Goal: Task Accomplishment & Management: Manage account settings

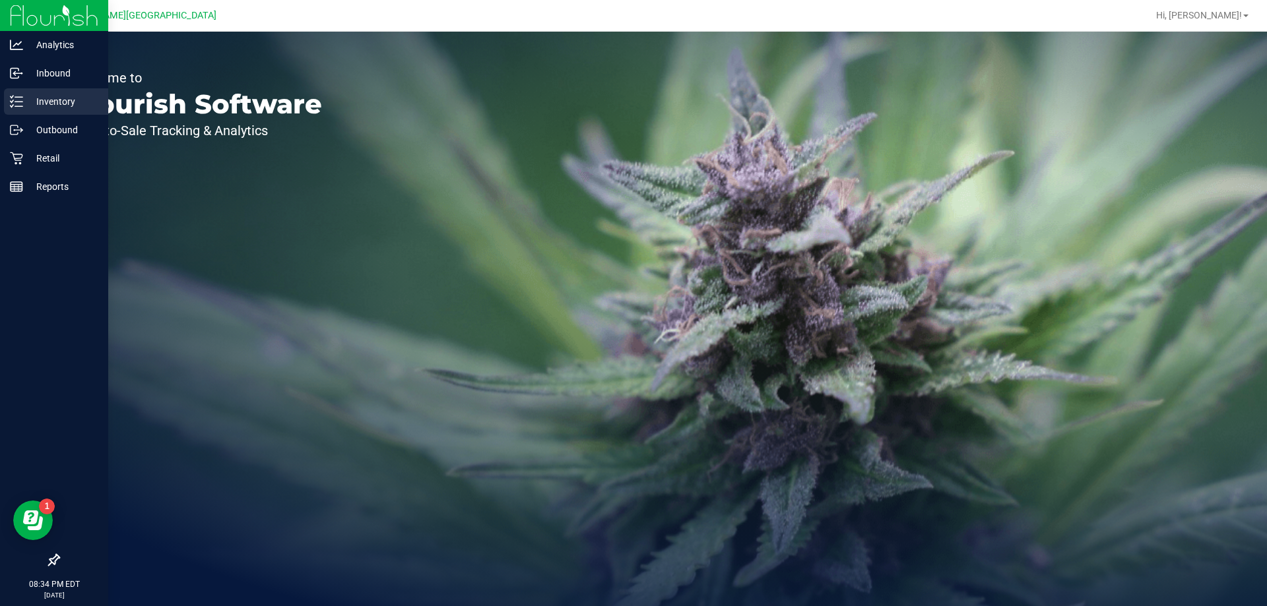
click at [11, 97] on icon at bounding box center [12, 97] width 3 height 2
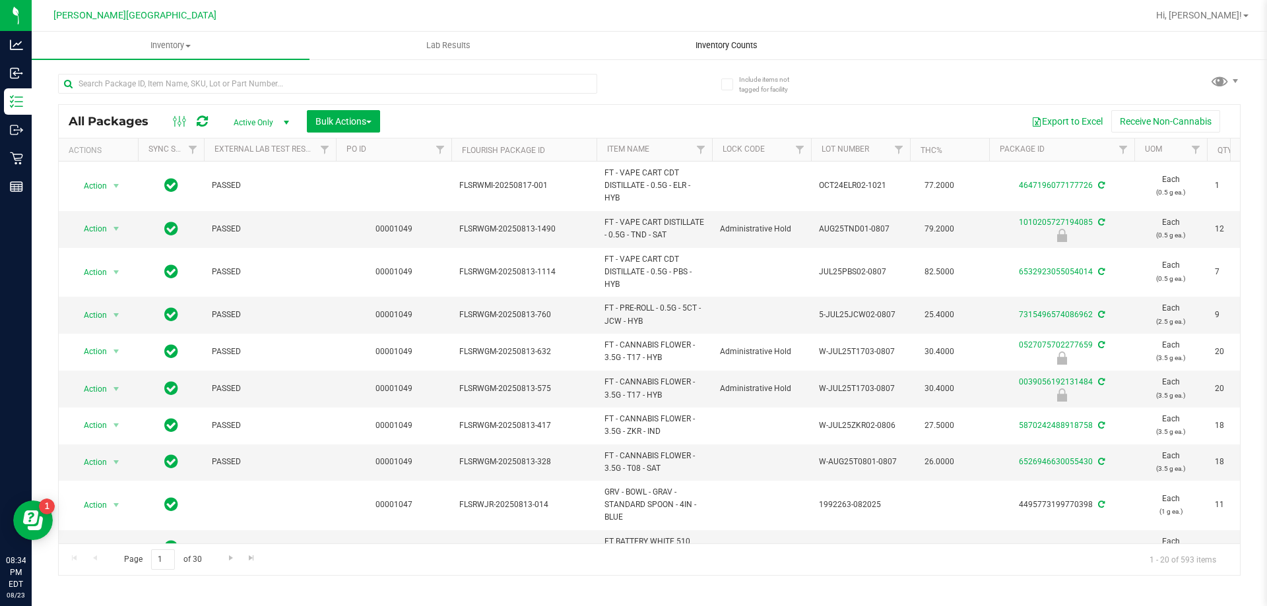
click at [746, 37] on uib-tab-heading "Inventory Counts" at bounding box center [726, 45] width 276 height 26
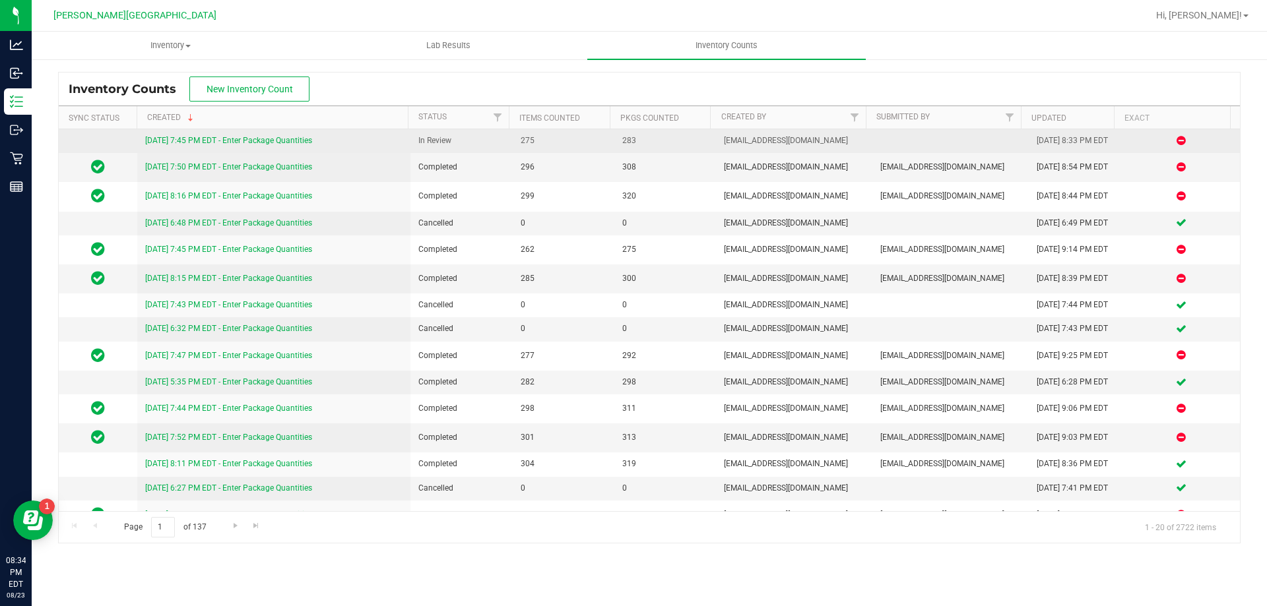
click at [184, 137] on link "[DATE] 7:45 PM EDT - Enter Package Quantities" at bounding box center [228, 140] width 167 height 9
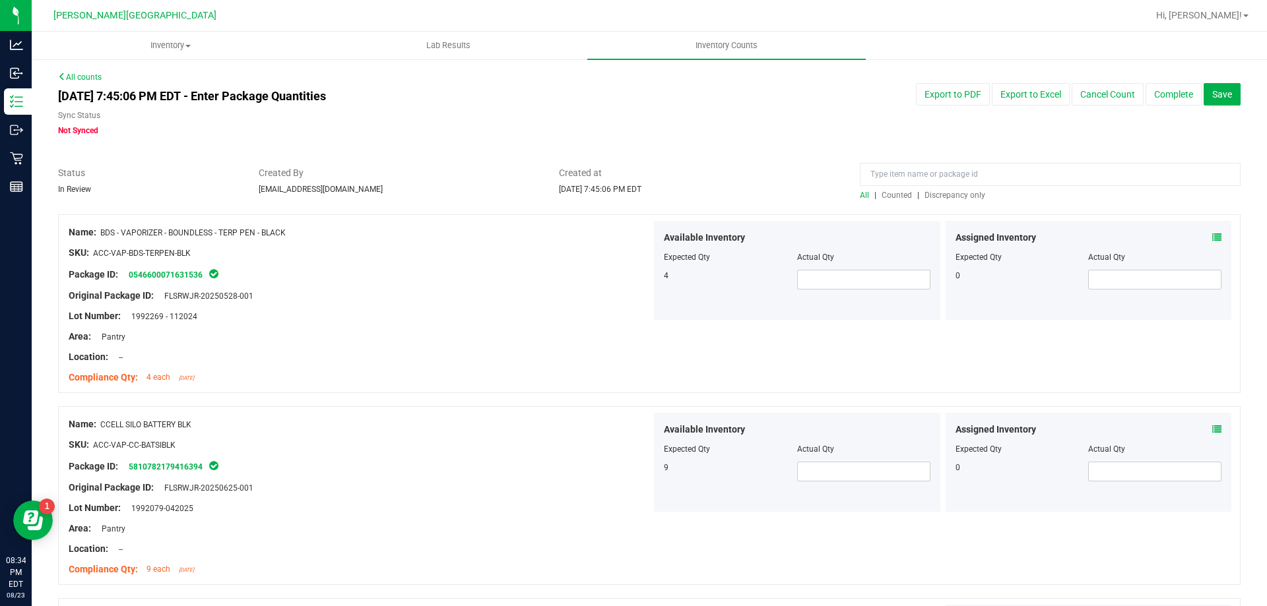
click at [944, 196] on span "Discrepancy only" at bounding box center [954, 195] width 61 height 9
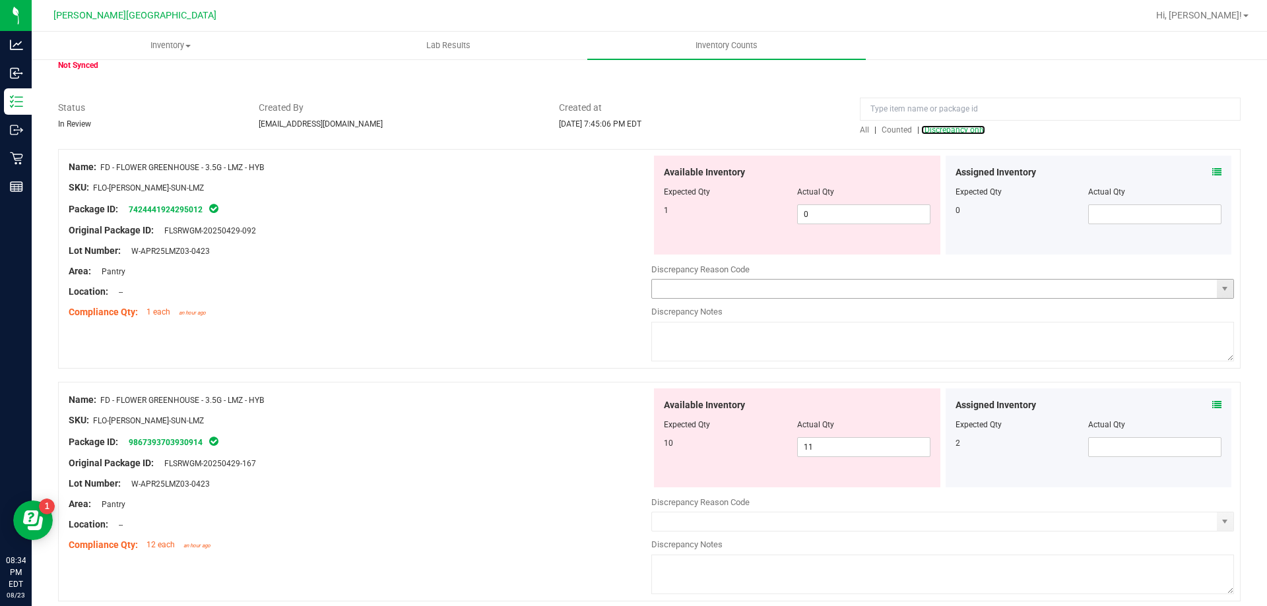
scroll to position [66, 0]
drag, startPoint x: 785, startPoint y: 214, endPoint x: 767, endPoint y: 219, distance: 18.0
click at [767, 219] on div "1 0 0" at bounding box center [797, 214] width 267 height 20
type input "1"
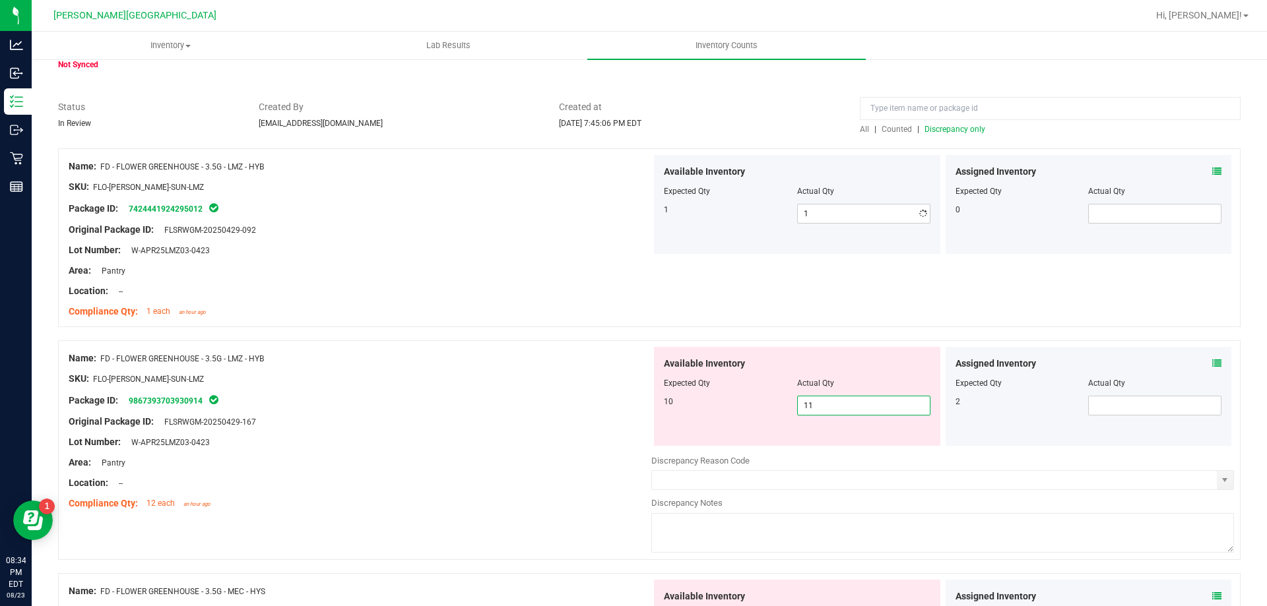
drag, startPoint x: 805, startPoint y: 445, endPoint x: 744, endPoint y: 441, distance: 60.8
click at [744, 441] on div "Available Inventory Expected Qty Actual Qty 10 11 11" at bounding box center [797, 396] width 286 height 99
type input "10"
click at [740, 399] on div "10" at bounding box center [730, 402] width 133 height 12
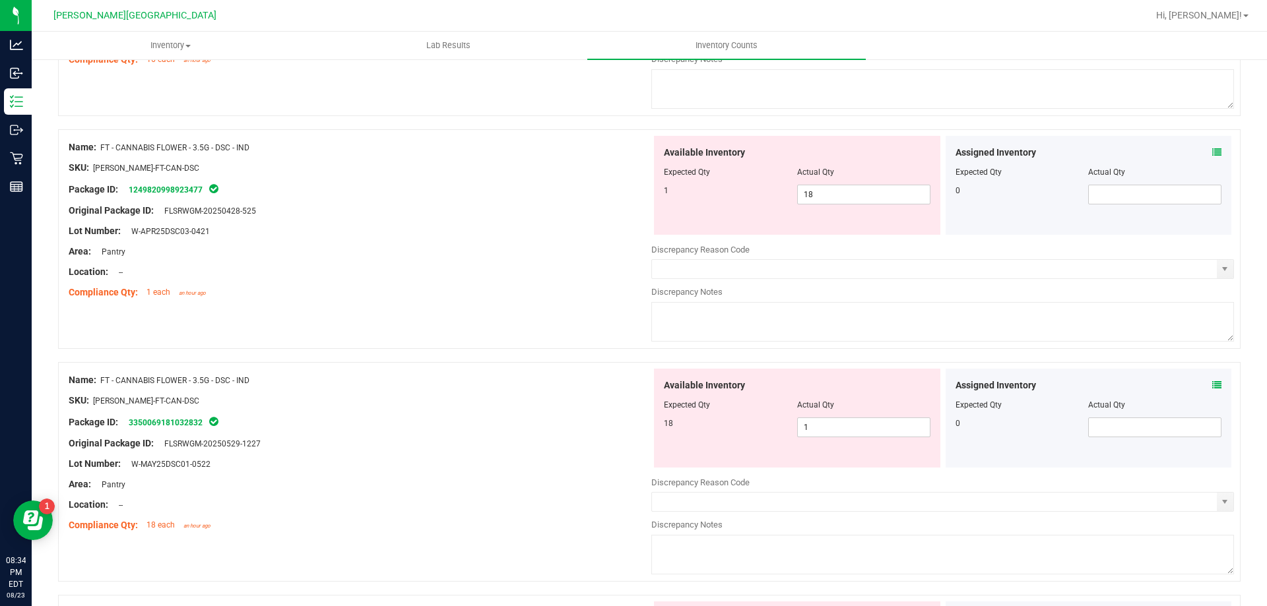
scroll to position [726, 0]
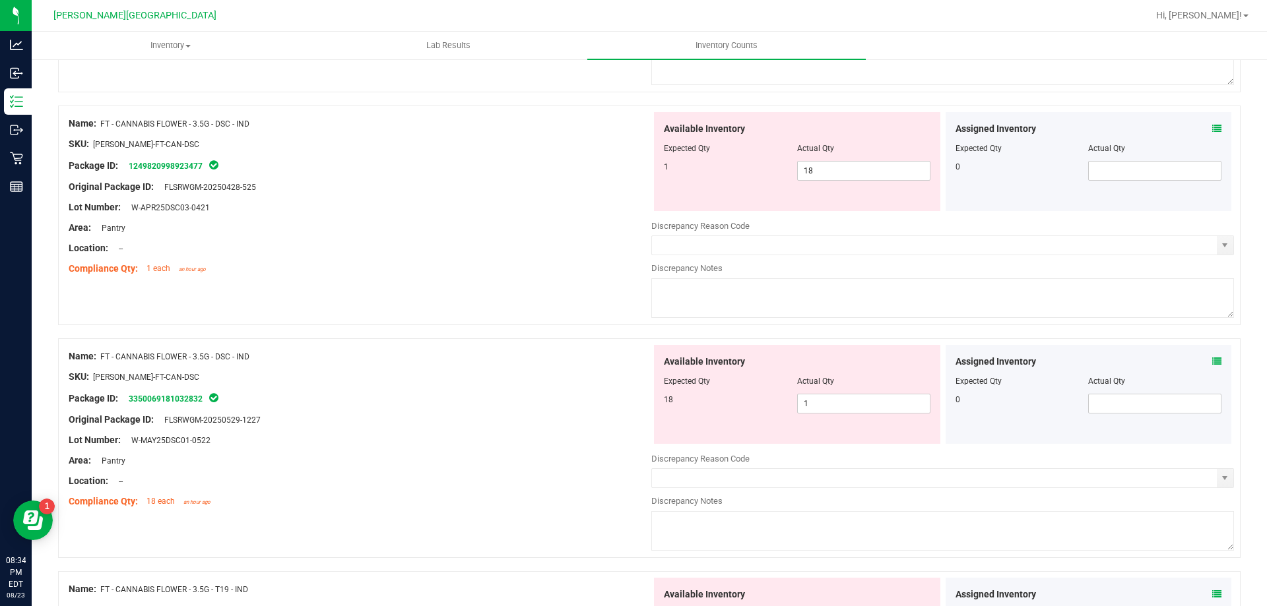
drag, startPoint x: 829, startPoint y: 160, endPoint x: 785, endPoint y: 167, distance: 45.4
click at [785, 167] on div "1 18 18" at bounding box center [797, 171] width 267 height 20
drag, startPoint x: 821, startPoint y: 175, endPoint x: 737, endPoint y: 170, distance: 84.0
click at [737, 170] on div "1 18 18" at bounding box center [797, 171] width 267 height 20
type input "18"
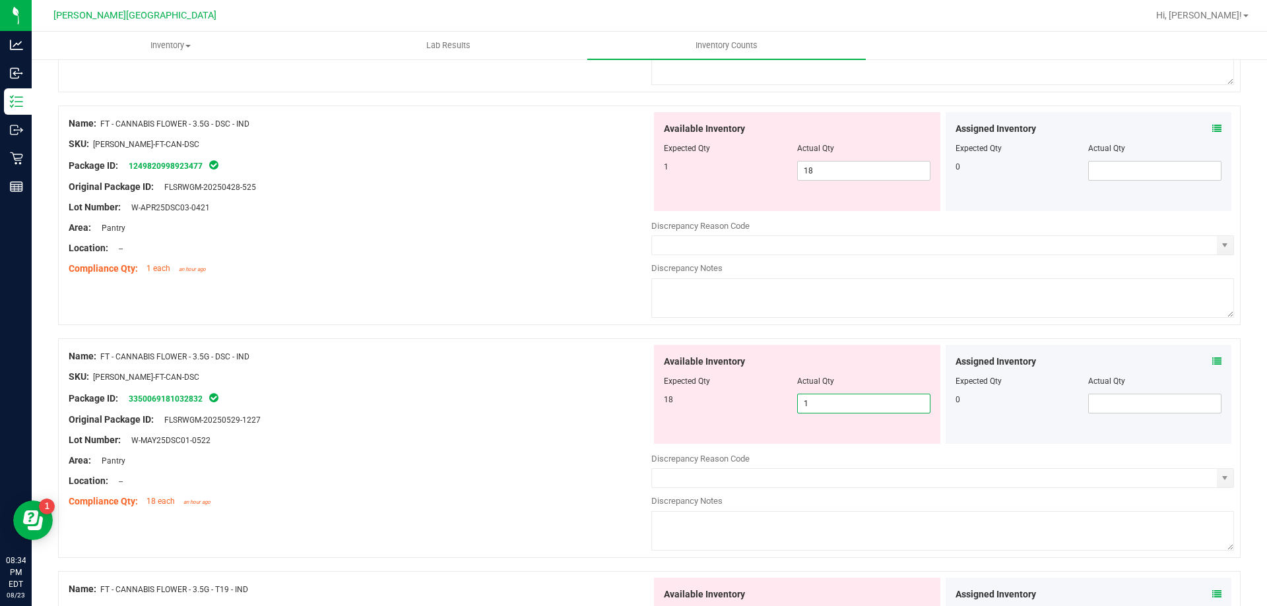
drag, startPoint x: 810, startPoint y: 403, endPoint x: 771, endPoint y: 393, distance: 40.0
click at [771, 394] on div "18 1 1" at bounding box center [797, 404] width 267 height 20
type input "18"
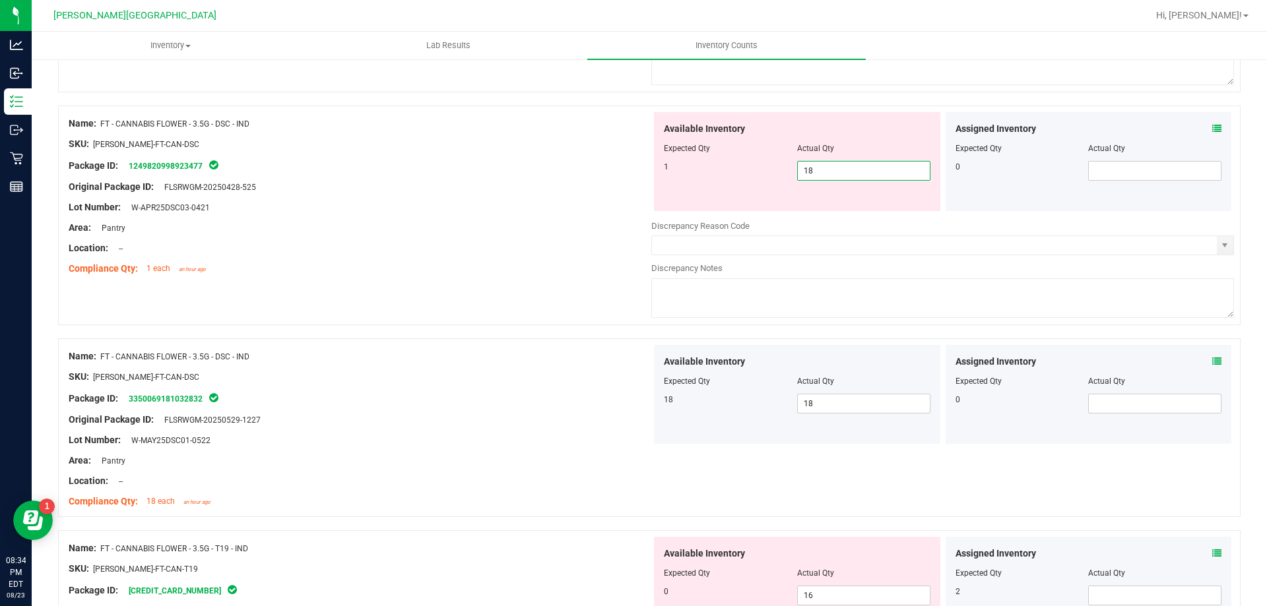
drag, startPoint x: 810, startPoint y: 170, endPoint x: 732, endPoint y: 169, distance: 77.2
click at [732, 169] on div "1 18 18" at bounding box center [797, 171] width 267 height 20
type input "1"
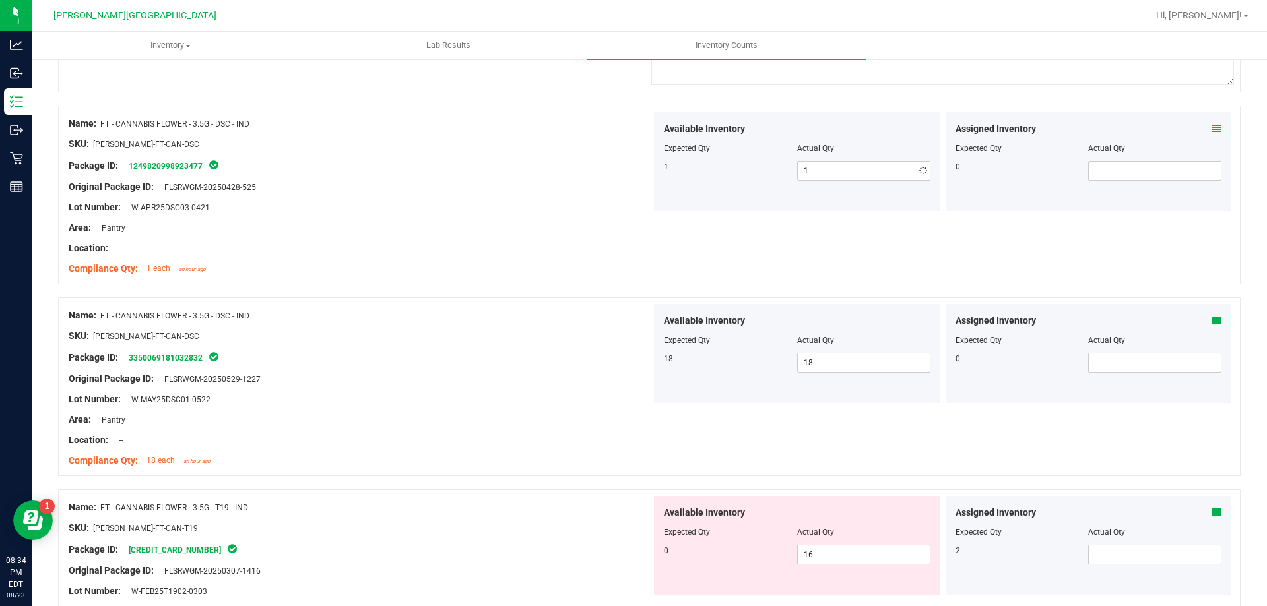
click at [714, 191] on div "Available Inventory Expected Qty Actual Qty 1 1 1" at bounding box center [797, 161] width 286 height 99
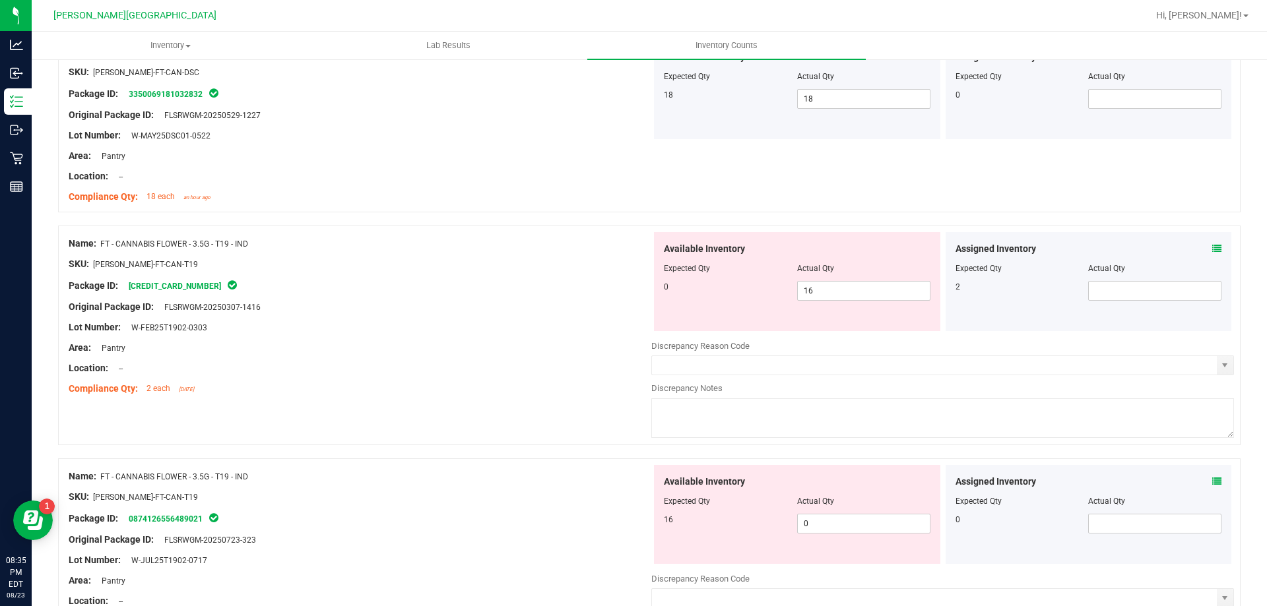
scroll to position [1056, 0]
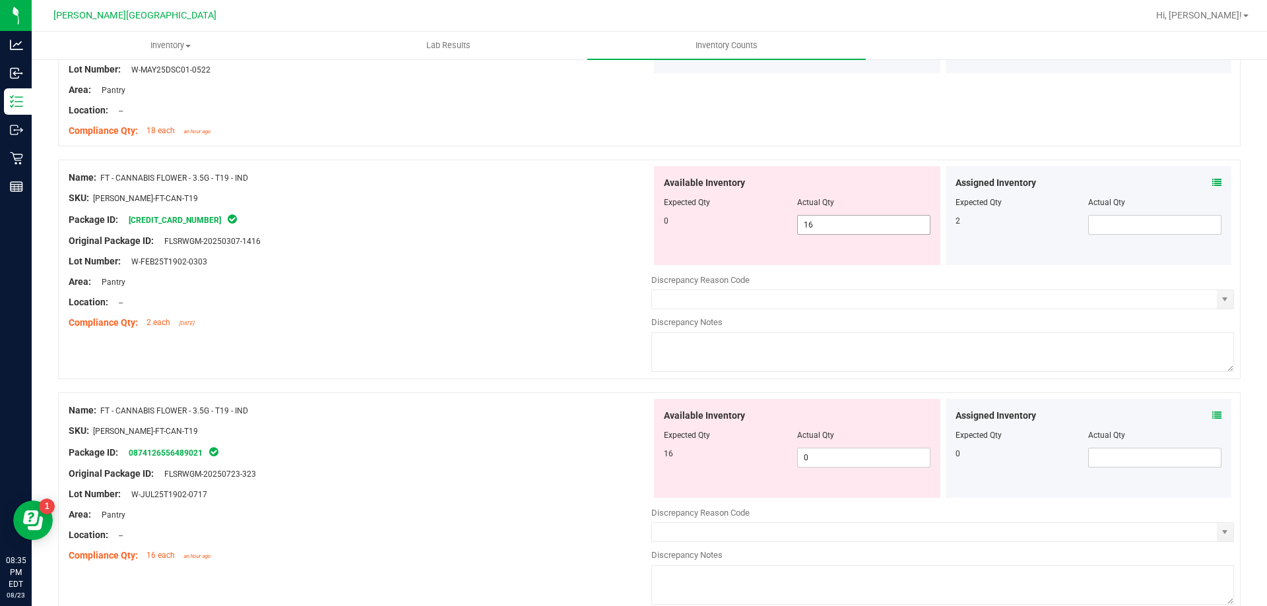
click at [757, 223] on div "0 16 16" at bounding box center [797, 225] width 267 height 20
type input "016"
drag, startPoint x: 828, startPoint y: 456, endPoint x: 729, endPoint y: 449, distance: 99.2
click at [729, 449] on div "16 0 0" at bounding box center [797, 458] width 267 height 20
type input "16"
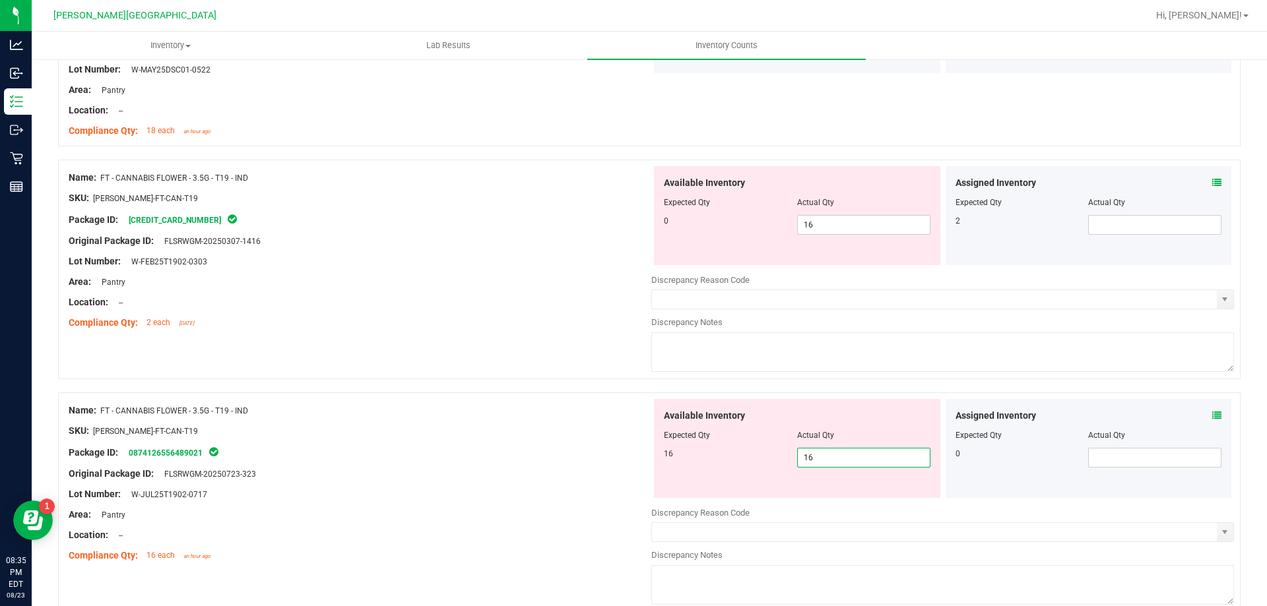
type input "16"
click at [694, 390] on div at bounding box center [649, 385] width 1182 height 13
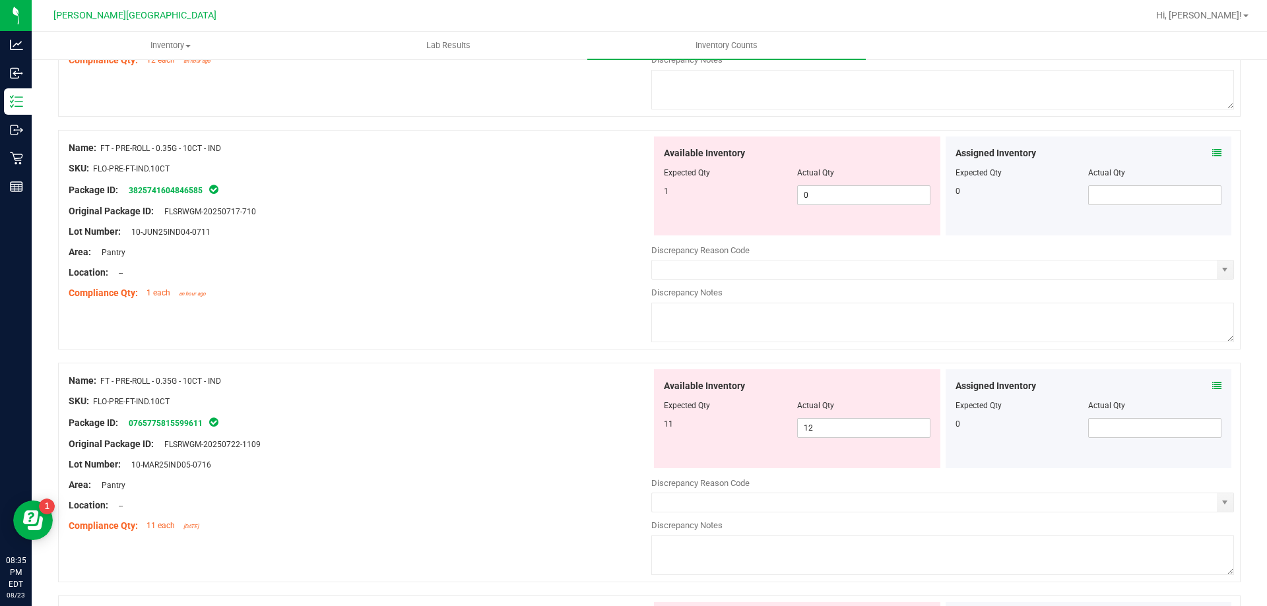
scroll to position [2178, 0]
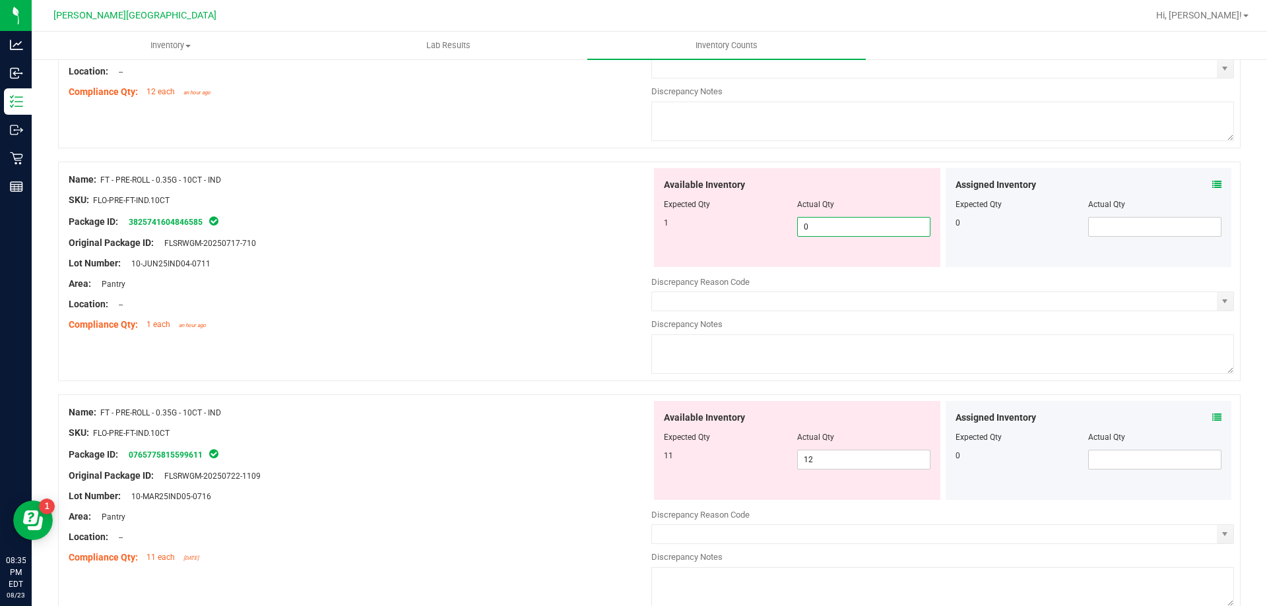
drag, startPoint x: 824, startPoint y: 223, endPoint x: 767, endPoint y: 226, distance: 57.5
click at [767, 226] on div "1 0 0" at bounding box center [797, 227] width 267 height 20
type input "1"
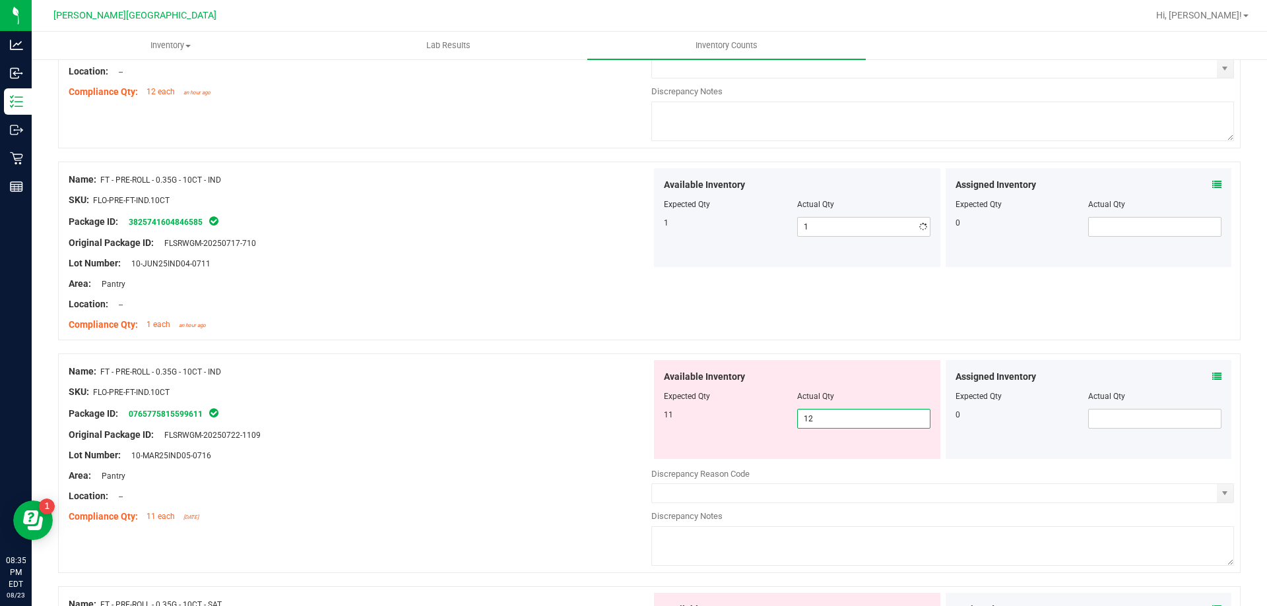
drag, startPoint x: 814, startPoint y: 457, endPoint x: 760, endPoint y: 451, distance: 54.4
click at [760, 451] on div "Available Inventory Expected Qty Actual Qty 11 12 12" at bounding box center [797, 409] width 286 height 99
type input "11"
click at [757, 428] on div "11 11 11" at bounding box center [797, 419] width 267 height 20
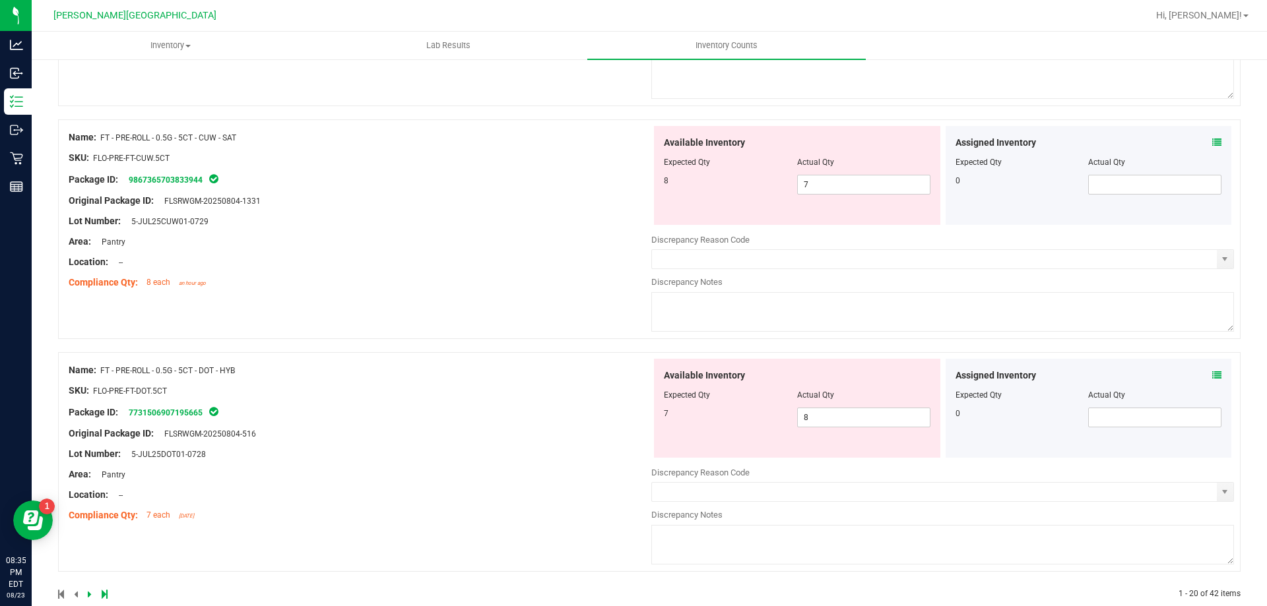
scroll to position [4025, 0]
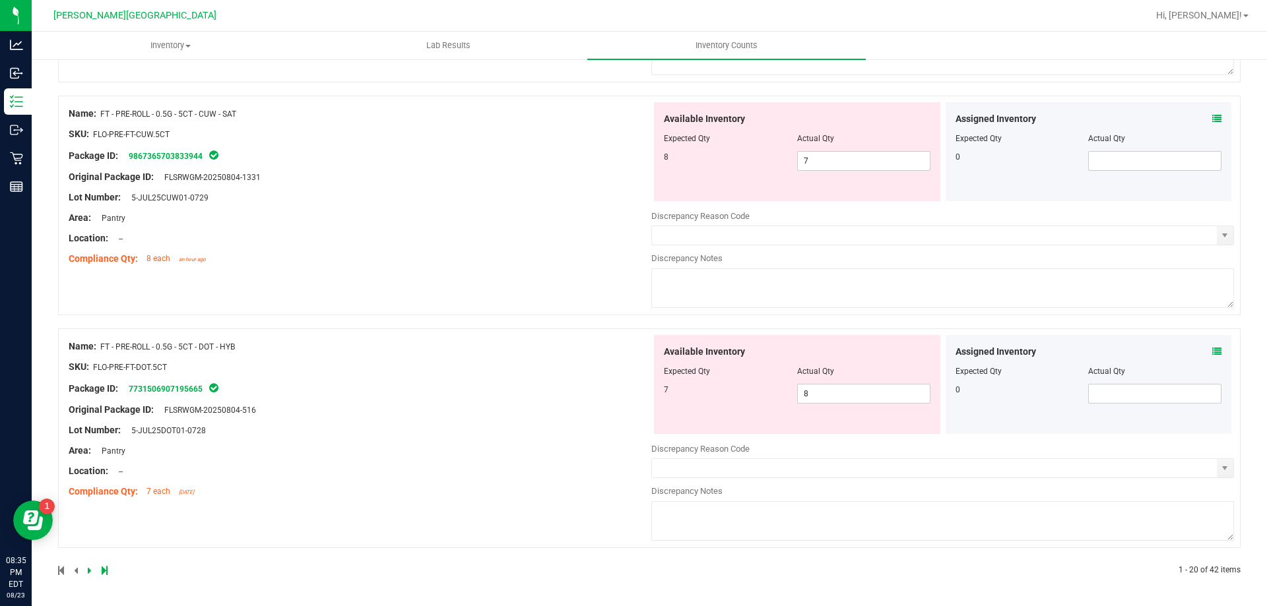
click at [89, 571] on icon at bounding box center [90, 571] width 4 height 8
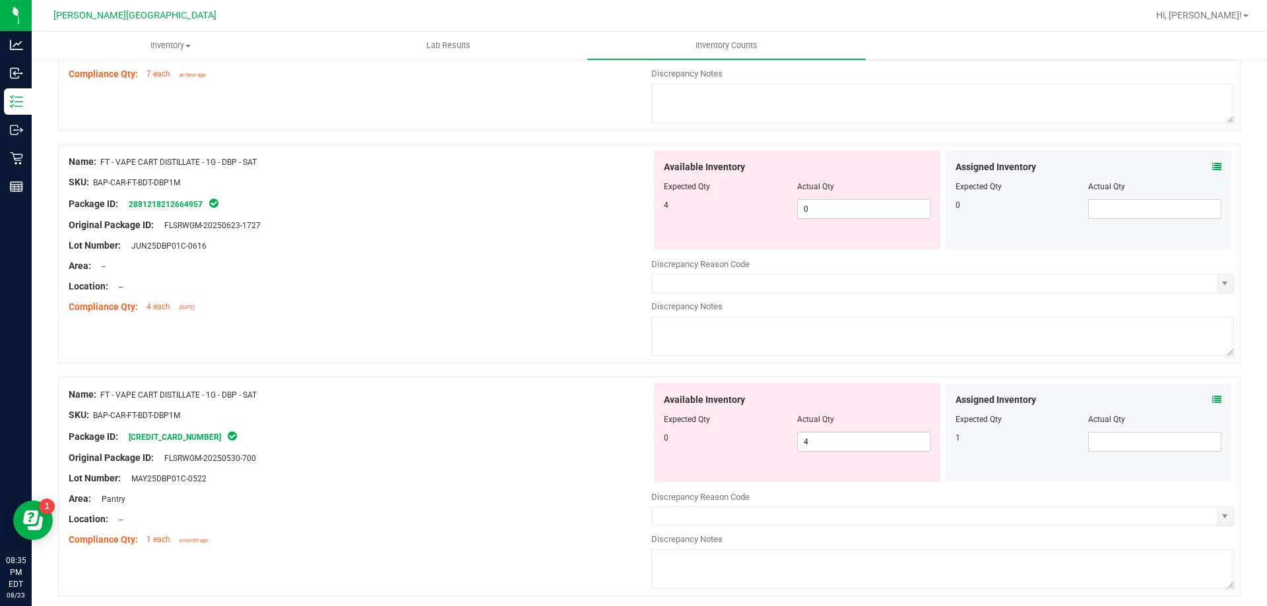
scroll to position [594, 0]
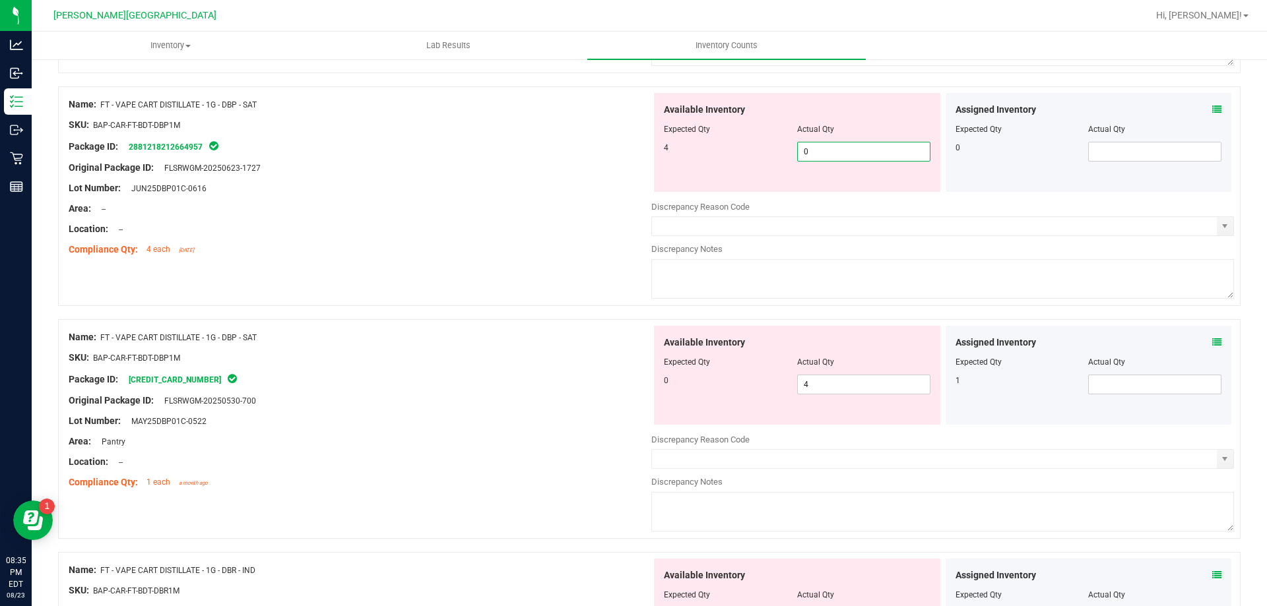
drag, startPoint x: 801, startPoint y: 152, endPoint x: 783, endPoint y: 154, distance: 17.9
click at [783, 154] on div "4 0 0" at bounding box center [797, 152] width 267 height 20
type input "4"
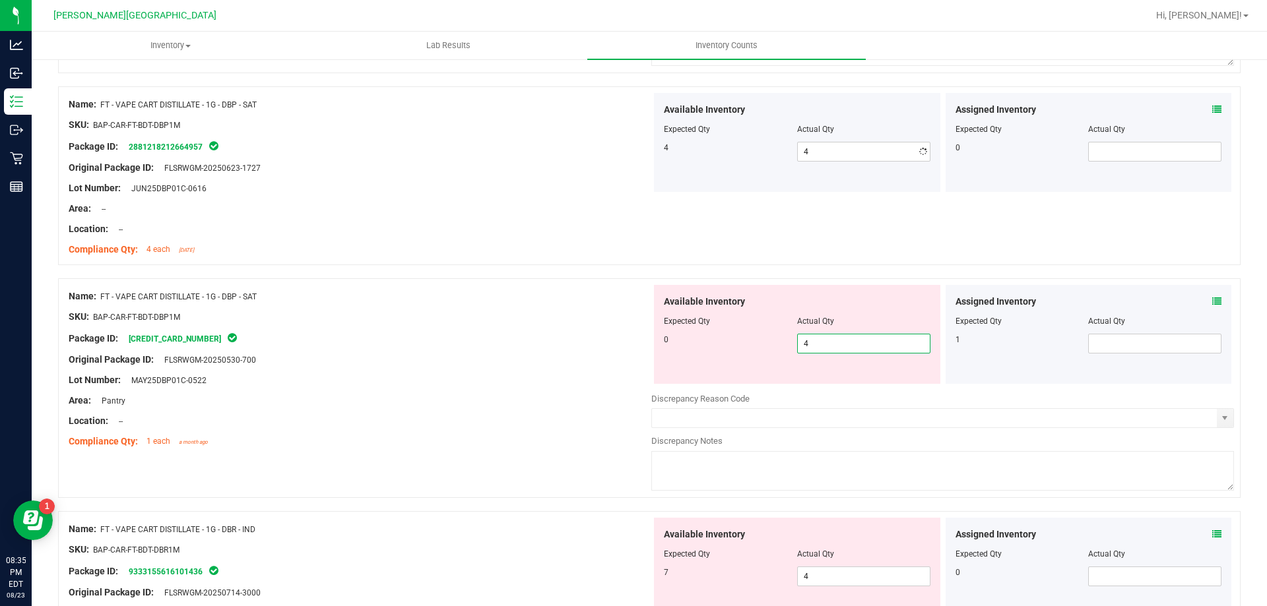
drag, startPoint x: 817, startPoint y: 385, endPoint x: 766, endPoint y: 379, distance: 51.1
click at [766, 379] on div "Available Inventory Expected Qty Actual Qty 0 4 4" at bounding box center [797, 334] width 286 height 99
type input "0"
click at [739, 346] on div "0 0 0" at bounding box center [797, 344] width 267 height 20
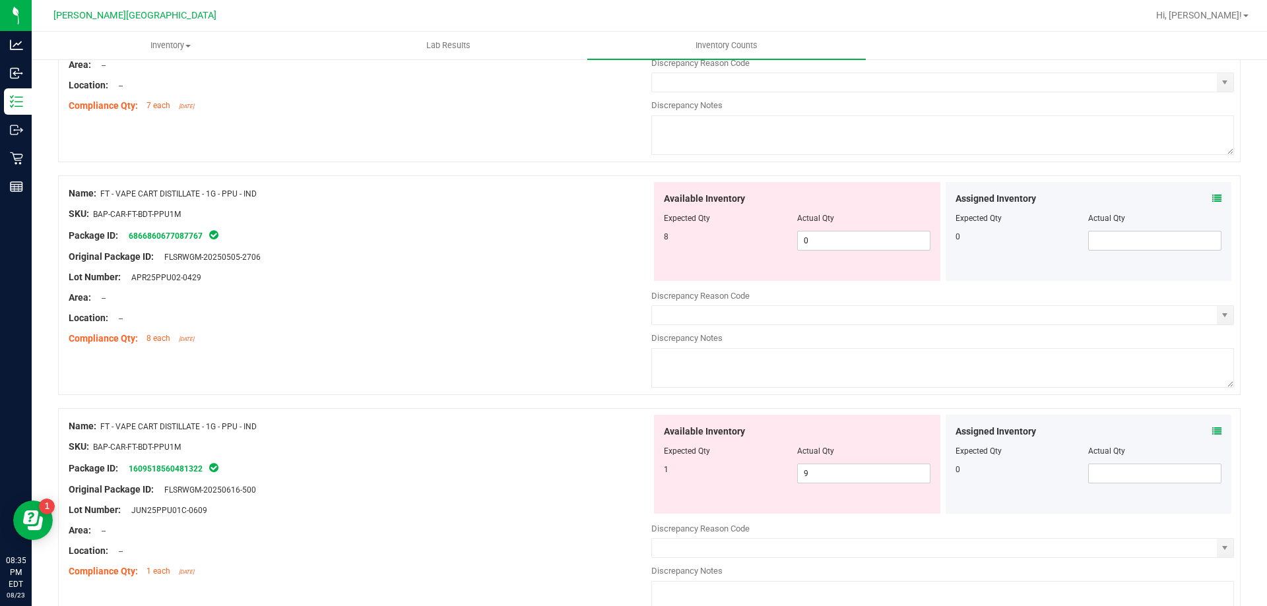
scroll to position [1188, 0]
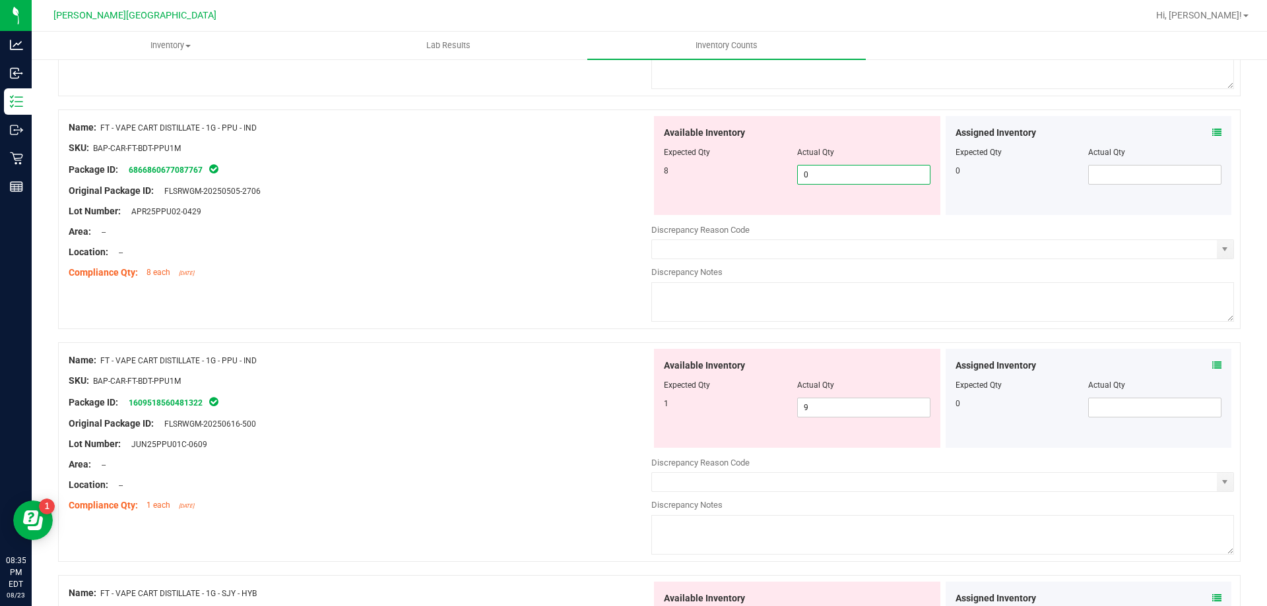
drag, startPoint x: 791, startPoint y: 172, endPoint x: 742, endPoint y: 160, distance: 50.4
click at [744, 164] on div "Available Inventory Expected Qty Actual Qty 8 0 0" at bounding box center [797, 165] width 286 height 99
type input "8"
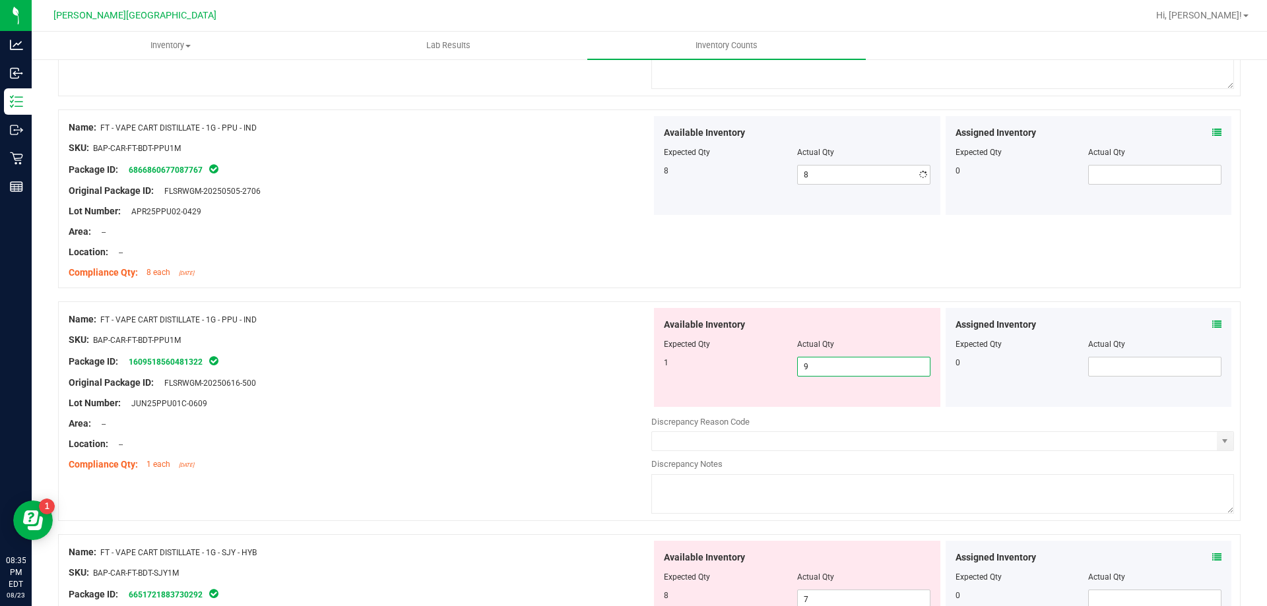
drag, startPoint x: 832, startPoint y: 405, endPoint x: 757, endPoint y: 395, distance: 75.8
click at [757, 395] on div "Available Inventory Expected Qty Actual Qty 1 9 9" at bounding box center [797, 357] width 286 height 99
type input "1"
click at [748, 373] on div "1 1 1" at bounding box center [797, 367] width 267 height 20
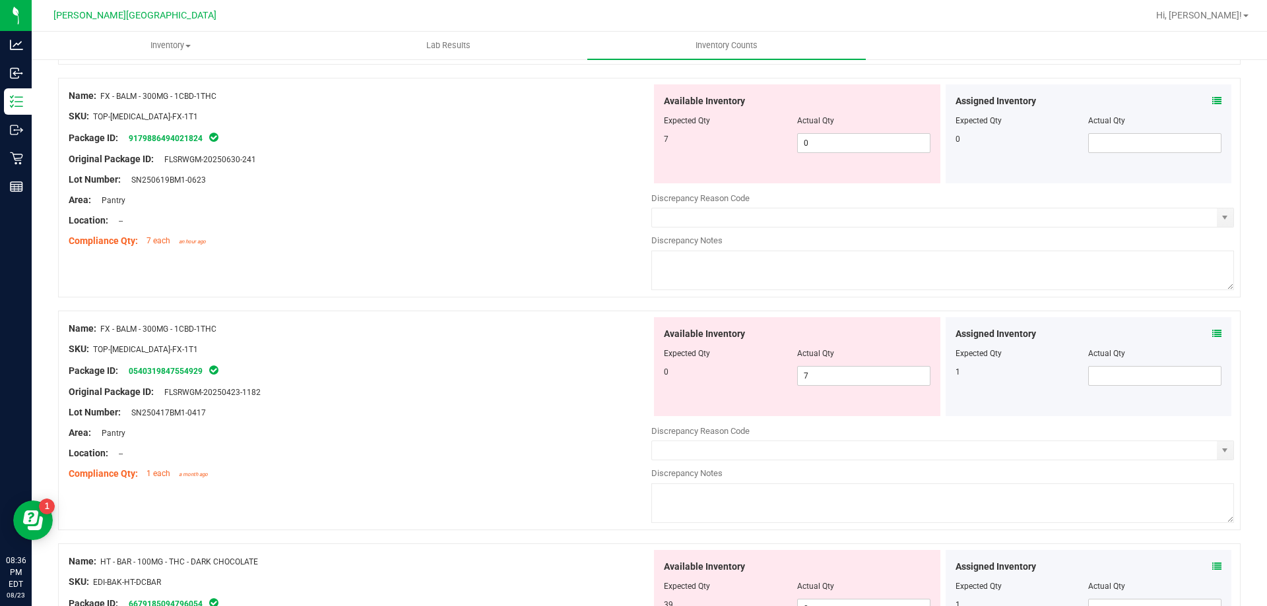
scroll to position [2046, 0]
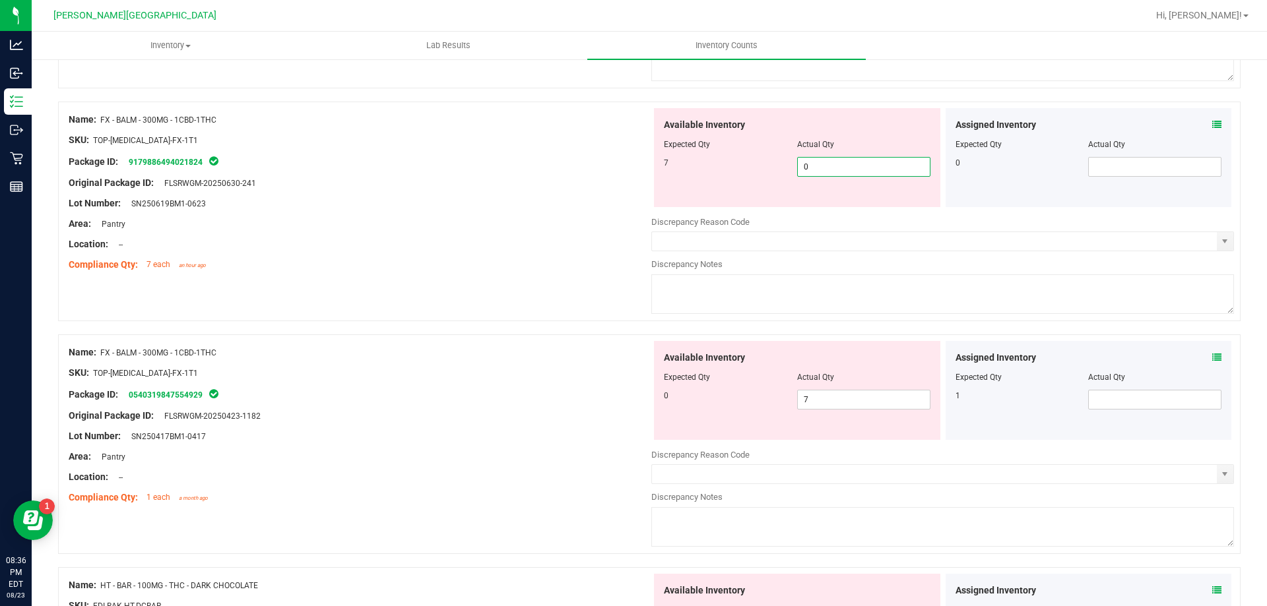
drag, startPoint x: 803, startPoint y: 166, endPoint x: 770, endPoint y: 167, distance: 33.0
click at [770, 167] on div "7 0 0" at bounding box center [797, 167] width 267 height 20
type input "7"
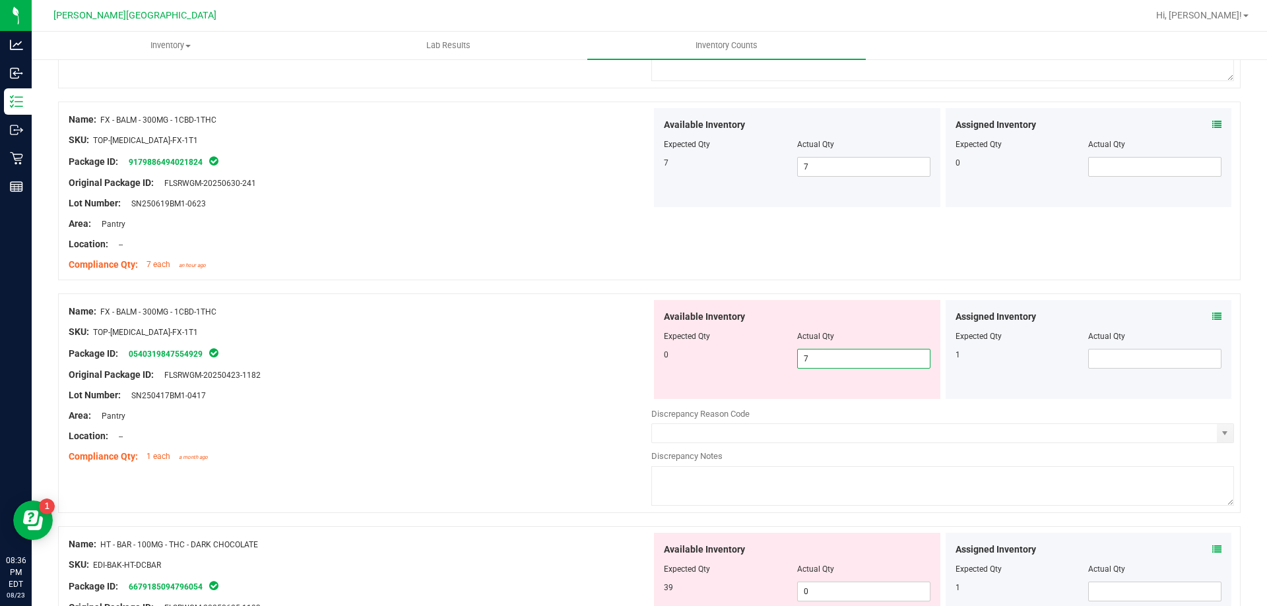
drag, startPoint x: 828, startPoint y: 407, endPoint x: 758, endPoint y: 391, distance: 72.4
click at [758, 391] on div "Available Inventory Expected Qty Actual Qty 0 7 7" at bounding box center [797, 349] width 286 height 99
type input "0"
click at [759, 377] on div "Available Inventory Expected Qty Actual Qty 0 0 0" at bounding box center [797, 349] width 286 height 99
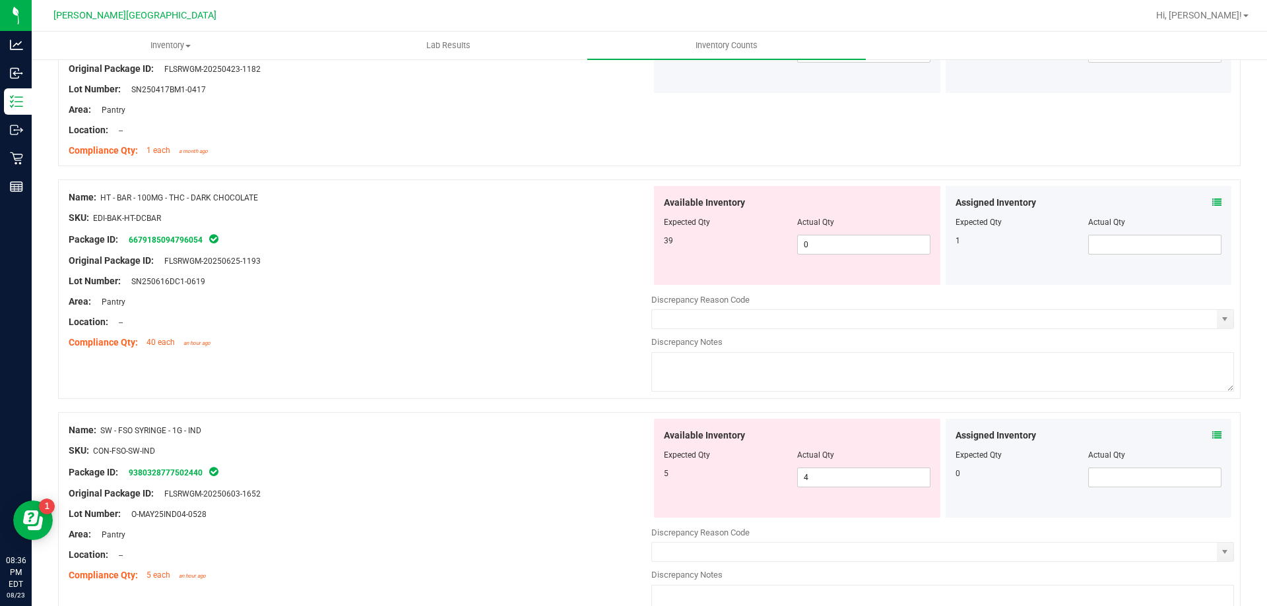
scroll to position [2376, 0]
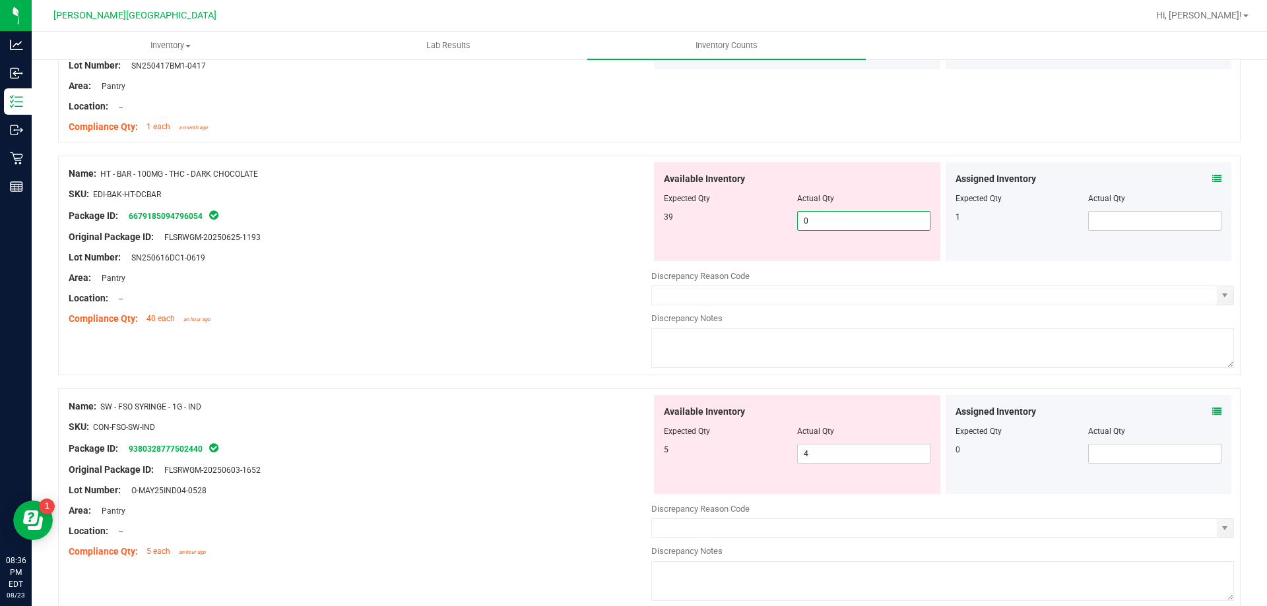
drag, startPoint x: 812, startPoint y: 216, endPoint x: 780, endPoint y: 220, distance: 31.8
click at [780, 220] on div "39 0 0" at bounding box center [797, 221] width 267 height 20
type input "1"
type input "39"
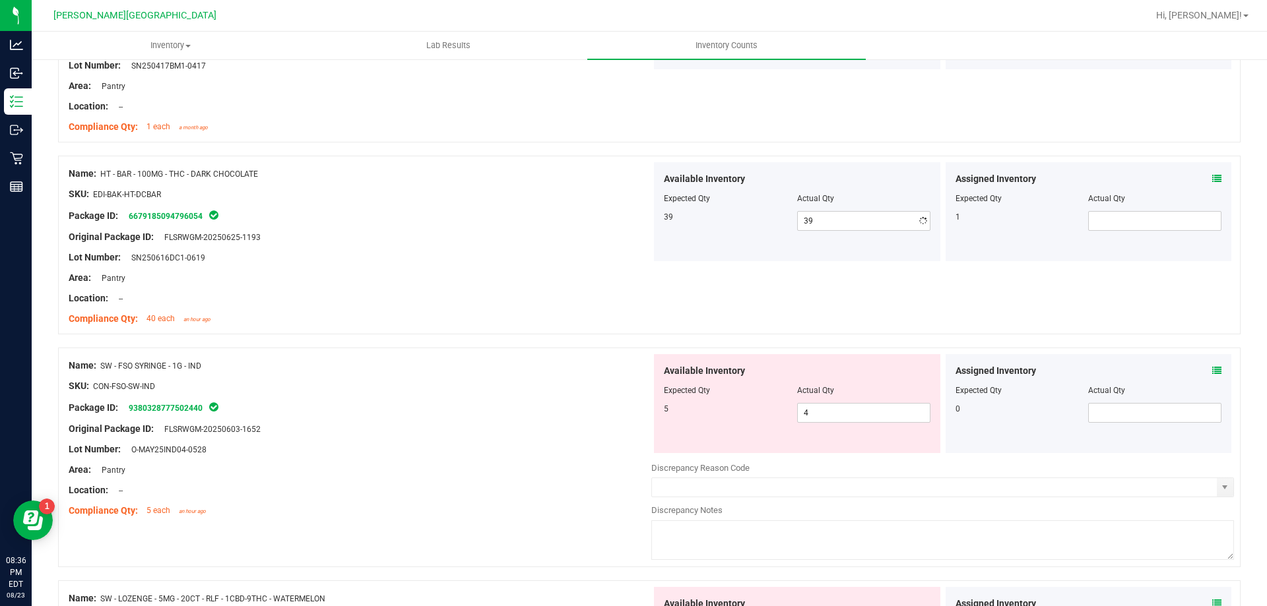
click at [761, 216] on div "39" at bounding box center [730, 217] width 133 height 12
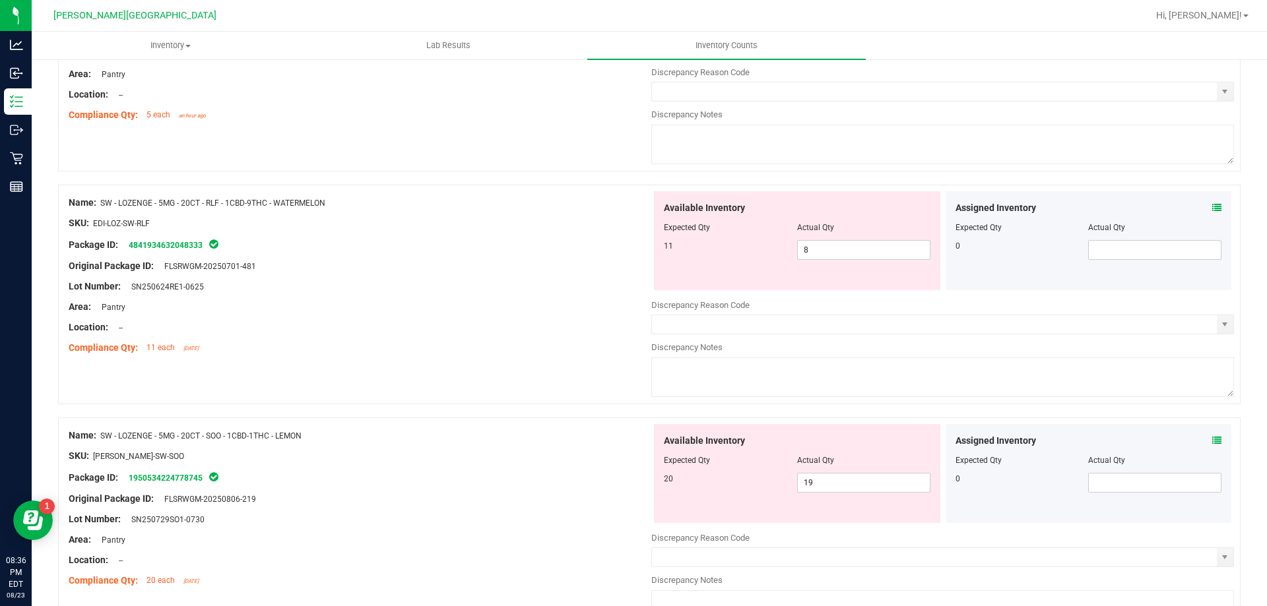
scroll to position [2837, 0]
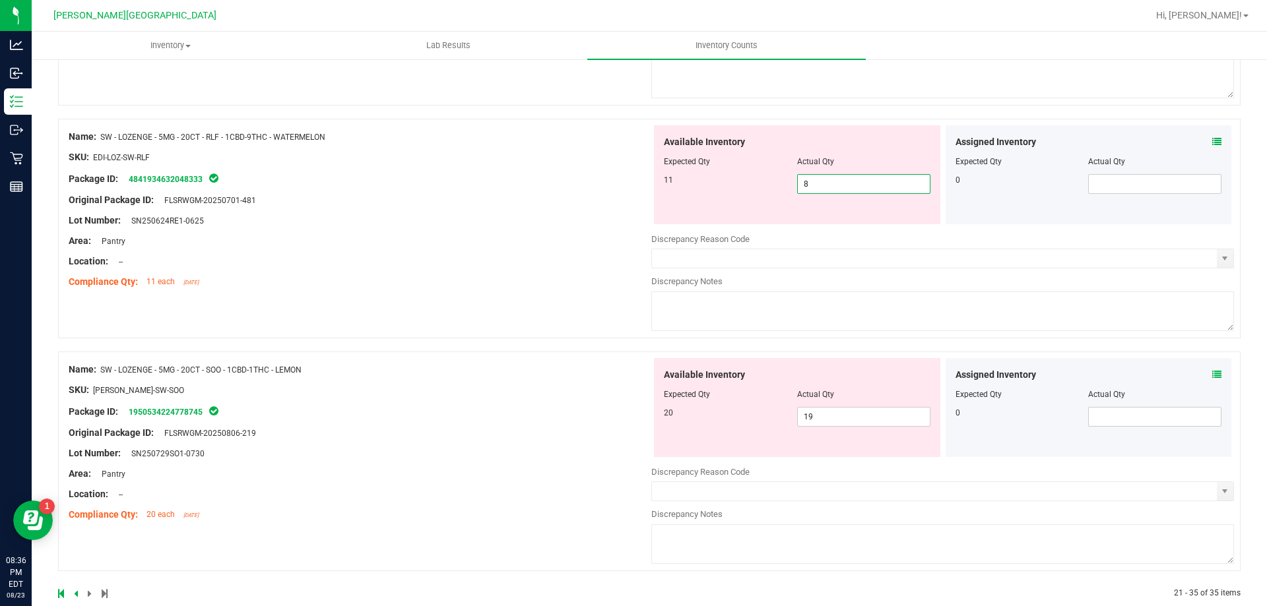
drag, startPoint x: 817, startPoint y: 185, endPoint x: 753, endPoint y: 203, distance: 66.4
click at [754, 204] on div "Available Inventory Expected Qty Actual Qty 11 8 8" at bounding box center [797, 174] width 286 height 99
type input "11"
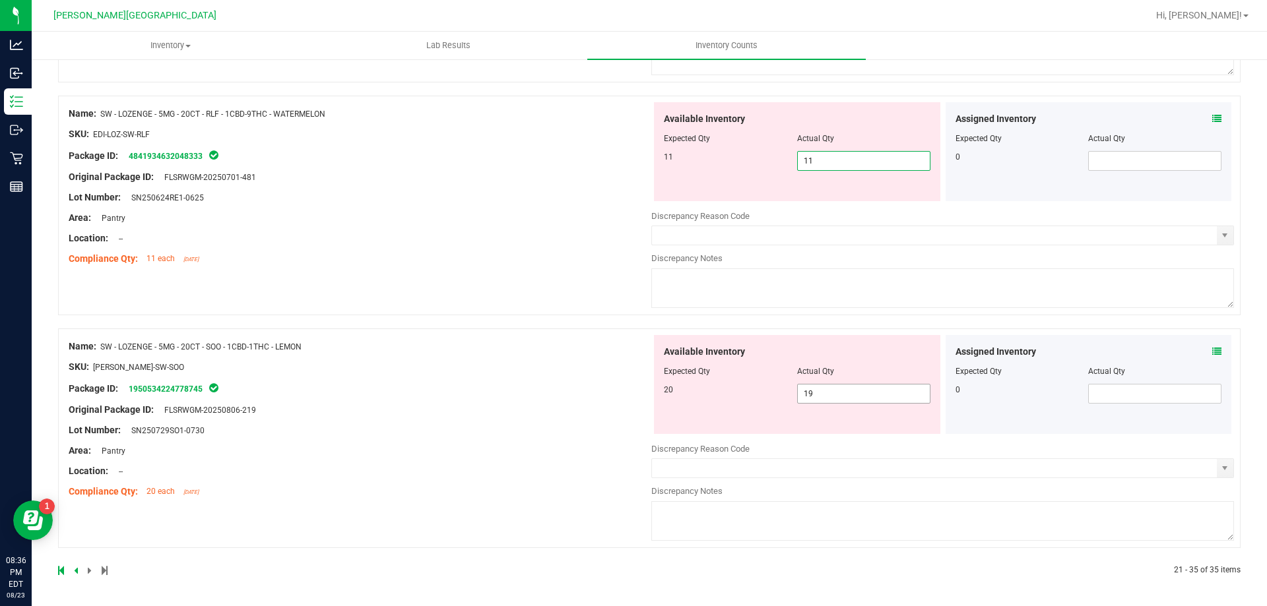
type input "11"
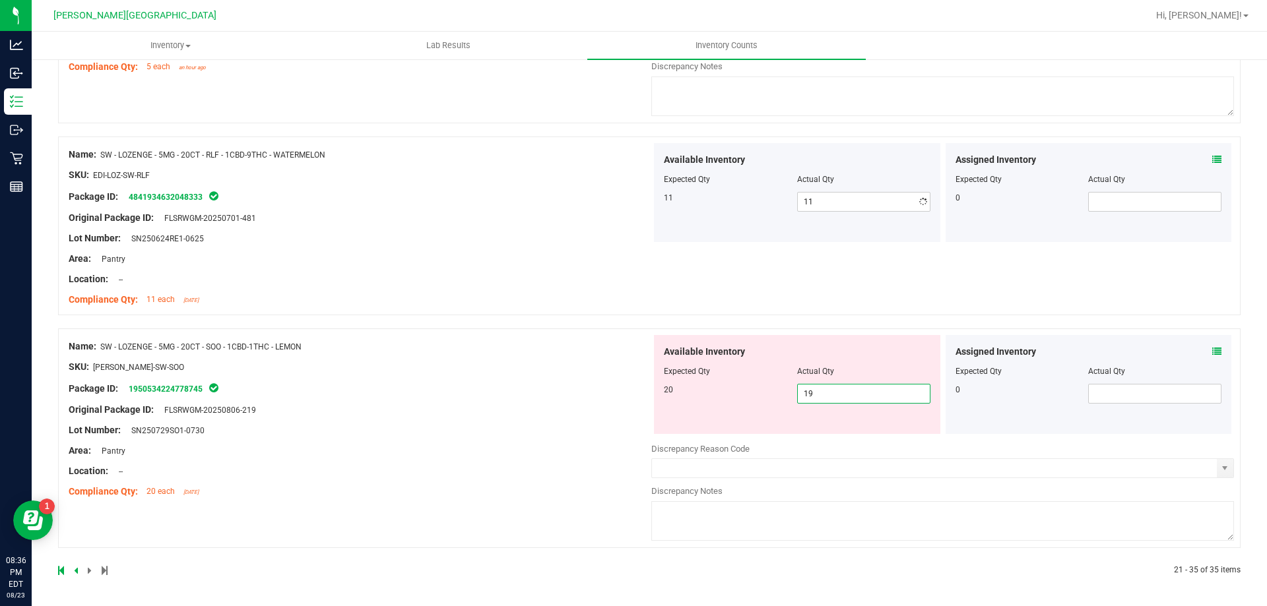
scroll to position [2820, 0]
drag, startPoint x: 794, startPoint y: 391, endPoint x: 766, endPoint y: 384, distance: 28.6
click at [766, 385] on div "20 19 19" at bounding box center [797, 394] width 267 height 20
type input "20"
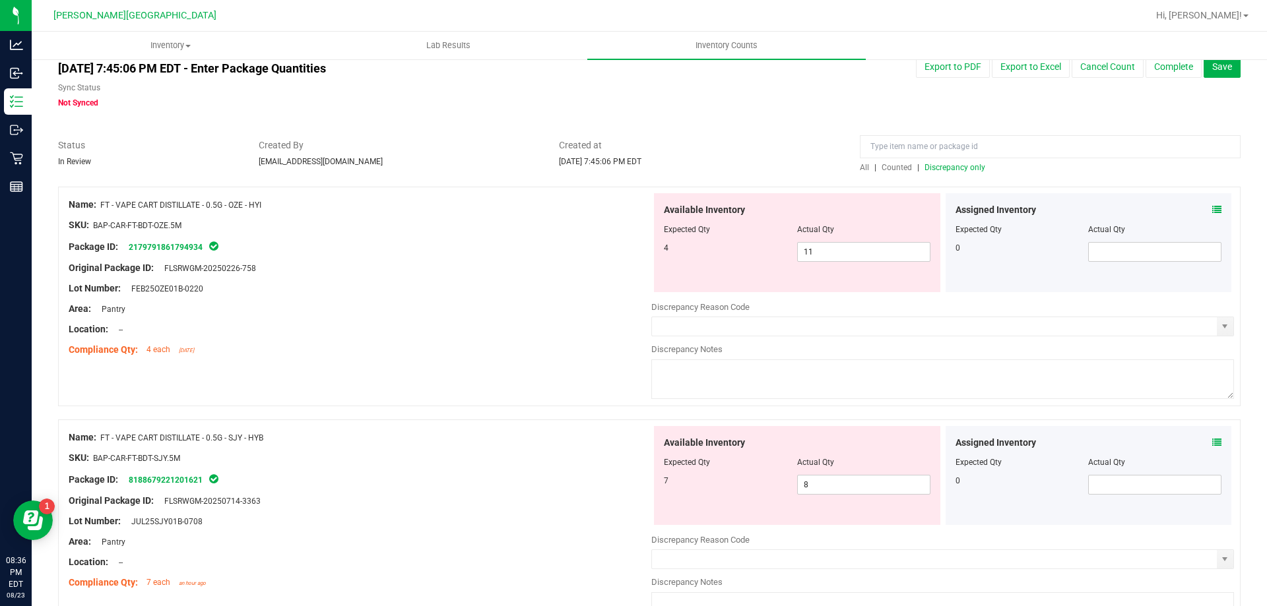
scroll to position [0, 0]
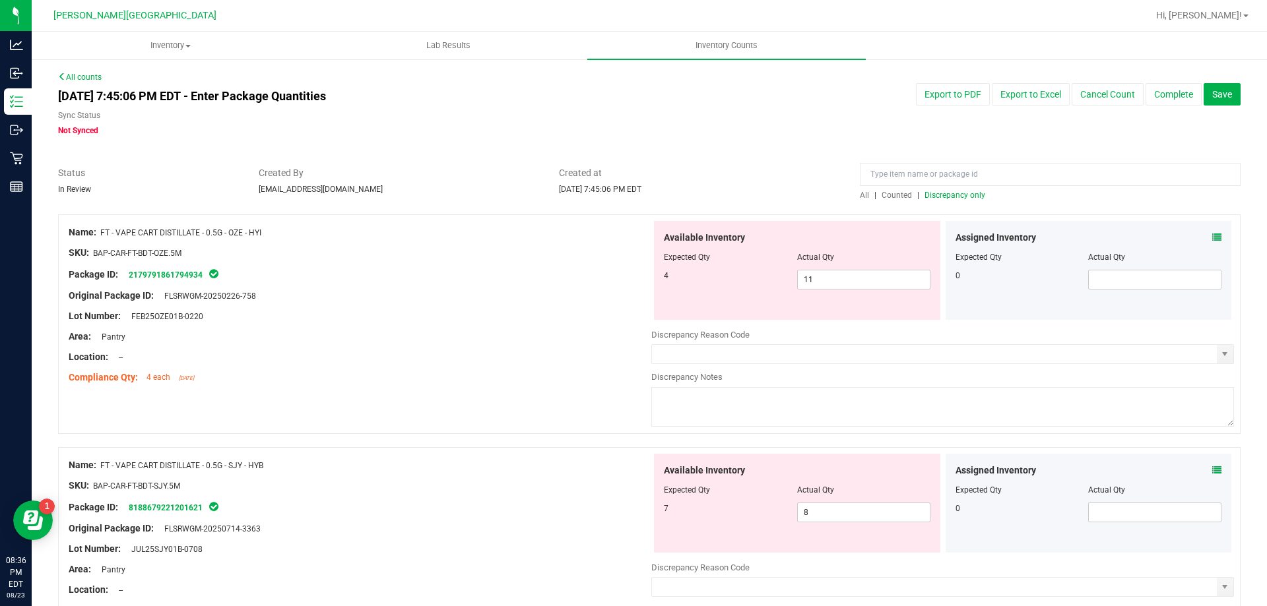
click at [969, 193] on span "Discrepancy only" at bounding box center [954, 195] width 61 height 9
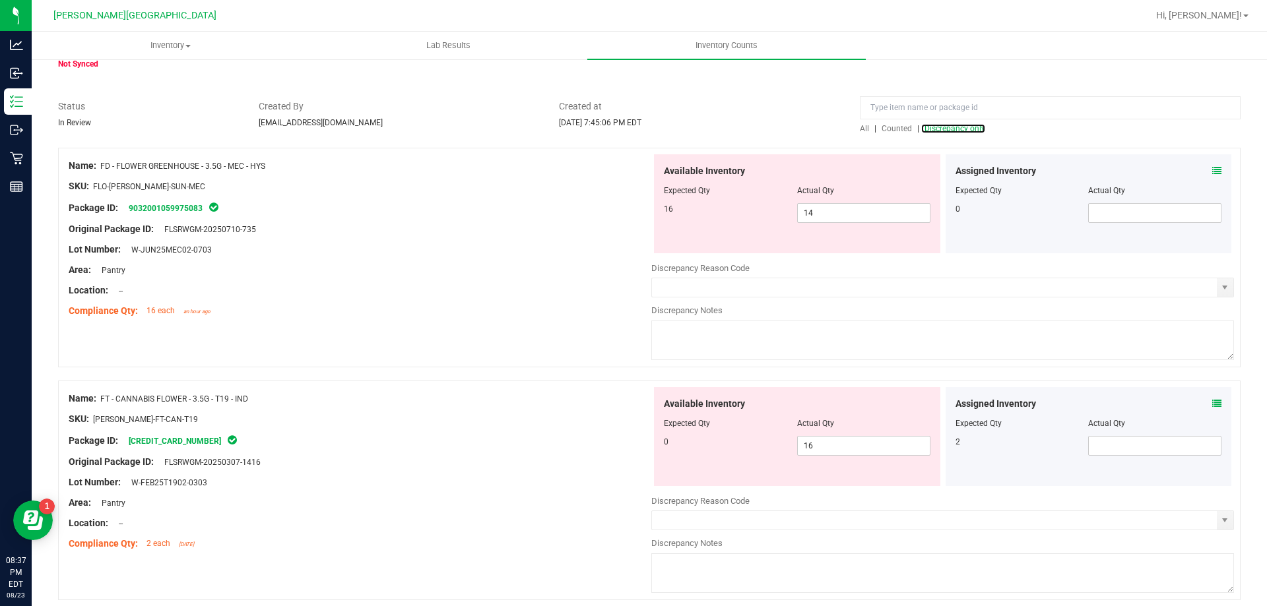
scroll to position [66, 0]
click at [773, 216] on div "16 14 14" at bounding box center [797, 214] width 267 height 20
type input "16"
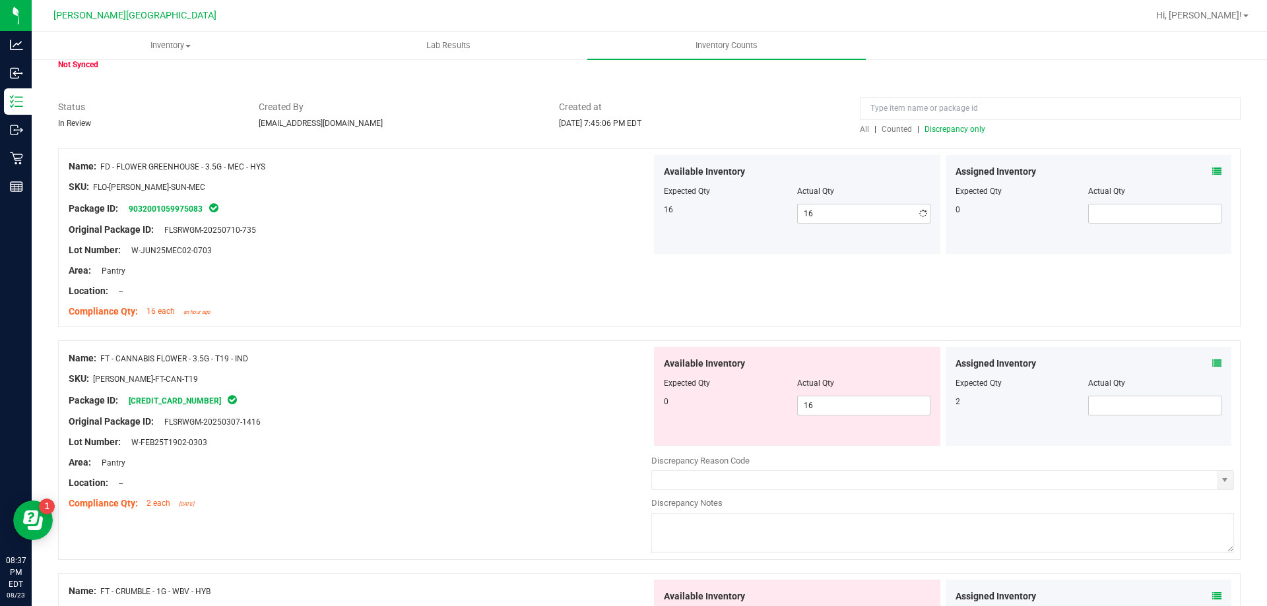
click at [756, 185] on div "Expected Qty" at bounding box center [730, 191] width 133 height 12
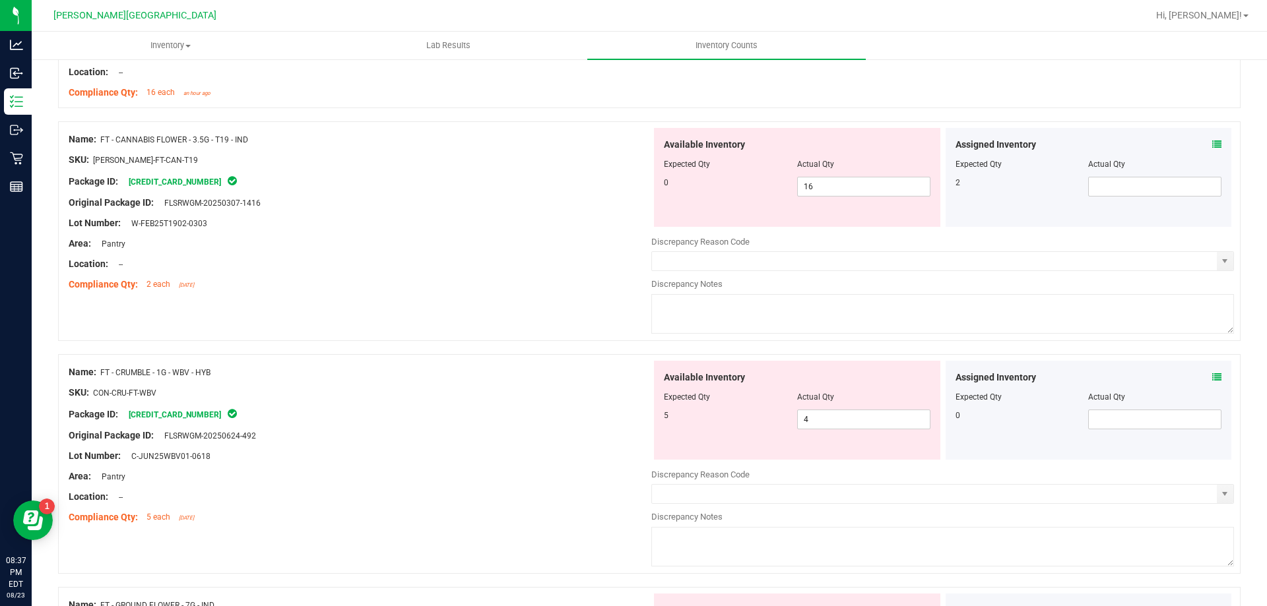
scroll to position [330, 0]
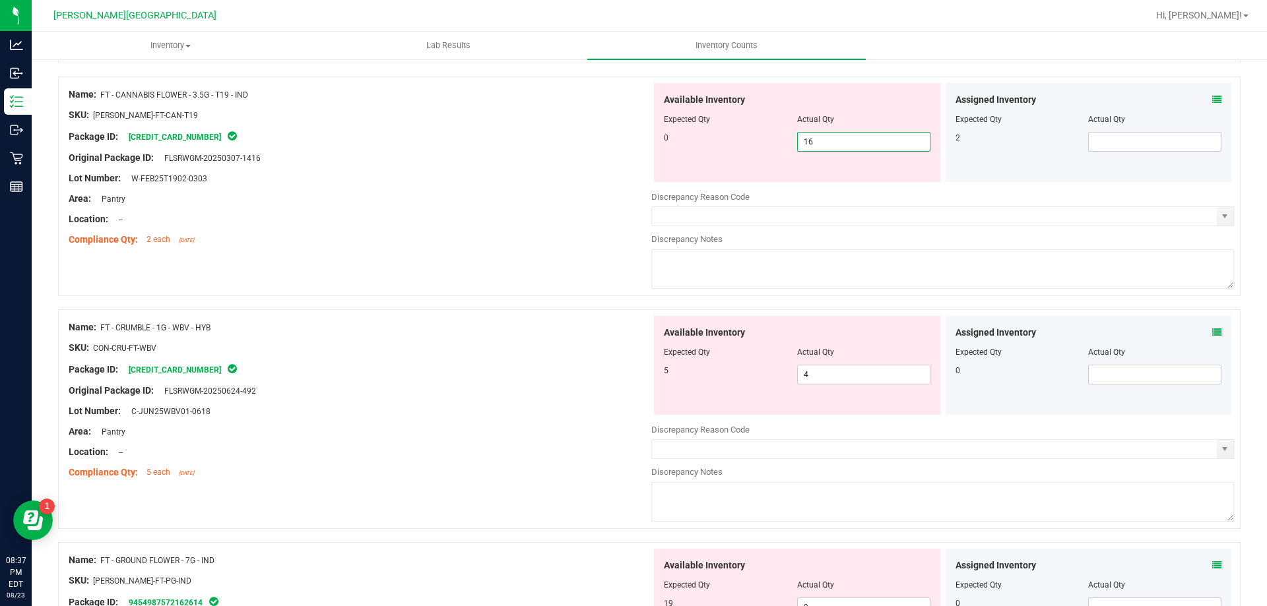
drag, startPoint x: 822, startPoint y: 137, endPoint x: 765, endPoint y: 136, distance: 57.4
click at [767, 137] on div "0 16 16" at bounding box center [797, 142] width 267 height 20
type input "0"
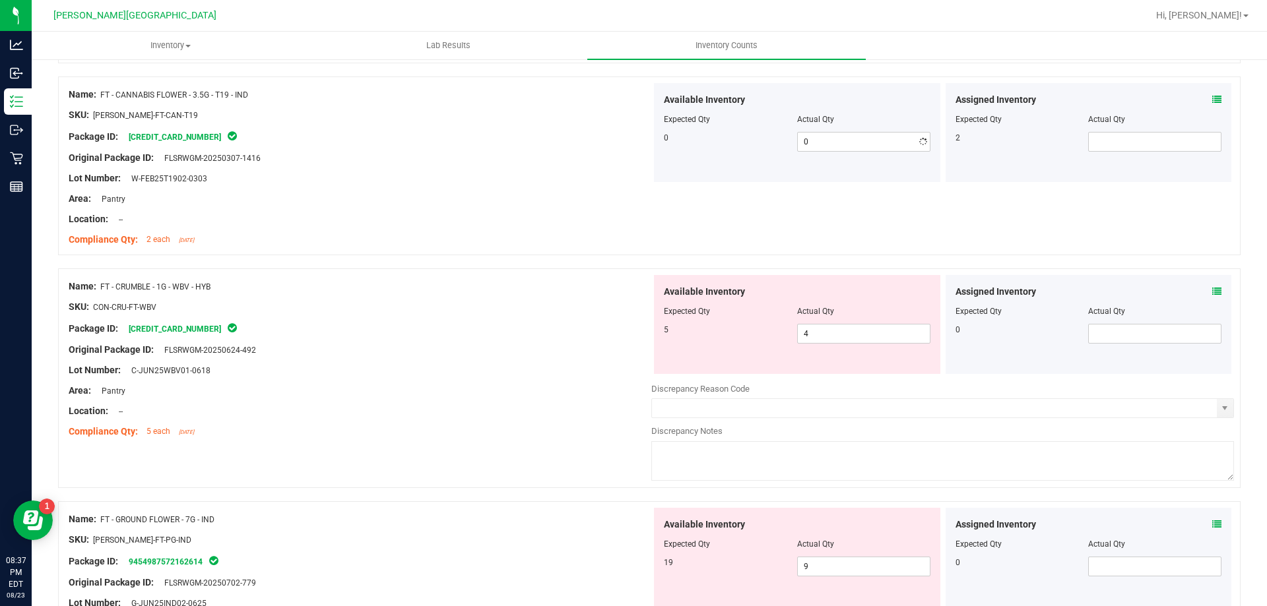
click at [733, 150] on div "0 0 0" at bounding box center [797, 142] width 267 height 20
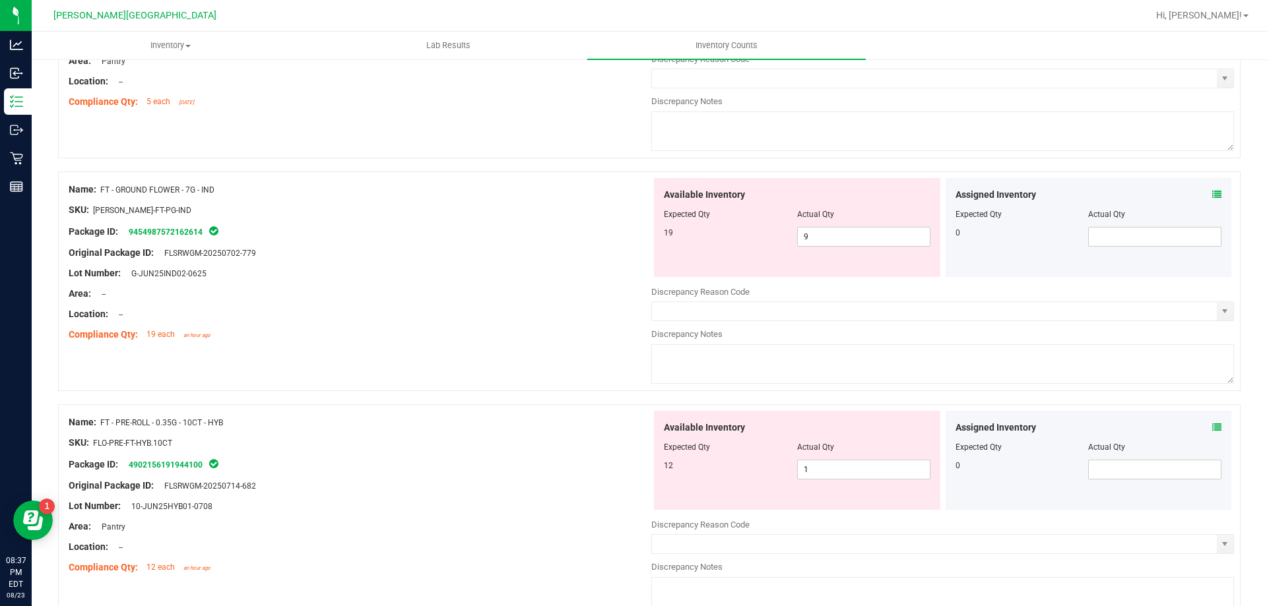
scroll to position [726, 0]
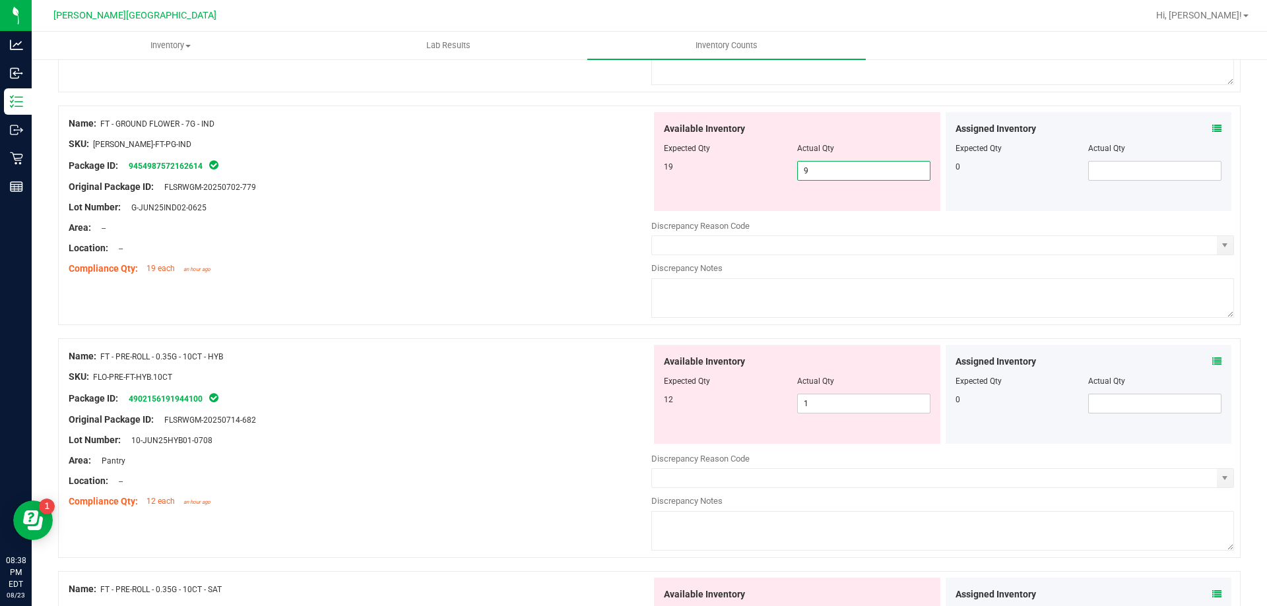
drag, startPoint x: 812, startPoint y: 170, endPoint x: 758, endPoint y: 174, distance: 54.9
click at [758, 174] on div "19 9 9" at bounding box center [797, 171] width 267 height 20
type input "19"
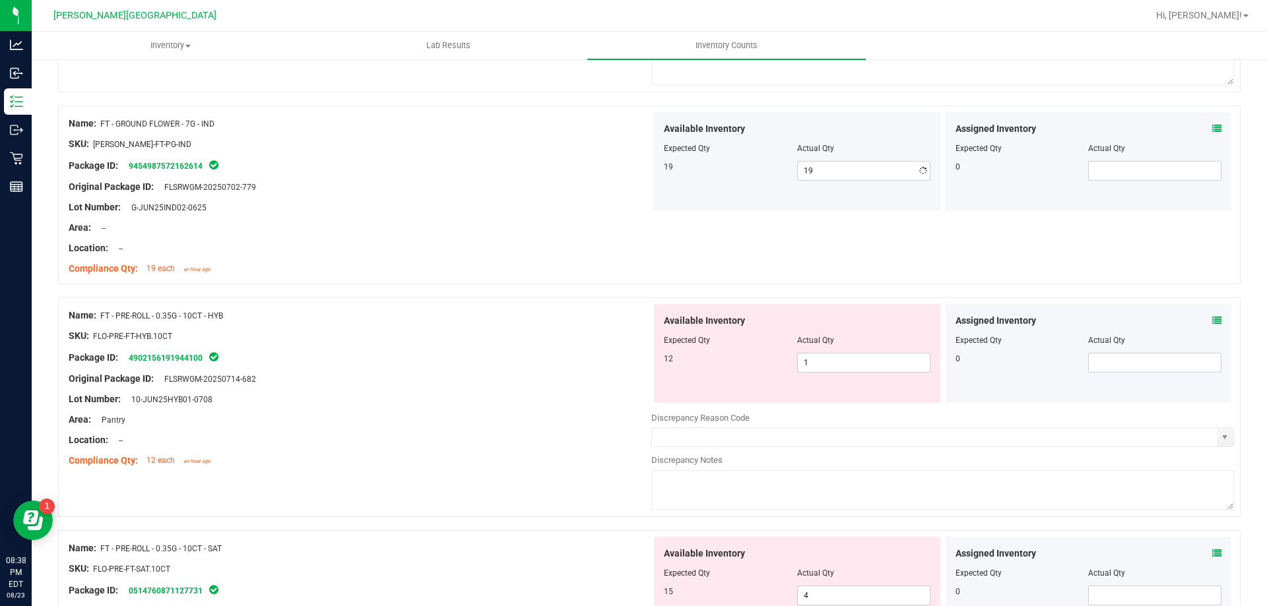
click at [765, 146] on div "Expected Qty" at bounding box center [730, 149] width 133 height 12
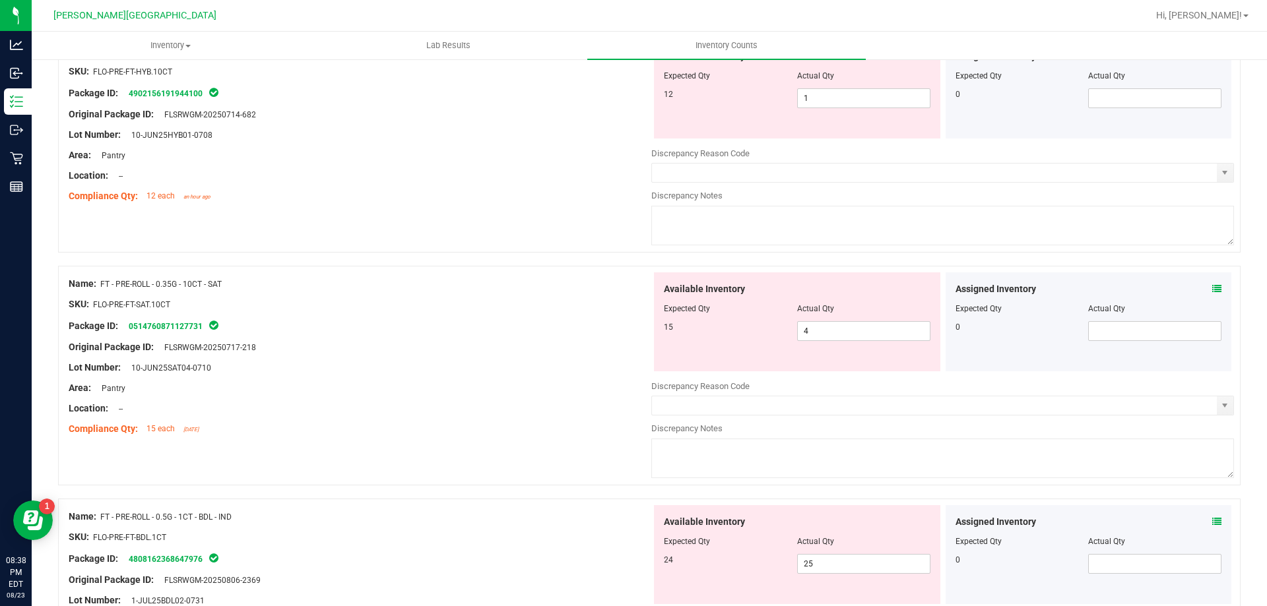
scroll to position [990, 0]
drag, startPoint x: 828, startPoint y: 331, endPoint x: 773, endPoint y: 326, distance: 55.0
click at [773, 327] on div "15 4 4" at bounding box center [797, 332] width 267 height 20
type input "14"
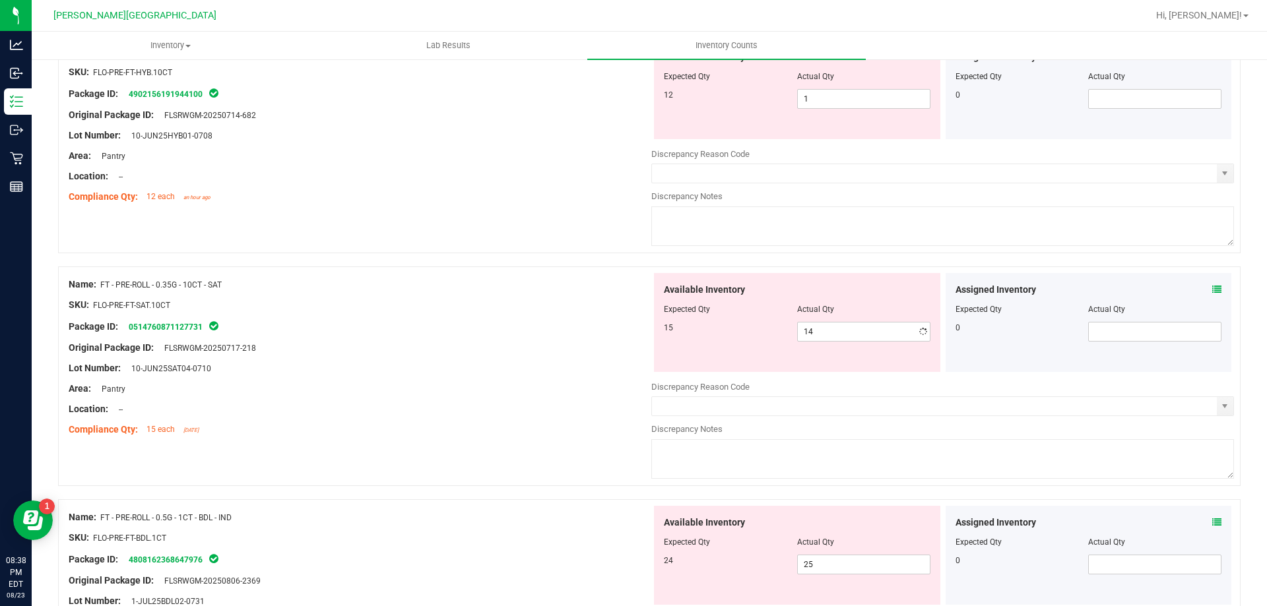
click at [549, 170] on div "Location: --" at bounding box center [360, 177] width 583 height 14
drag, startPoint x: 811, startPoint y: 101, endPoint x: 826, endPoint y: 88, distance: 19.7
click at [787, 100] on div "12 1 1" at bounding box center [797, 99] width 267 height 20
type input "11"
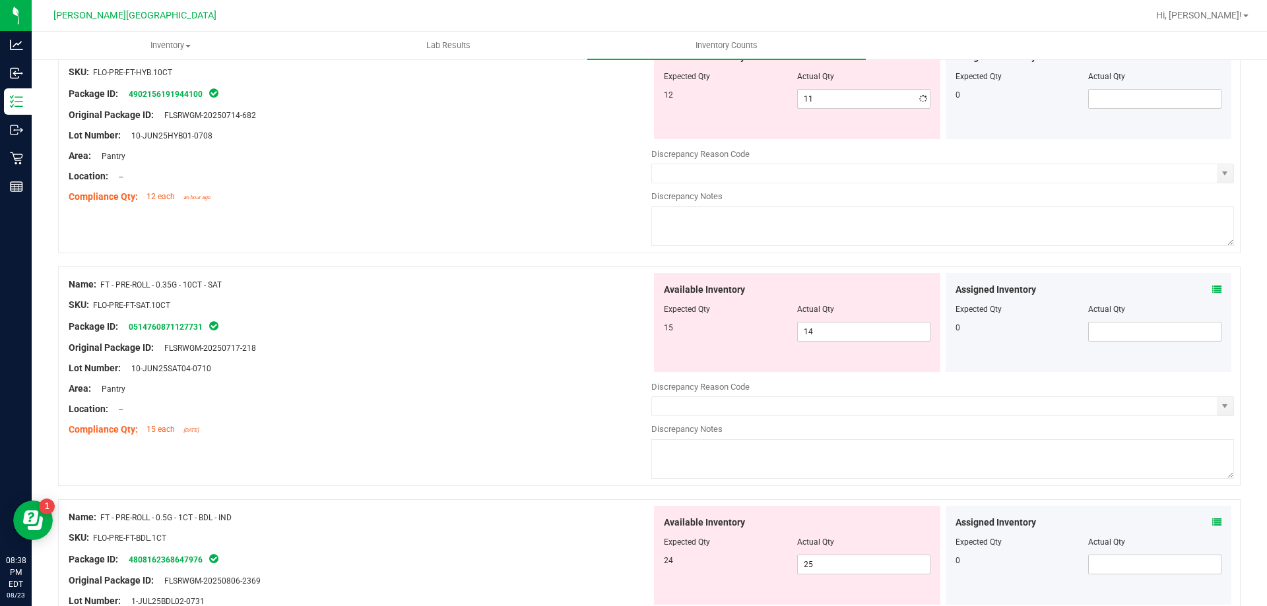
click at [734, 121] on div "Available Inventory Expected Qty Actual Qty 12 11 11" at bounding box center [797, 89] width 286 height 99
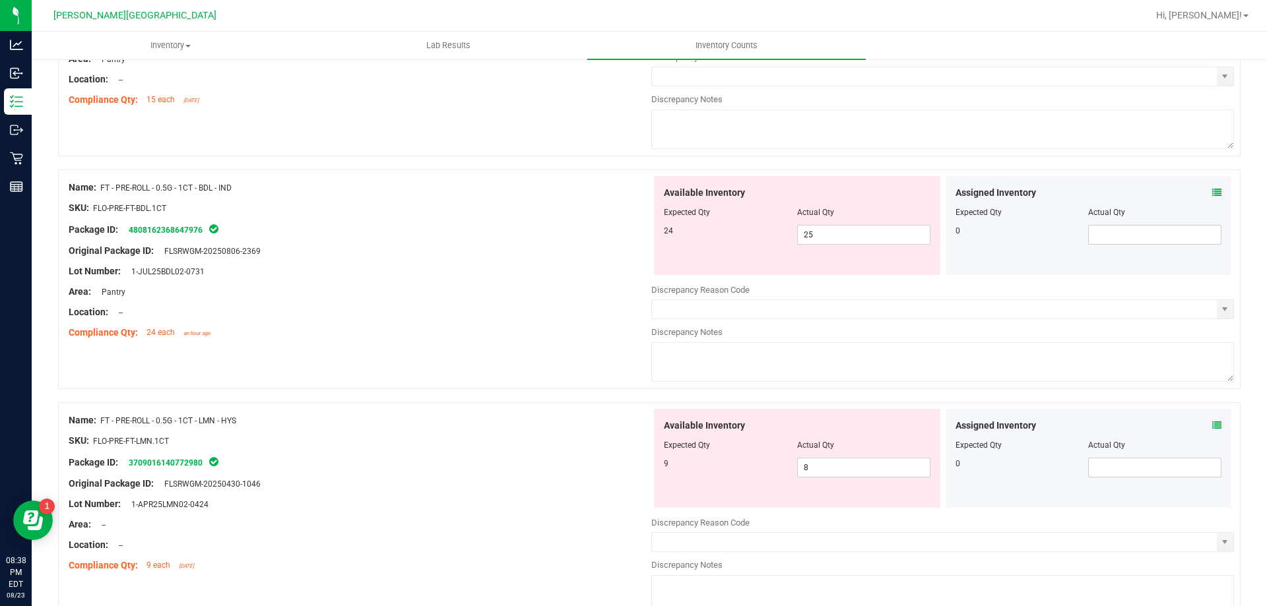
scroll to position [1386, 0]
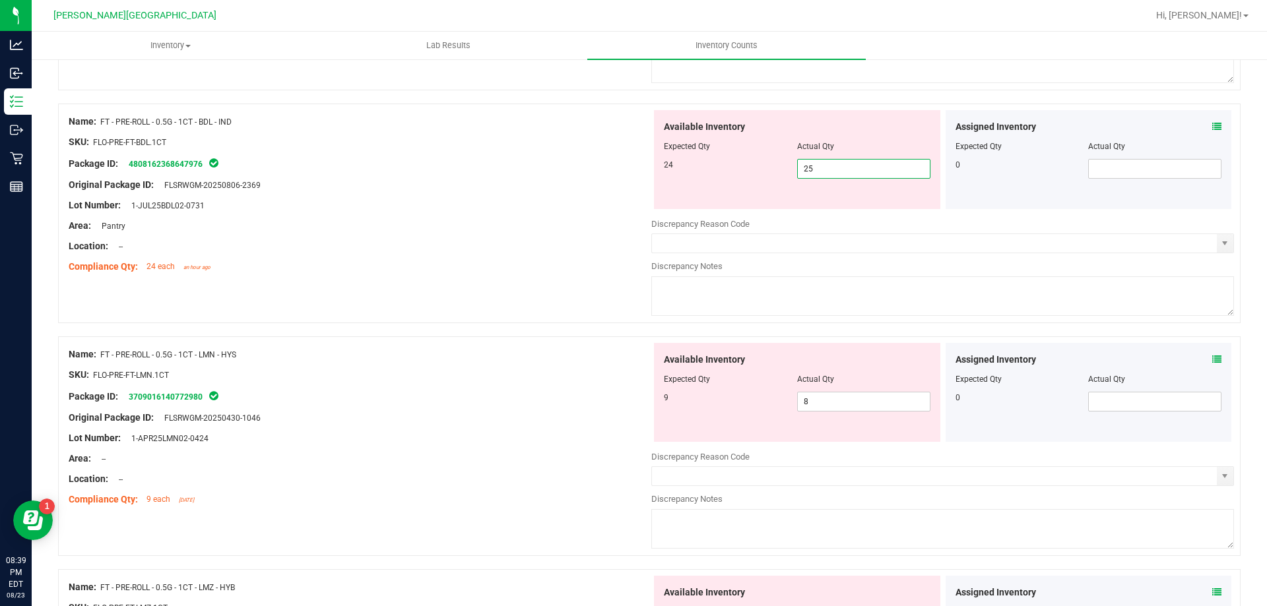
drag, startPoint x: 824, startPoint y: 170, endPoint x: 802, endPoint y: 162, distance: 23.0
click at [797, 166] on span "25 25" at bounding box center [863, 169] width 133 height 20
type input "24"
drag, startPoint x: 760, startPoint y: 157, endPoint x: 752, endPoint y: 151, distance: 9.9
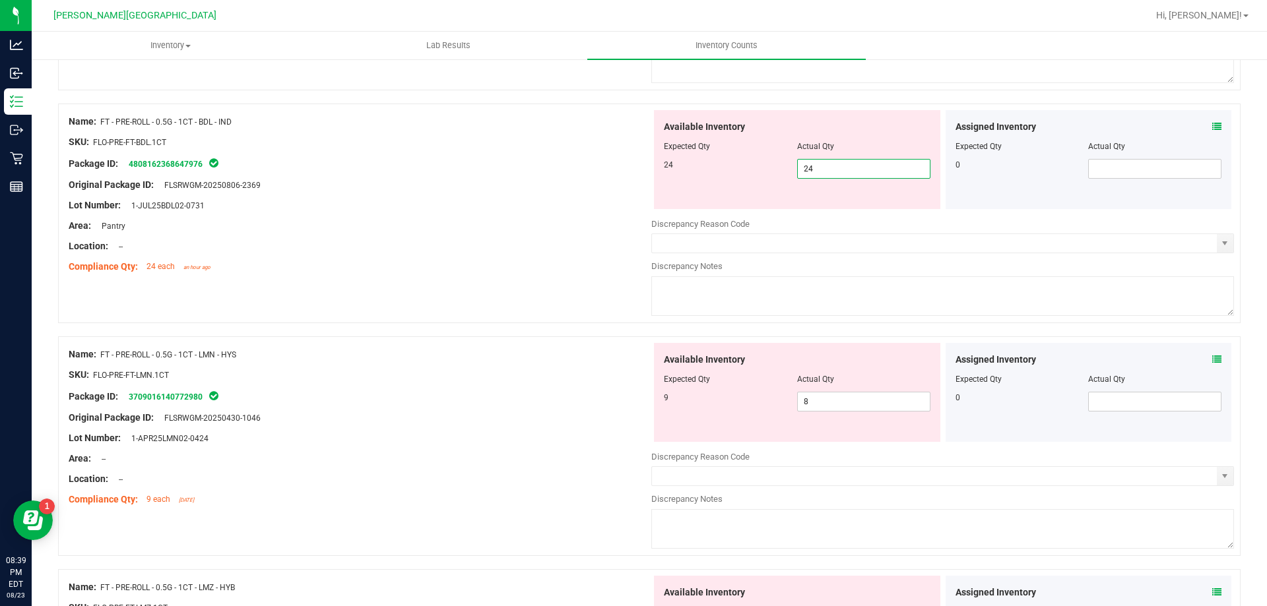
click at [759, 156] on div at bounding box center [797, 155] width 267 height 7
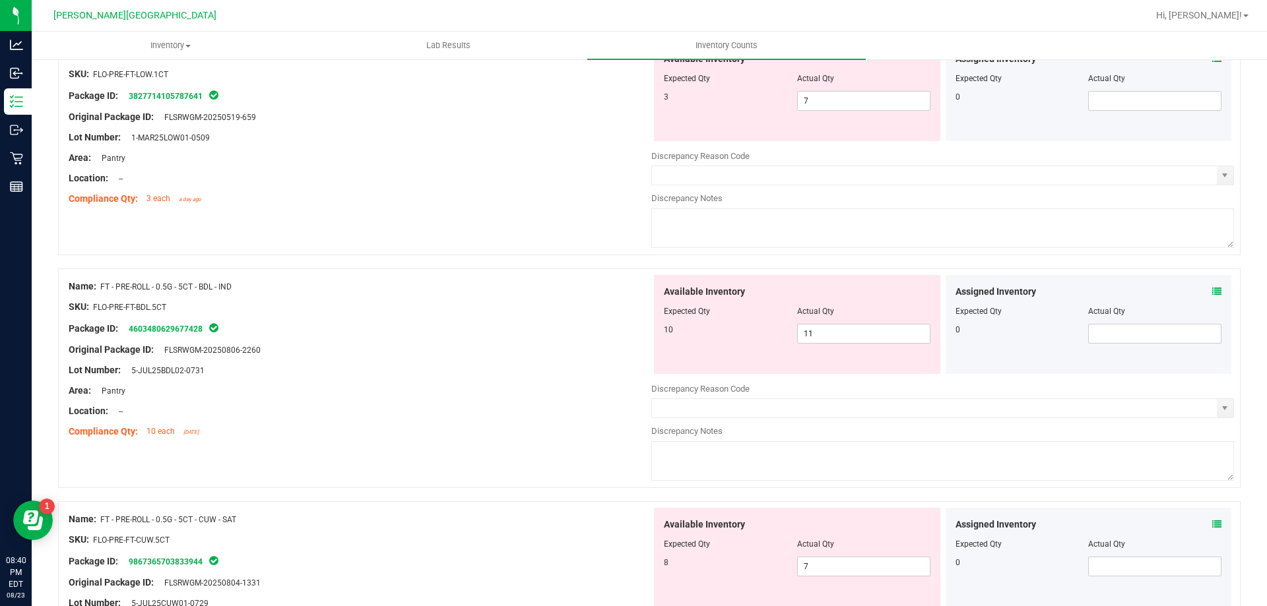
scroll to position [2178, 0]
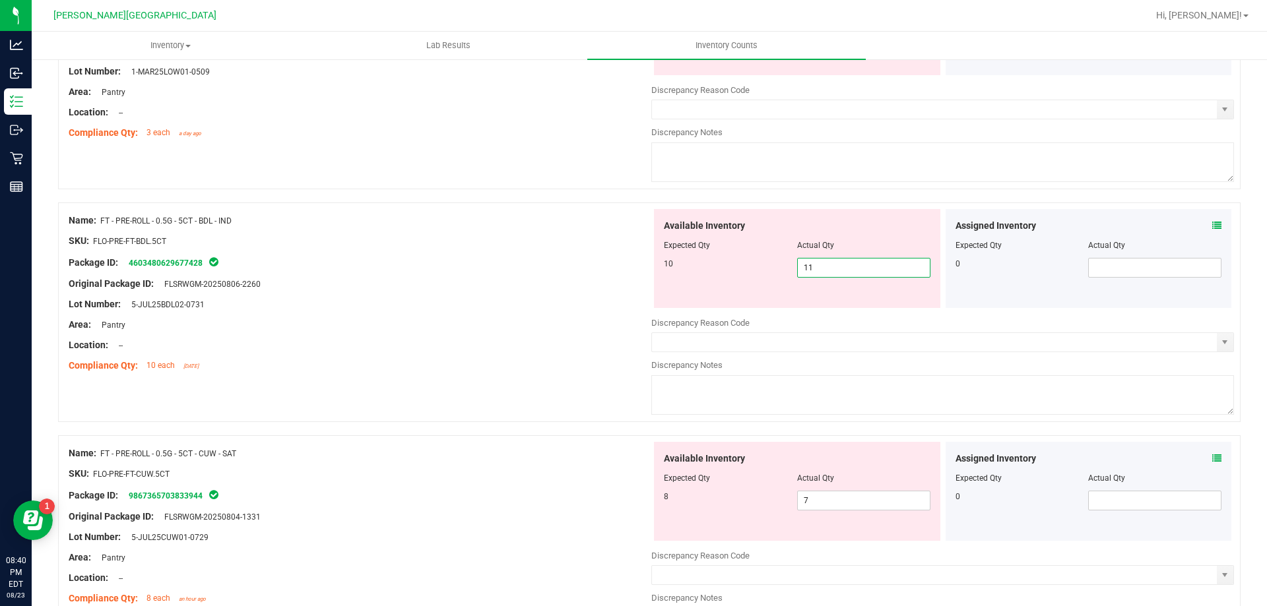
drag, startPoint x: 825, startPoint y: 267, endPoint x: 765, endPoint y: 264, distance: 60.1
click at [768, 264] on div "10 11 11" at bounding box center [797, 268] width 267 height 20
type input "10"
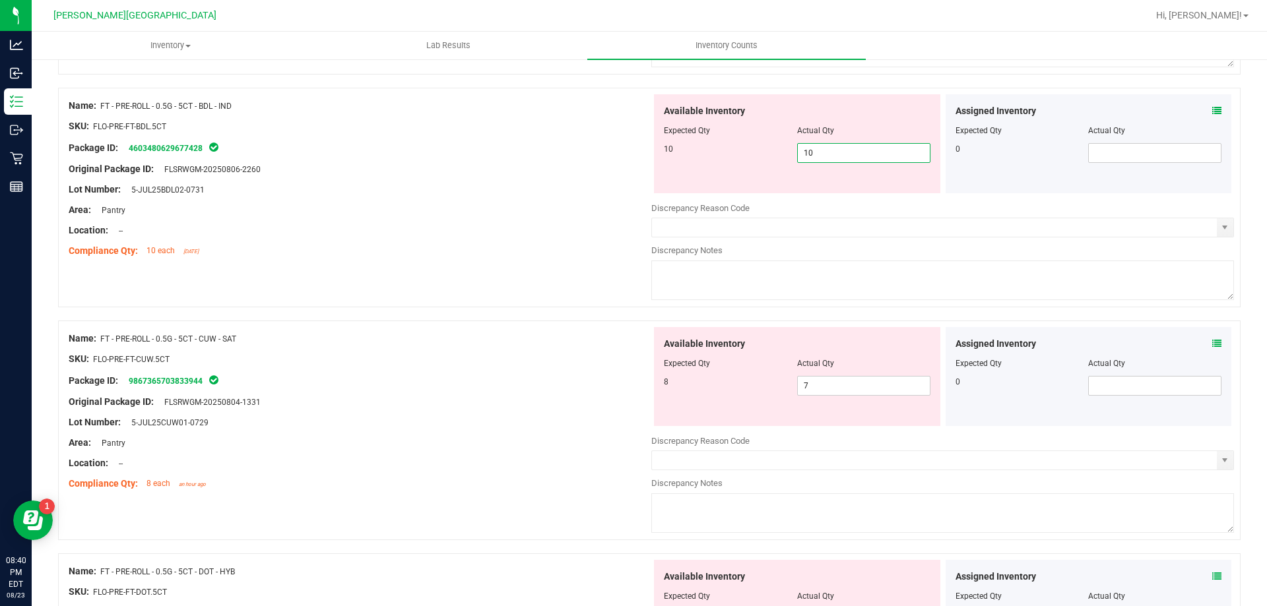
scroll to position [2310, 0]
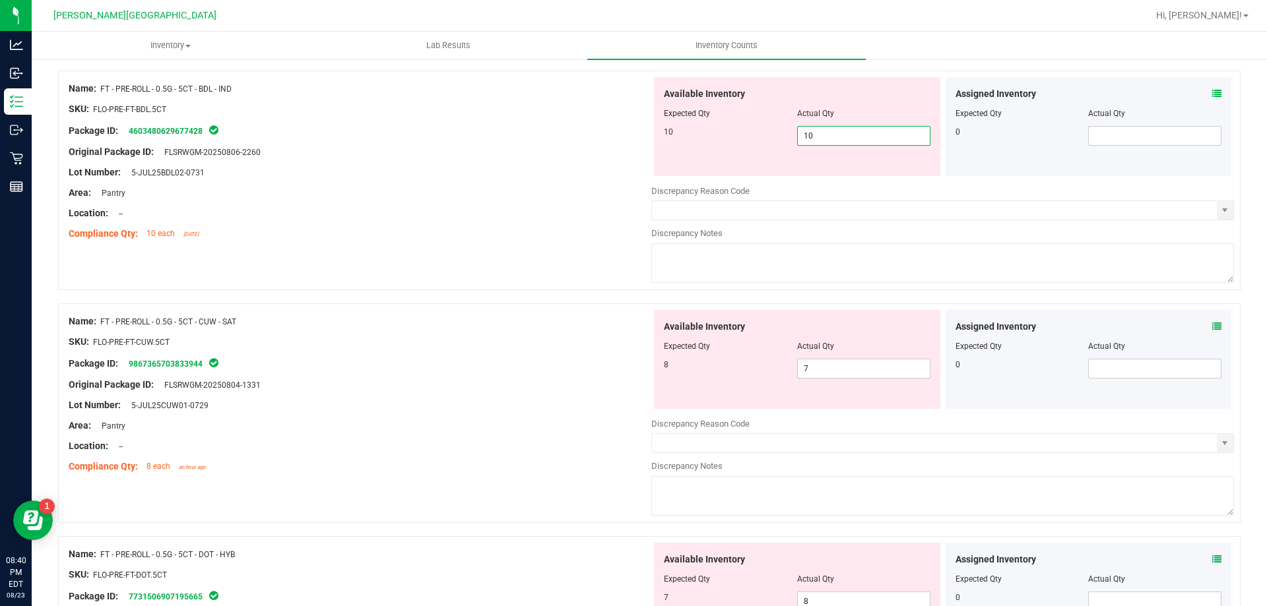
type input "10"
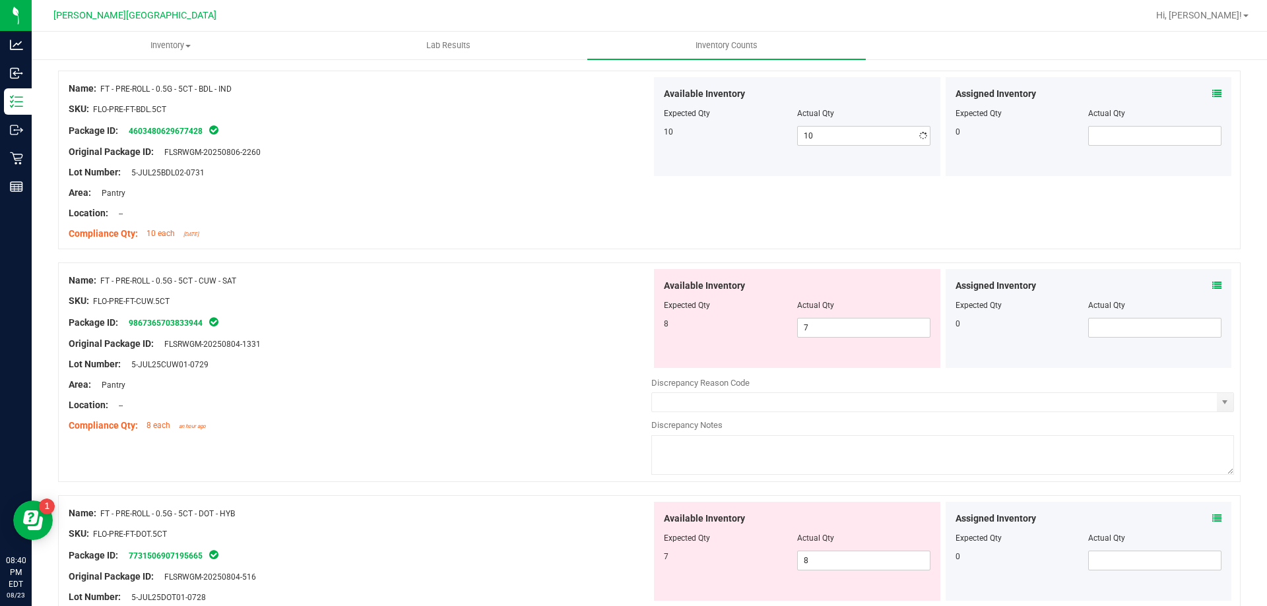
click at [758, 355] on div "Available Inventory Expected Qty Actual Qty 8 7 7" at bounding box center [797, 318] width 286 height 99
click at [797, 328] on span "7 7" at bounding box center [863, 328] width 133 height 20
type input "8"
click at [787, 329] on div "8" at bounding box center [730, 324] width 133 height 12
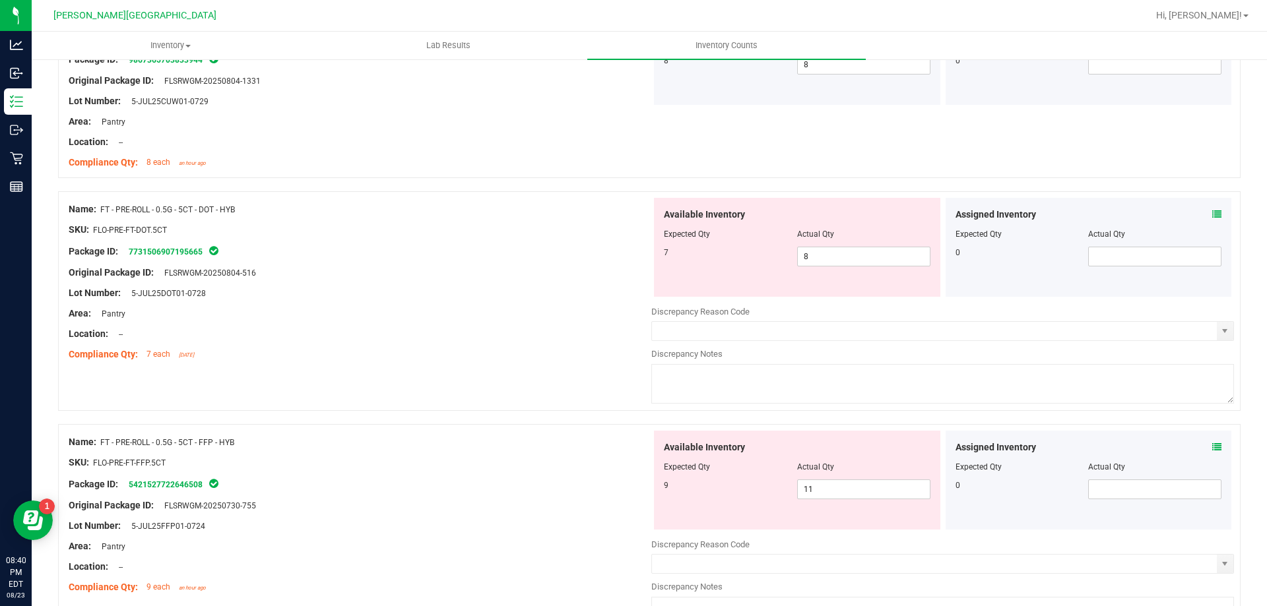
scroll to position [2573, 0]
drag, startPoint x: 801, startPoint y: 257, endPoint x: 761, endPoint y: 257, distance: 40.3
click at [761, 257] on div "7 8 8" at bounding box center [797, 256] width 267 height 20
type input "7"
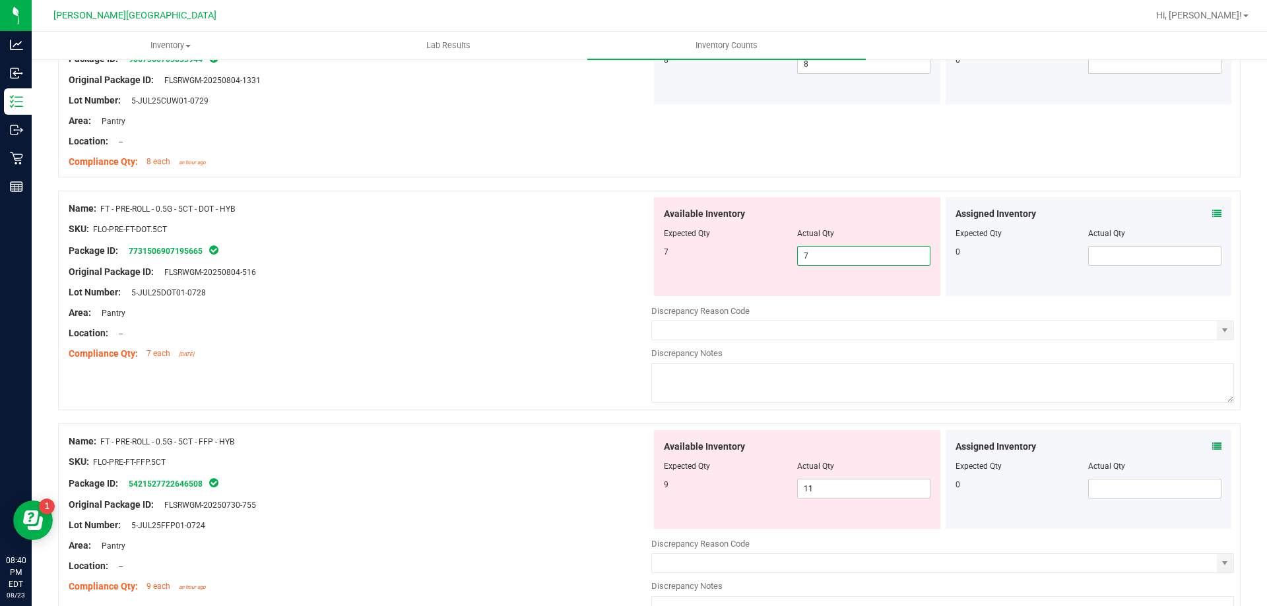
click at [752, 257] on div "7" at bounding box center [730, 252] width 133 height 12
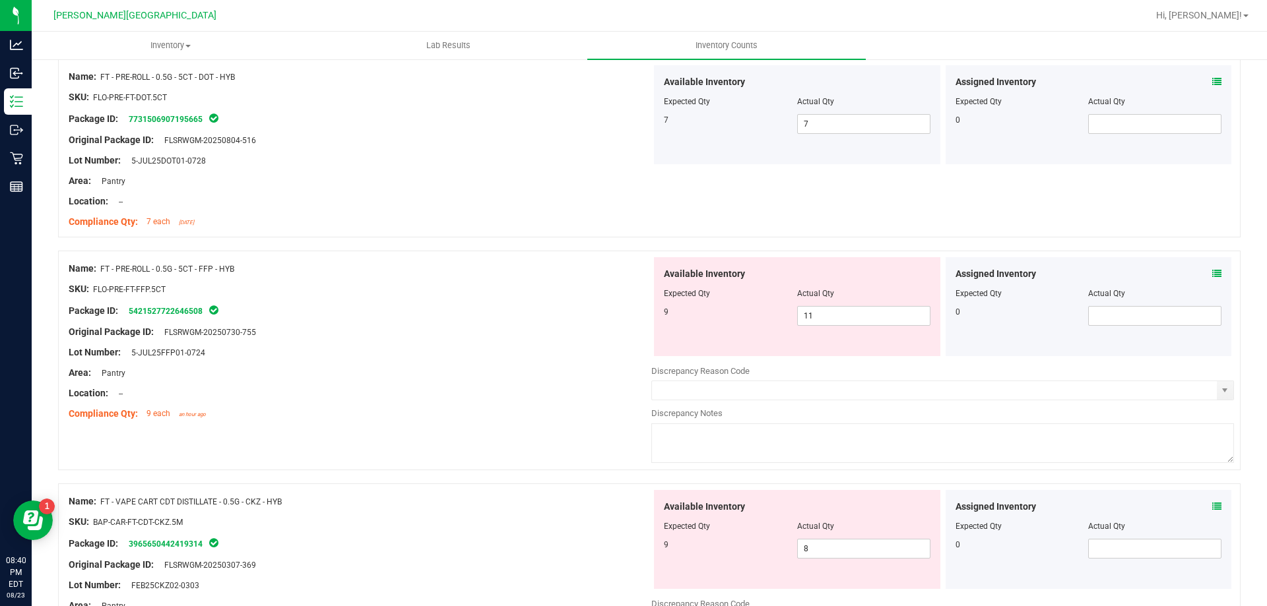
scroll to position [2771, 0]
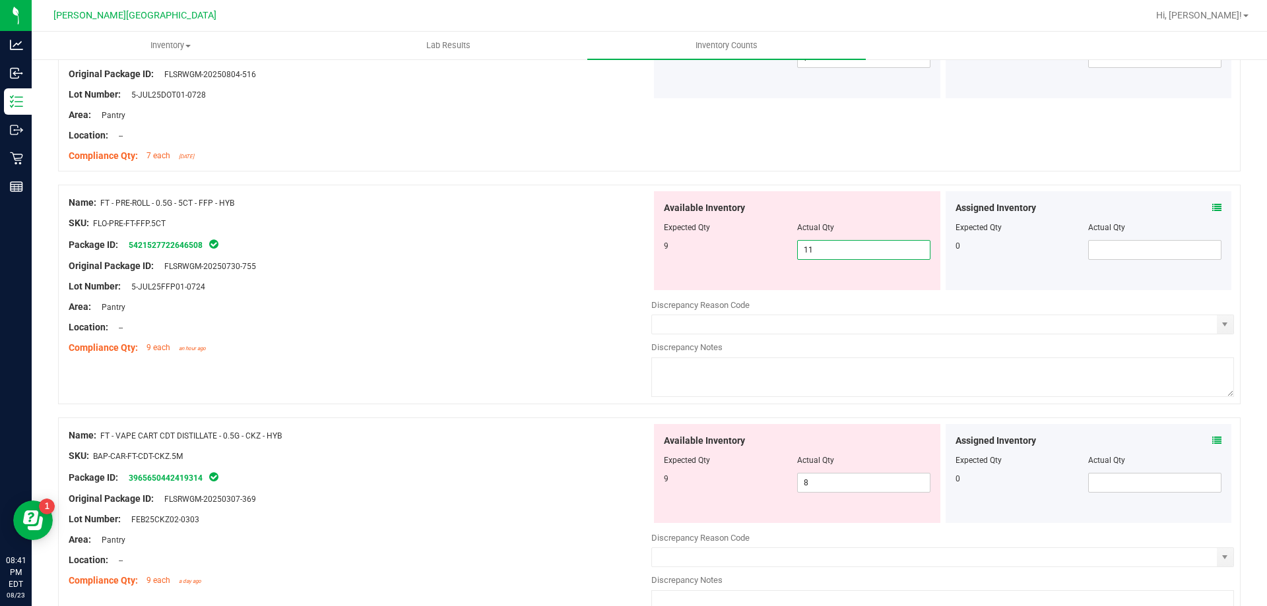
drag, startPoint x: 812, startPoint y: 255, endPoint x: 802, endPoint y: 249, distance: 11.0
click at [797, 253] on span "11 11" at bounding box center [863, 250] width 133 height 20
type input "9"
click at [731, 246] on div "9" at bounding box center [730, 246] width 133 height 12
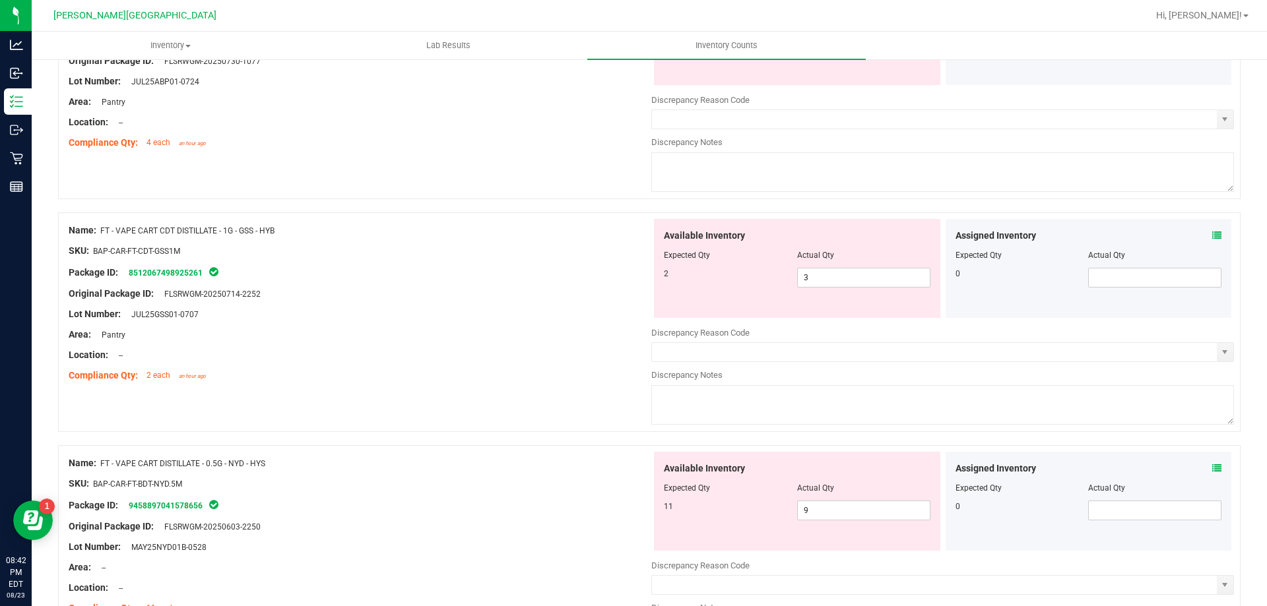
scroll to position [3918, 0]
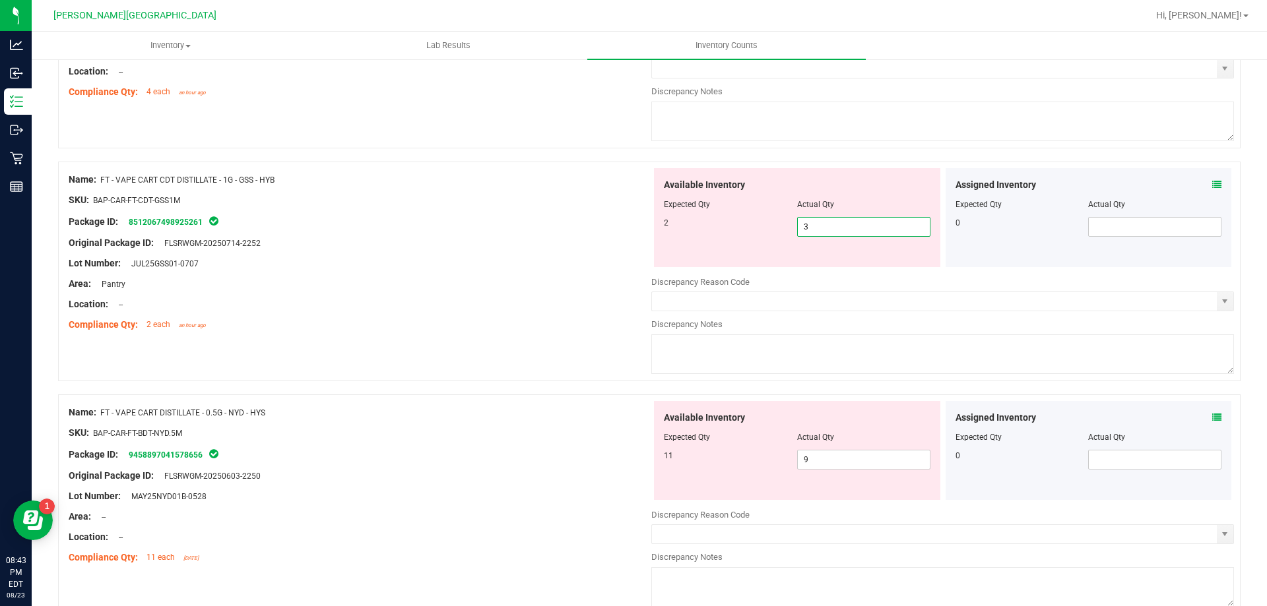
drag, startPoint x: 837, startPoint y: 224, endPoint x: 781, endPoint y: 228, distance: 56.2
click at [781, 228] on div "2 3 3" at bounding box center [797, 227] width 267 height 20
type input "2"
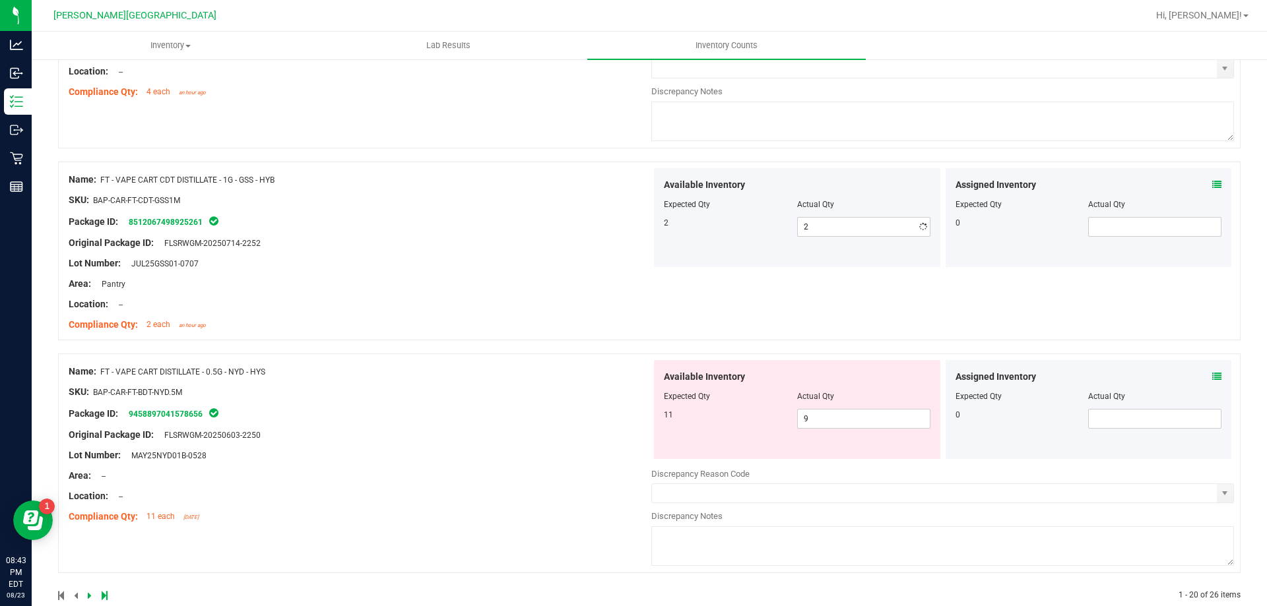
click at [729, 234] on div "2 2 2" at bounding box center [797, 227] width 267 height 20
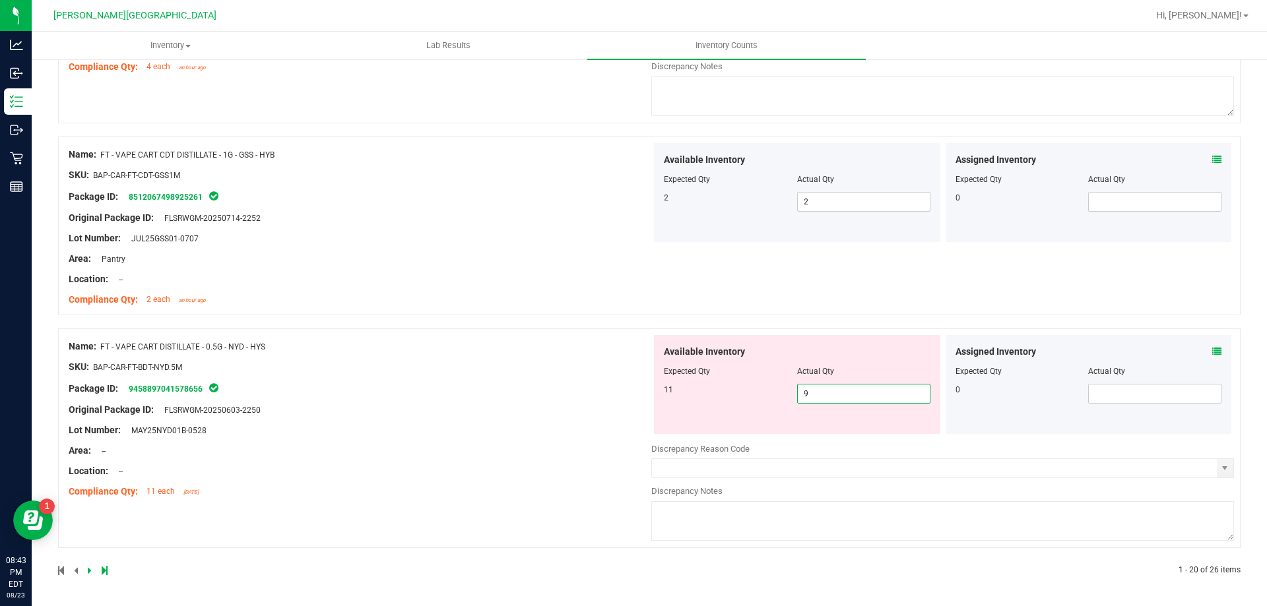
drag, startPoint x: 813, startPoint y: 387, endPoint x: 791, endPoint y: 381, distance: 22.4
click at [797, 387] on span "9 9" at bounding box center [863, 394] width 133 height 20
type input "11"
click at [748, 385] on div "Available Inventory Expected Qty Actual Qty 11 11 11" at bounding box center [797, 384] width 286 height 99
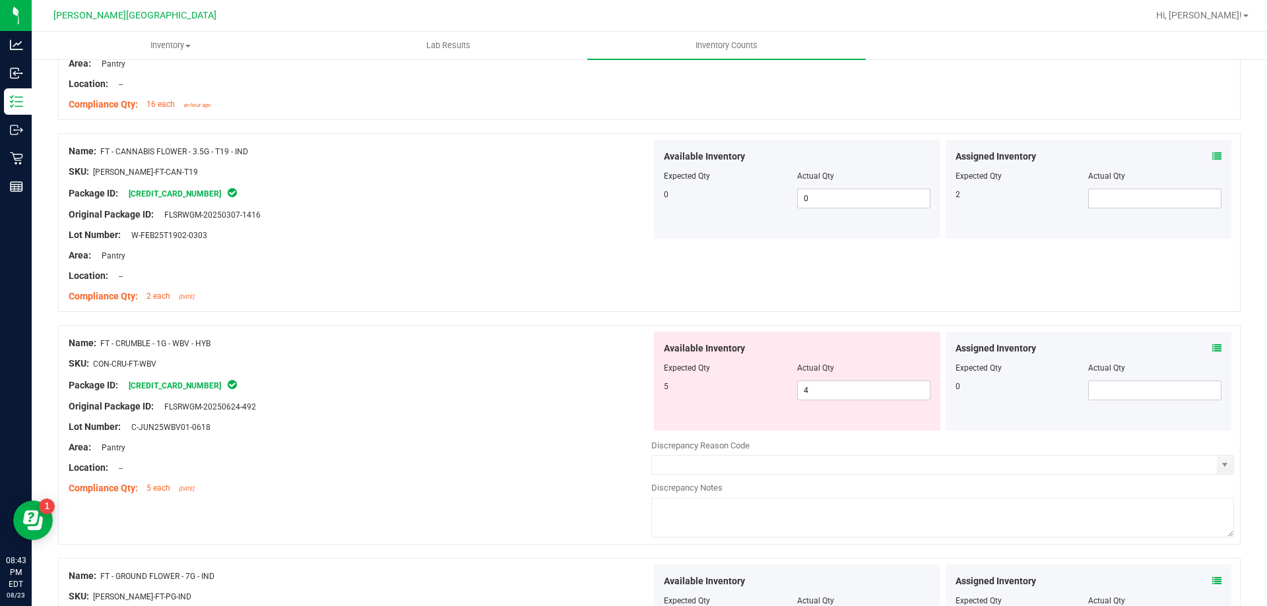
scroll to position [0, 0]
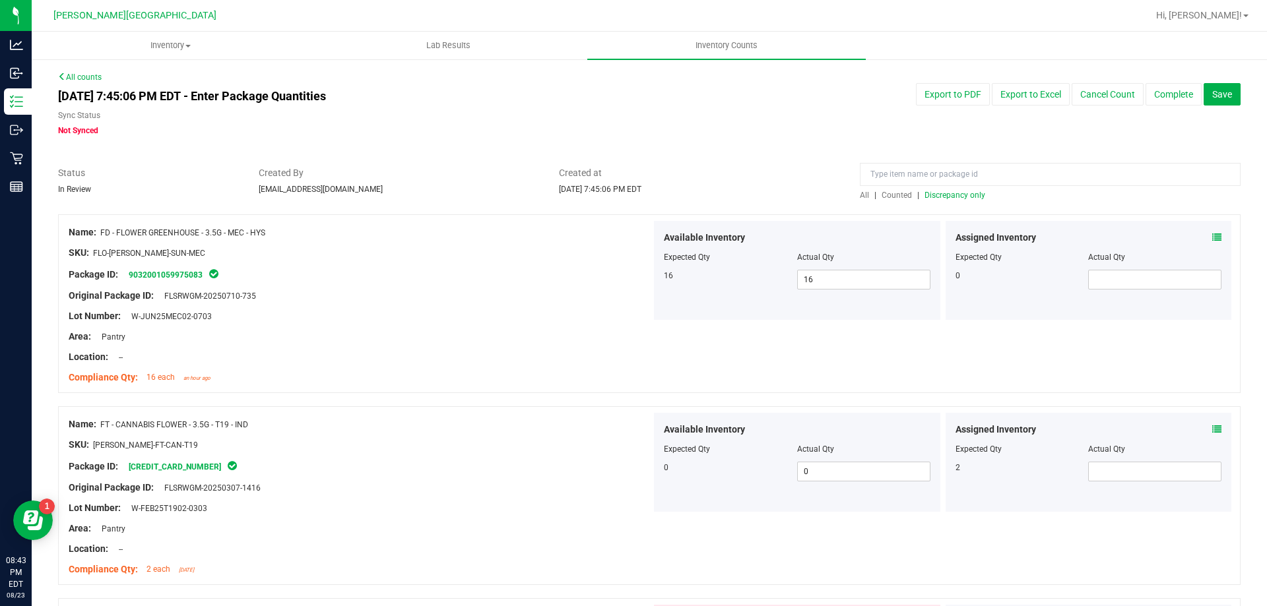
click at [947, 199] on span "Discrepancy only" at bounding box center [954, 195] width 61 height 9
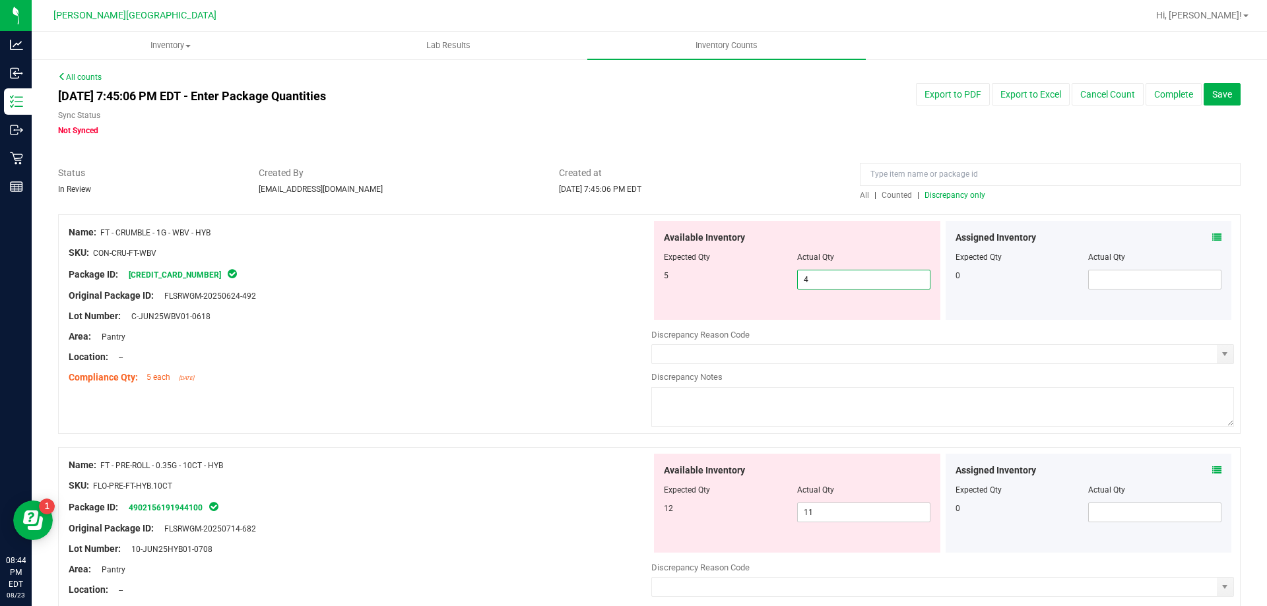
drag, startPoint x: 822, startPoint y: 284, endPoint x: 751, endPoint y: 294, distance: 71.4
click at [751, 296] on div "Available Inventory Expected Qty Actual Qty 5 4 4" at bounding box center [797, 270] width 286 height 99
type input "5"
click at [736, 234] on span "Available Inventory" at bounding box center [704, 238] width 81 height 14
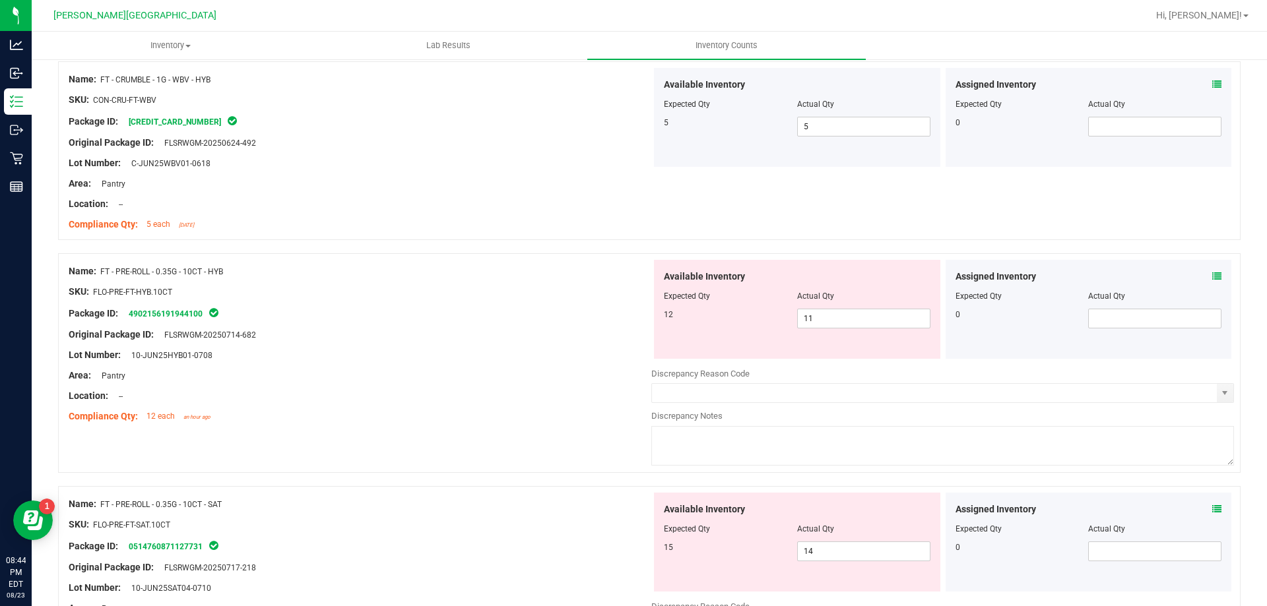
scroll to position [198, 0]
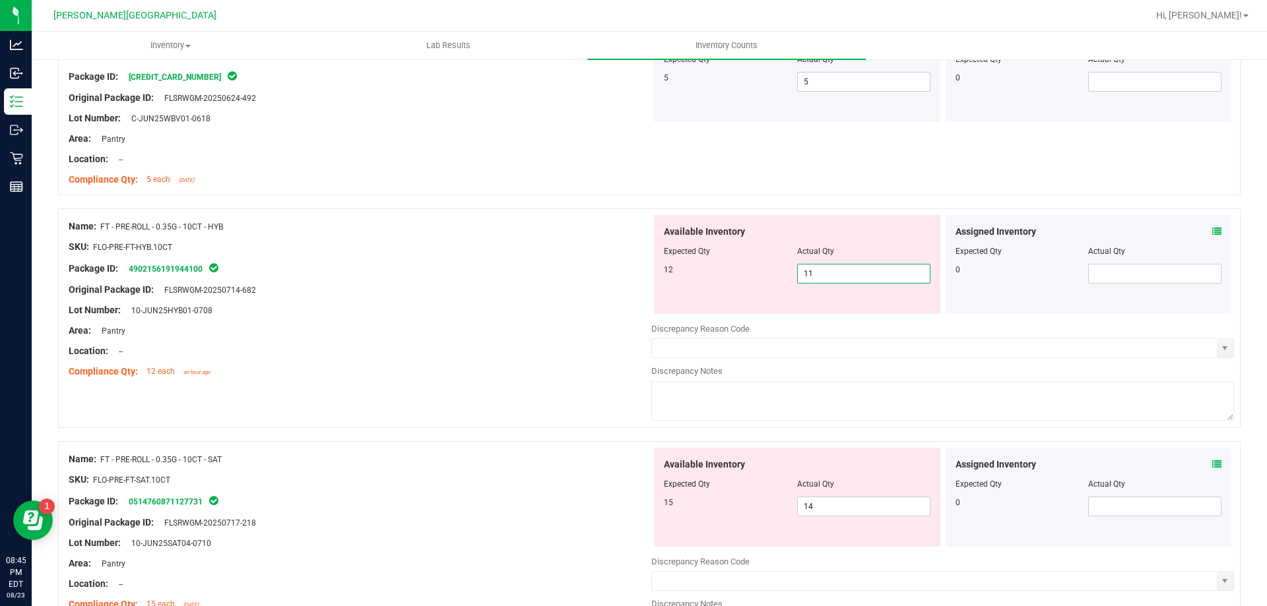
drag, startPoint x: 810, startPoint y: 276, endPoint x: 754, endPoint y: 275, distance: 56.1
click at [760, 273] on div "12 11 11" at bounding box center [797, 274] width 267 height 20
type input "12"
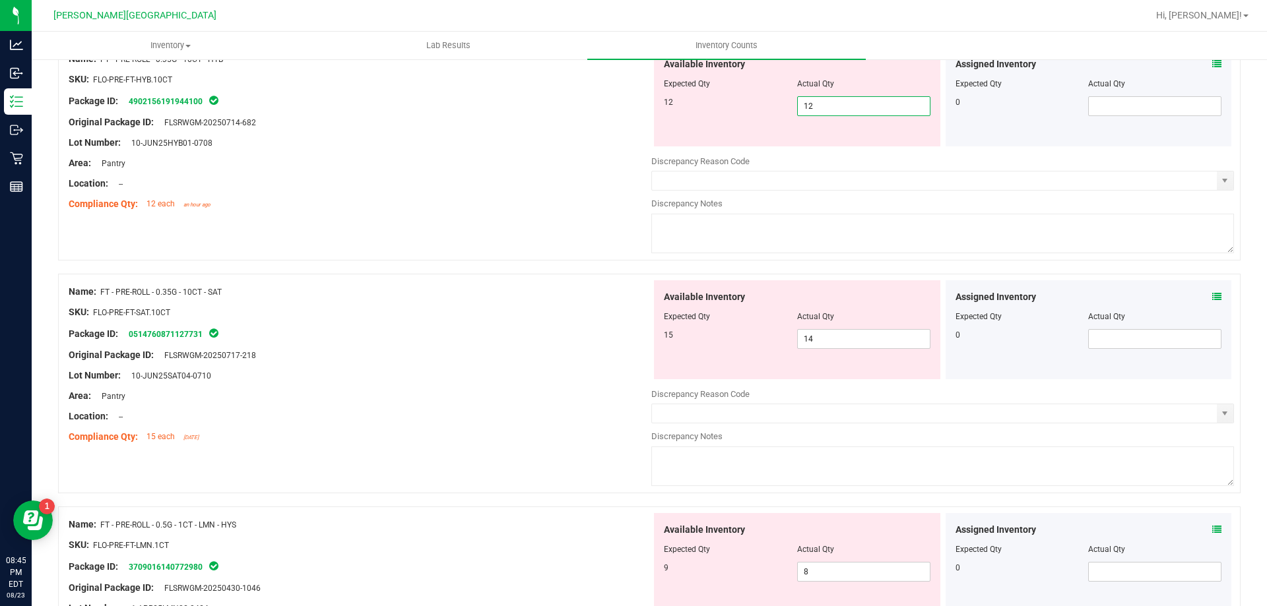
scroll to position [396, 0]
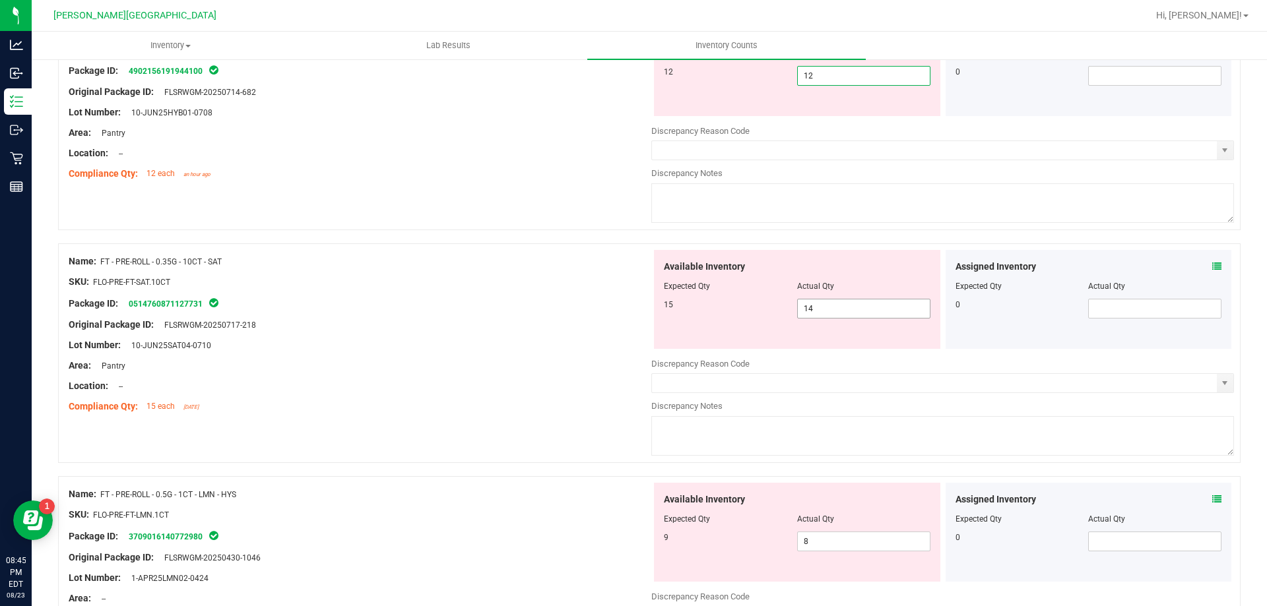
type input "12"
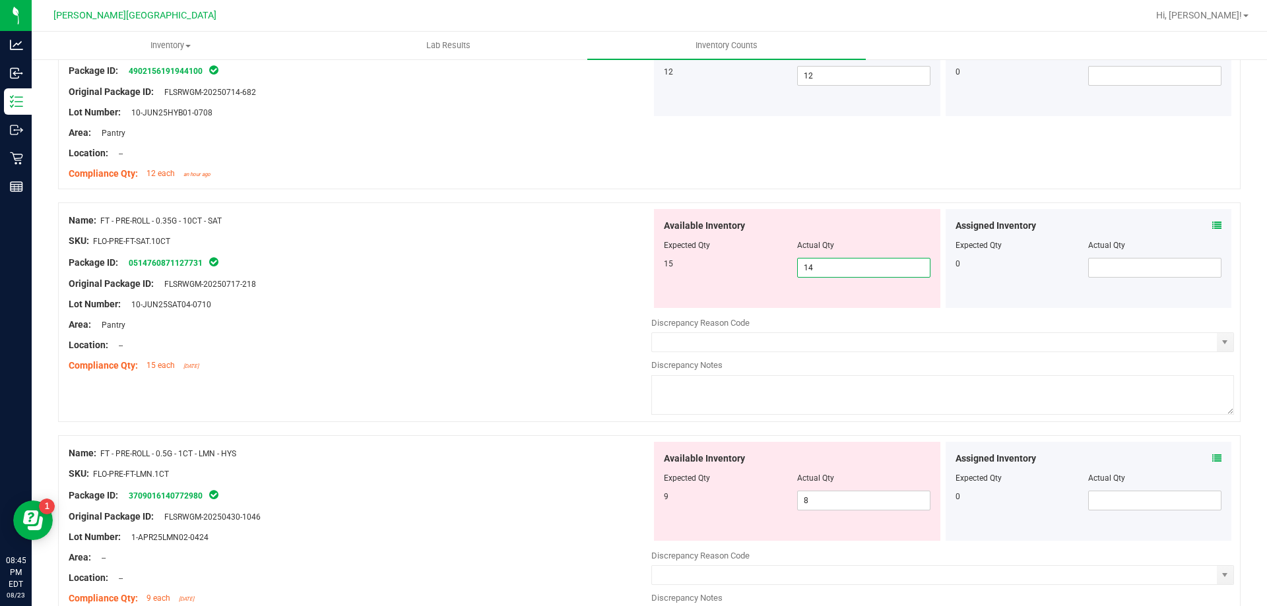
drag, startPoint x: 833, startPoint y: 305, endPoint x: 779, endPoint y: 306, distance: 54.8
click at [759, 300] on div "Available Inventory Expected Qty Actual Qty 15 14 14" at bounding box center [797, 258] width 286 height 99
type input "15"
click at [732, 267] on div "15" at bounding box center [730, 264] width 133 height 12
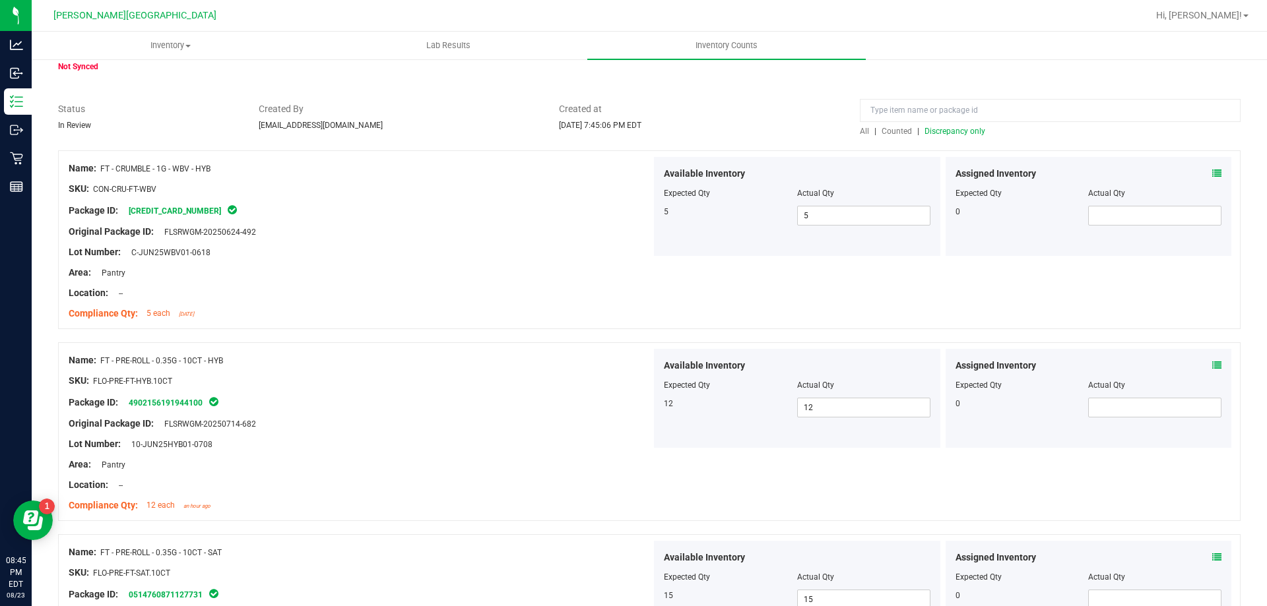
scroll to position [0, 0]
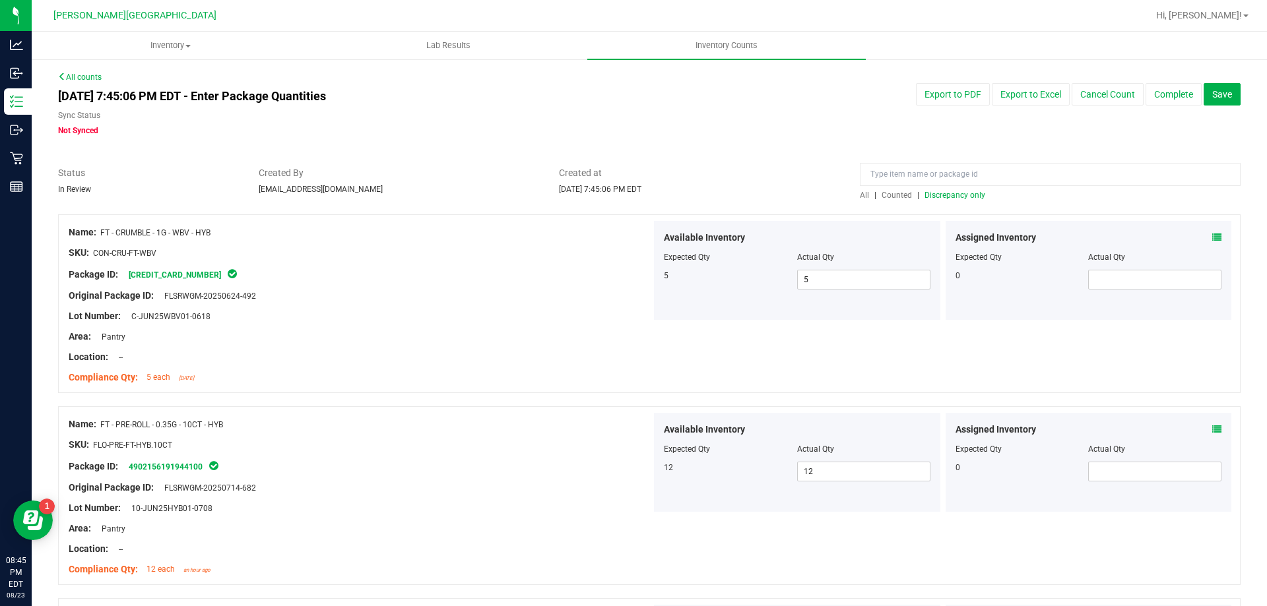
click at [948, 194] on span "Discrepancy only" at bounding box center [954, 195] width 61 height 9
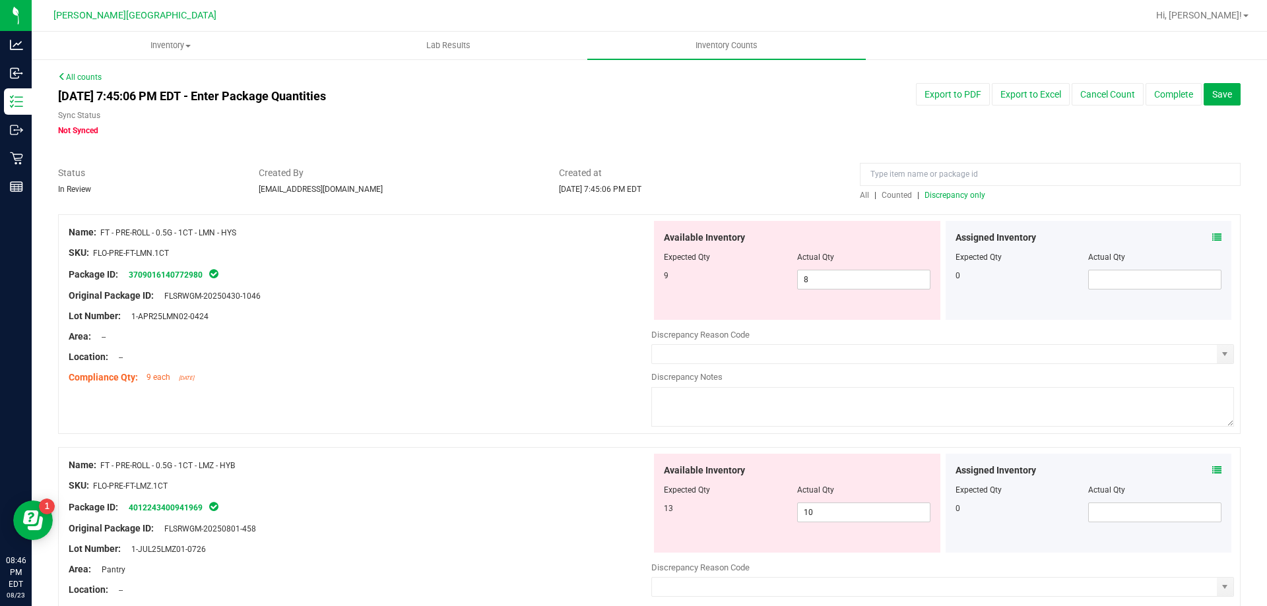
click at [622, 307] on div at bounding box center [360, 306] width 583 height 7
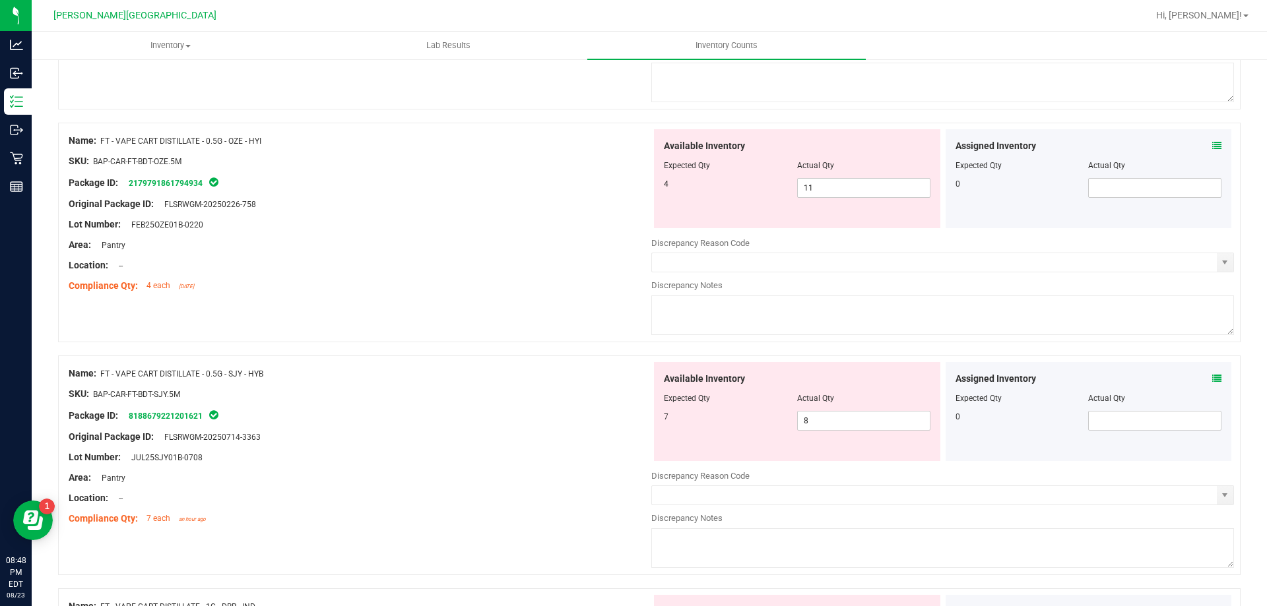
scroll to position [1716, 0]
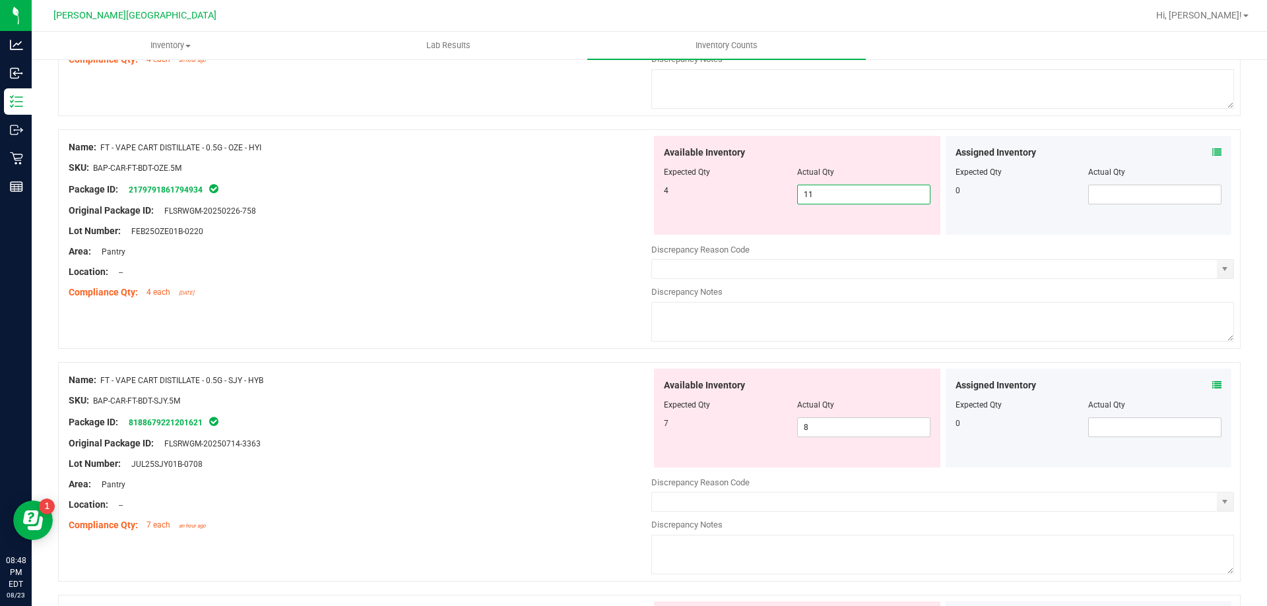
drag, startPoint x: 801, startPoint y: 199, endPoint x: 805, endPoint y: 193, distance: 7.1
click at [805, 195] on span "11 11" at bounding box center [863, 195] width 133 height 20
click at [824, 191] on input "11" at bounding box center [864, 194] width 132 height 18
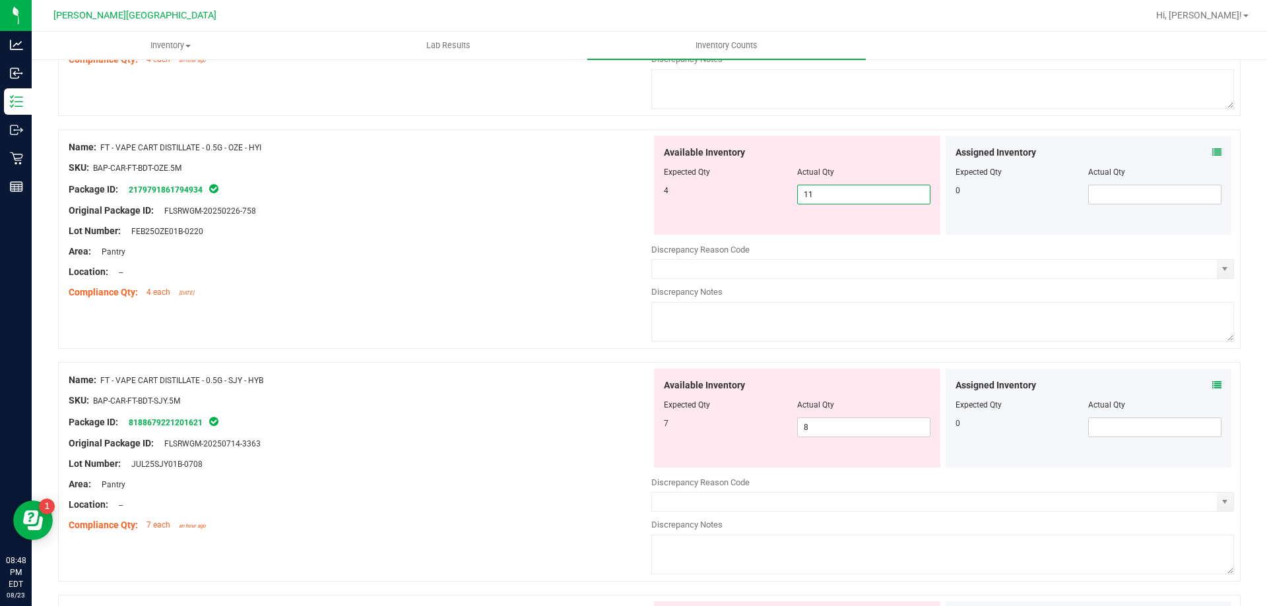
type input "4"
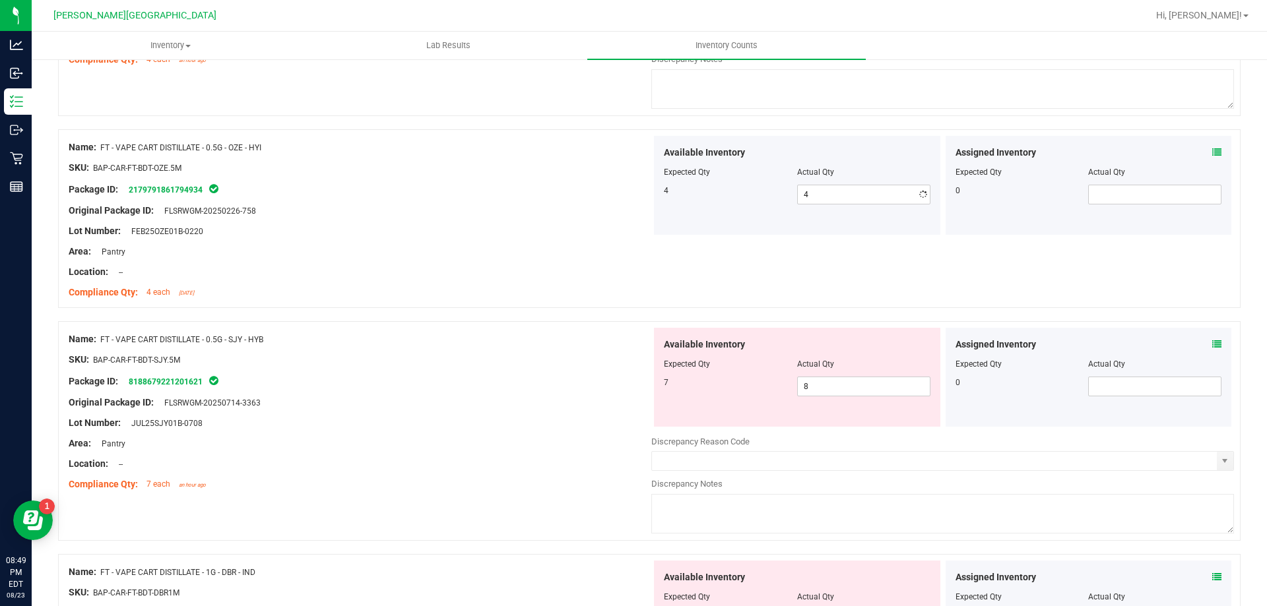
click at [785, 383] on div "Available Inventory Expected Qty Actual Qty 7 8 8" at bounding box center [797, 377] width 286 height 99
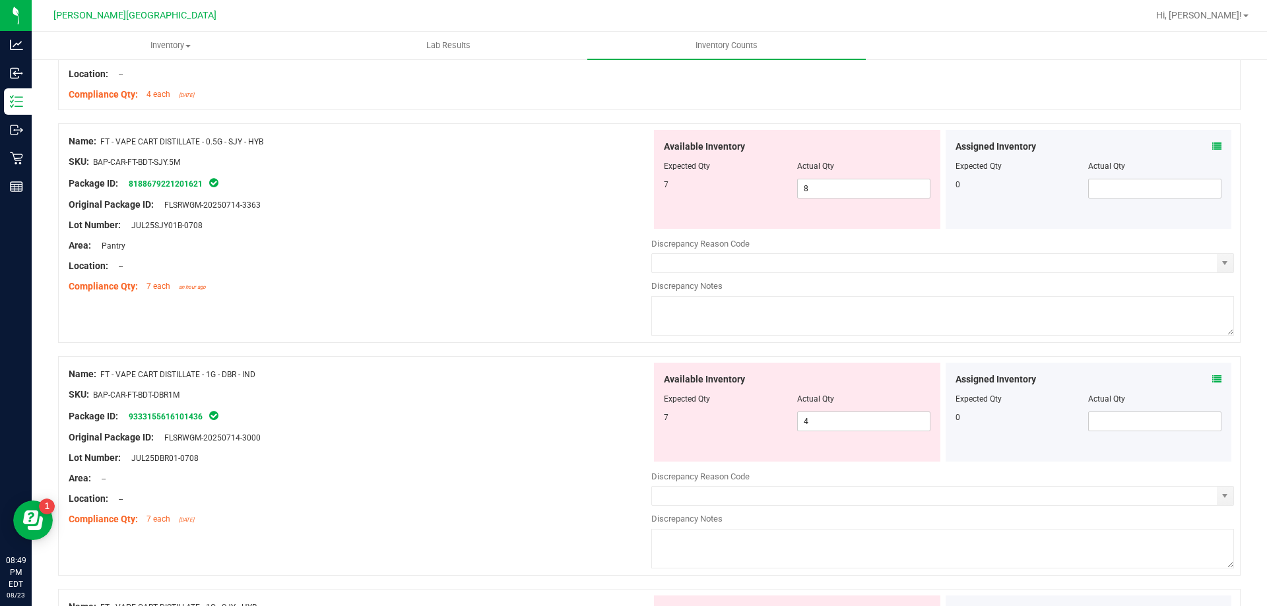
scroll to position [1980, 0]
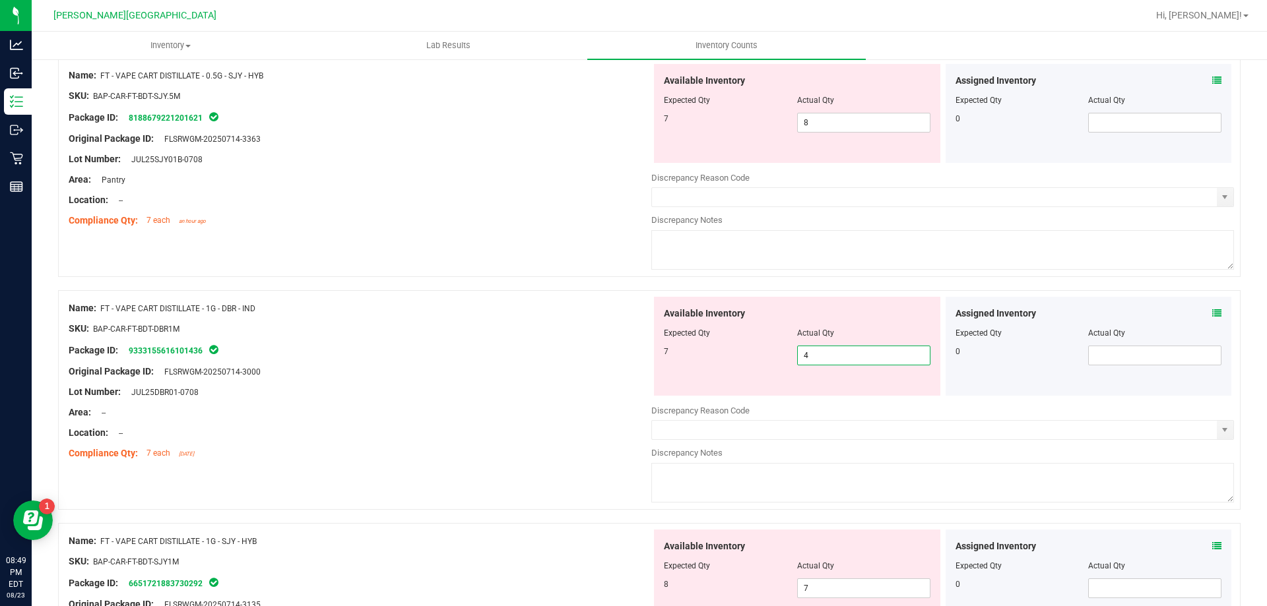
drag, startPoint x: 806, startPoint y: 353, endPoint x: 732, endPoint y: 353, distance: 73.9
click at [730, 353] on div "7 4 4" at bounding box center [797, 356] width 267 height 20
type input "7"
click at [748, 375] on div "Available Inventory Expected Qty Actual Qty 7 7 7" at bounding box center [797, 346] width 286 height 99
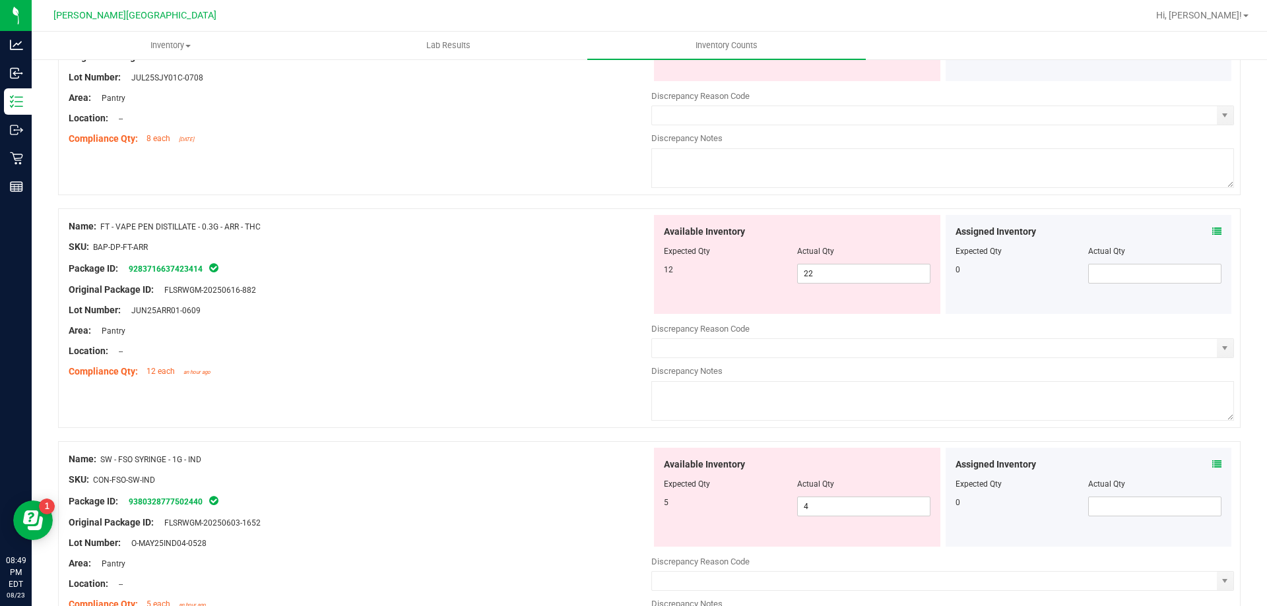
scroll to position [2508, 0]
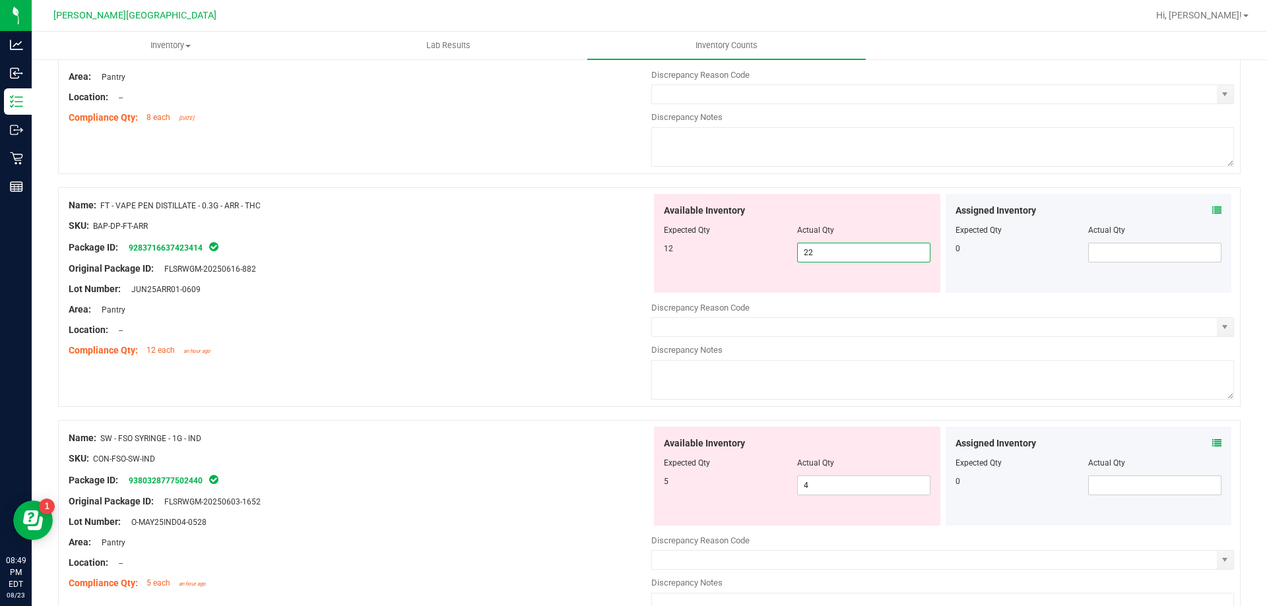
drag, startPoint x: 822, startPoint y: 251, endPoint x: 779, endPoint y: 248, distance: 43.0
click at [779, 248] on div "12 22 22" at bounding box center [797, 253] width 267 height 20
type input "12"
click at [739, 226] on div "Expected Qty" at bounding box center [730, 230] width 133 height 12
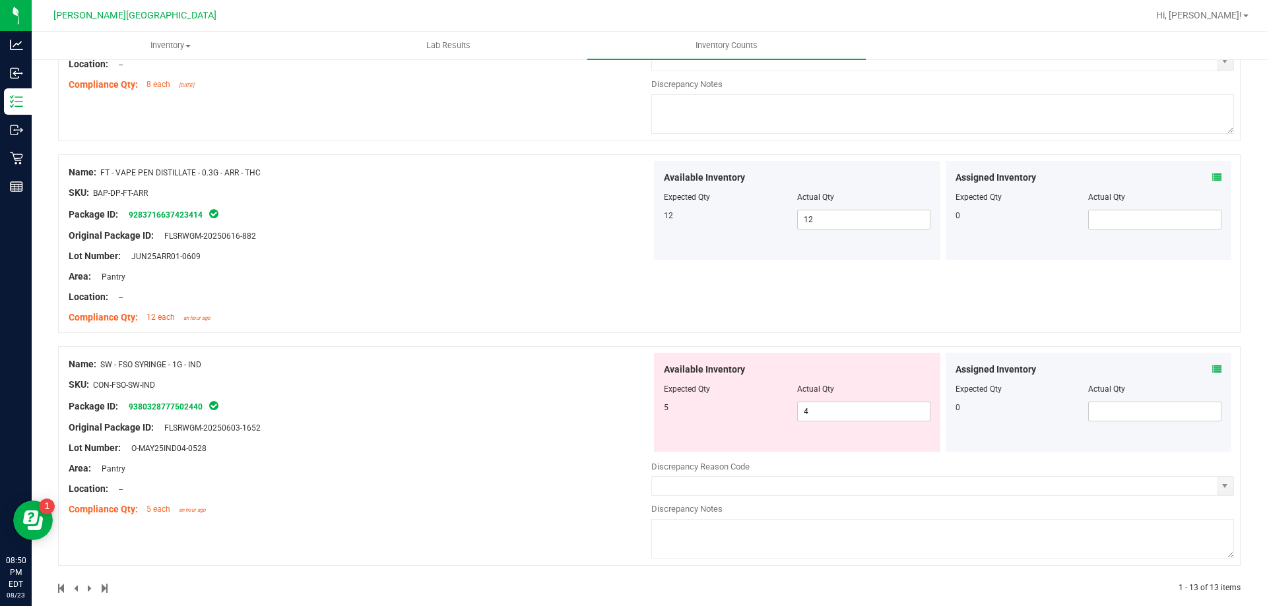
scroll to position [2558, 0]
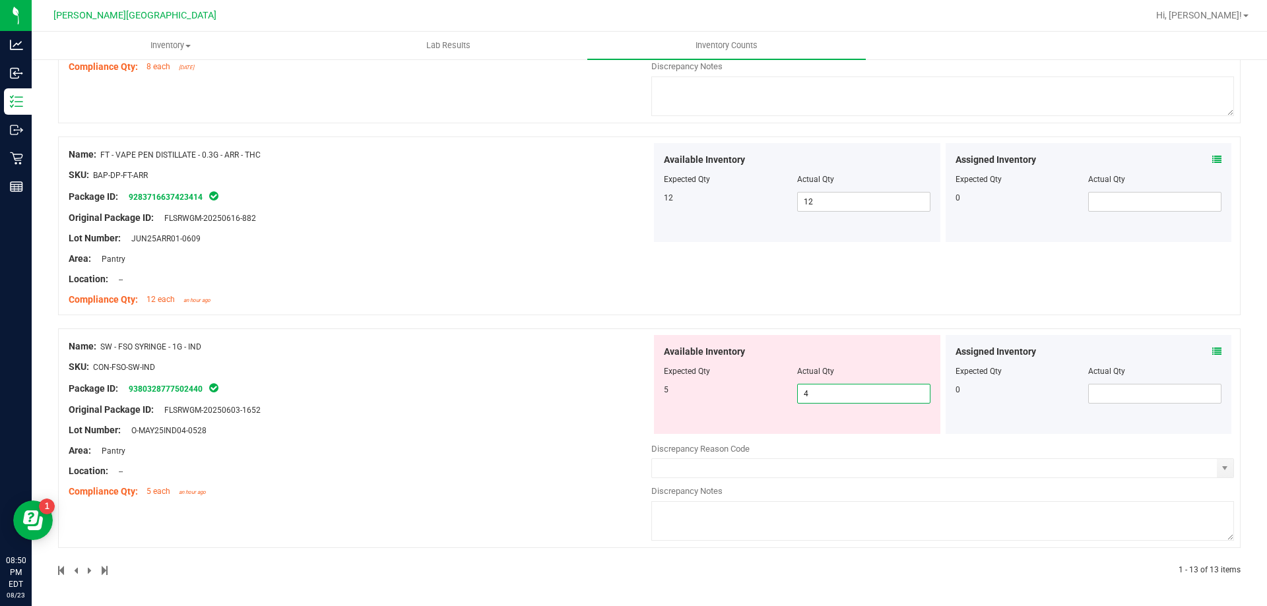
drag, startPoint x: 824, startPoint y: 399, endPoint x: 775, endPoint y: 389, distance: 50.3
click at [775, 389] on div "5 4 4" at bounding box center [797, 394] width 267 height 20
type input "5"
click at [722, 375] on div "Name: SW - FSO SYRINGE - 1G - IND SKU: CON-FSO-SW-IND Package ID: 9380328777502…" at bounding box center [649, 439] width 1182 height 220
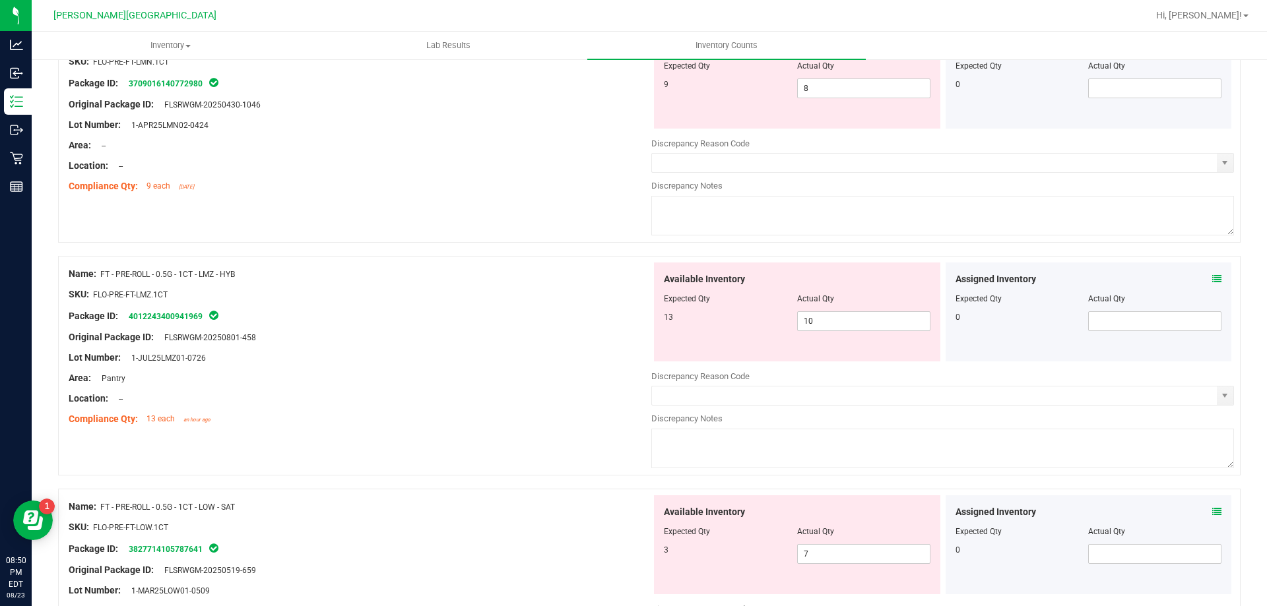
scroll to position [0, 0]
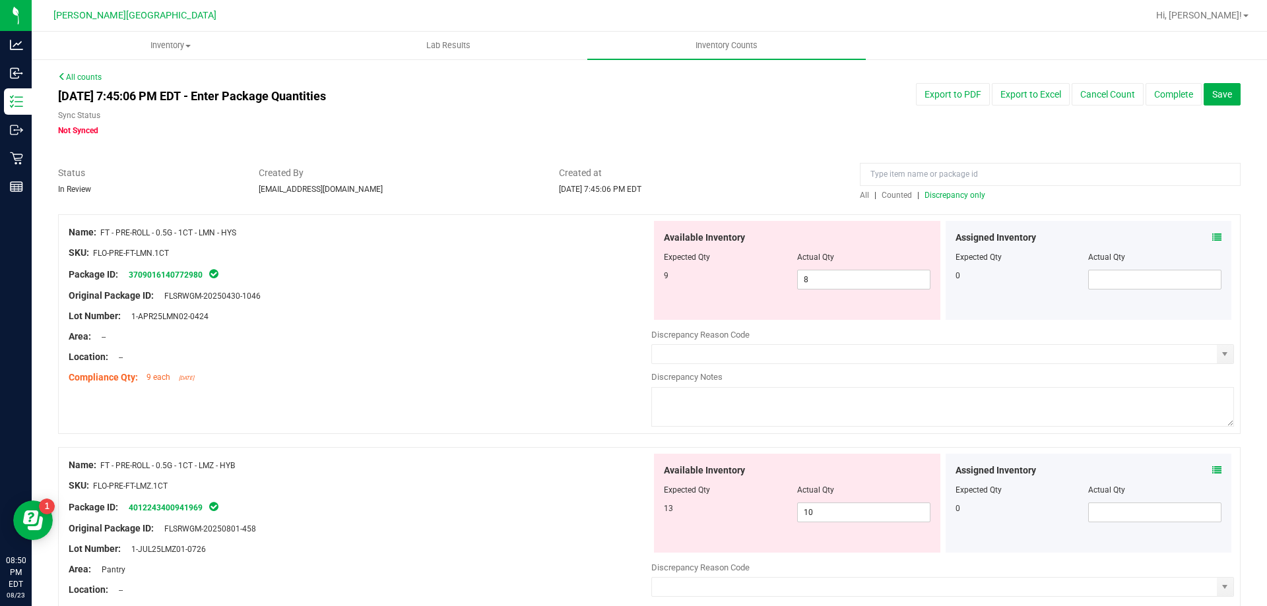
click at [947, 191] on span "Discrepancy only" at bounding box center [954, 195] width 61 height 9
click at [1219, 354] on span "select" at bounding box center [1224, 354] width 11 height 11
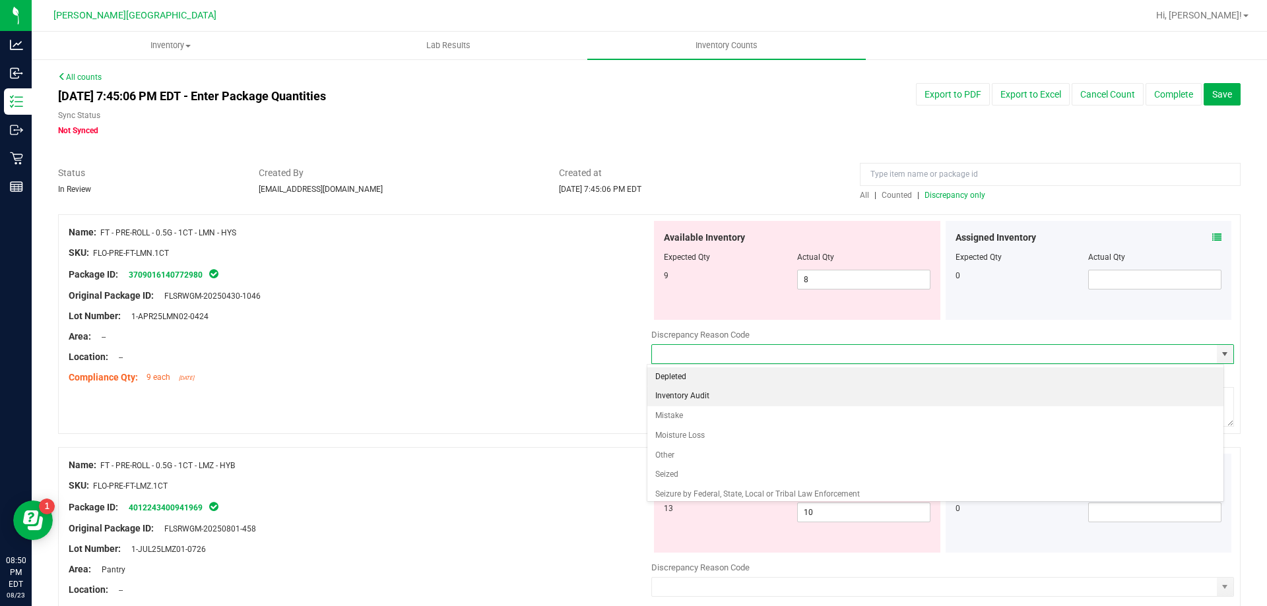
click at [687, 399] on li "Inventory Audit" at bounding box center [935, 397] width 577 height 20
type input "Inventory Audit"
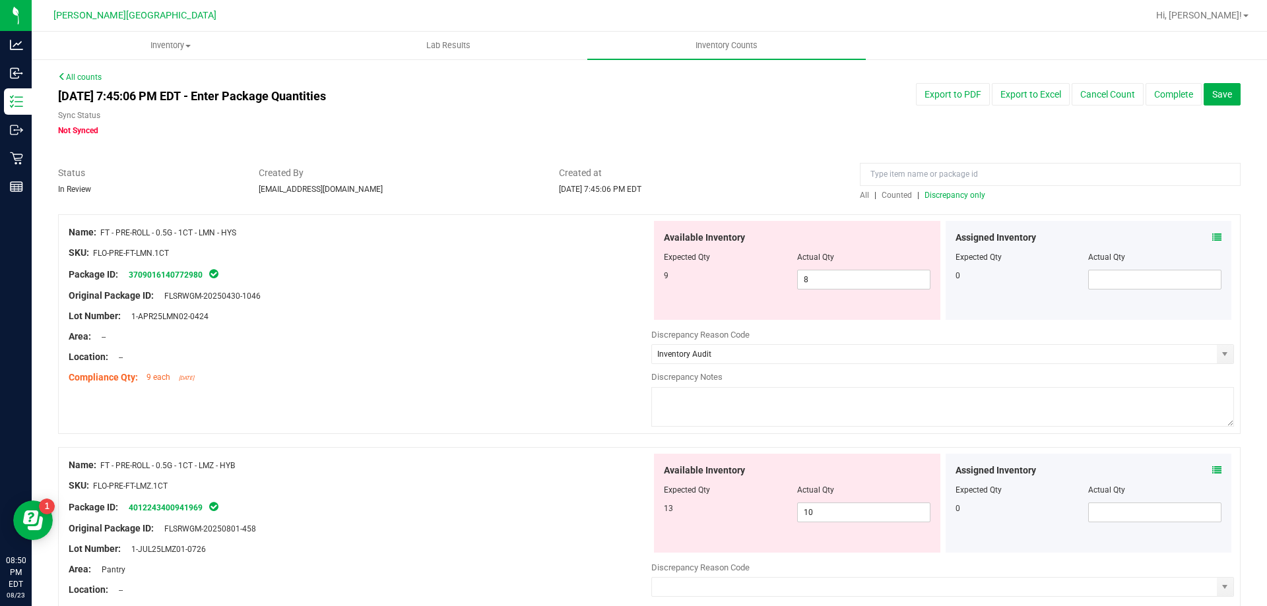
drag, startPoint x: 695, startPoint y: 412, endPoint x: 700, endPoint y: 401, distance: 11.8
click at [698, 409] on textarea at bounding box center [942, 407] width 583 height 40
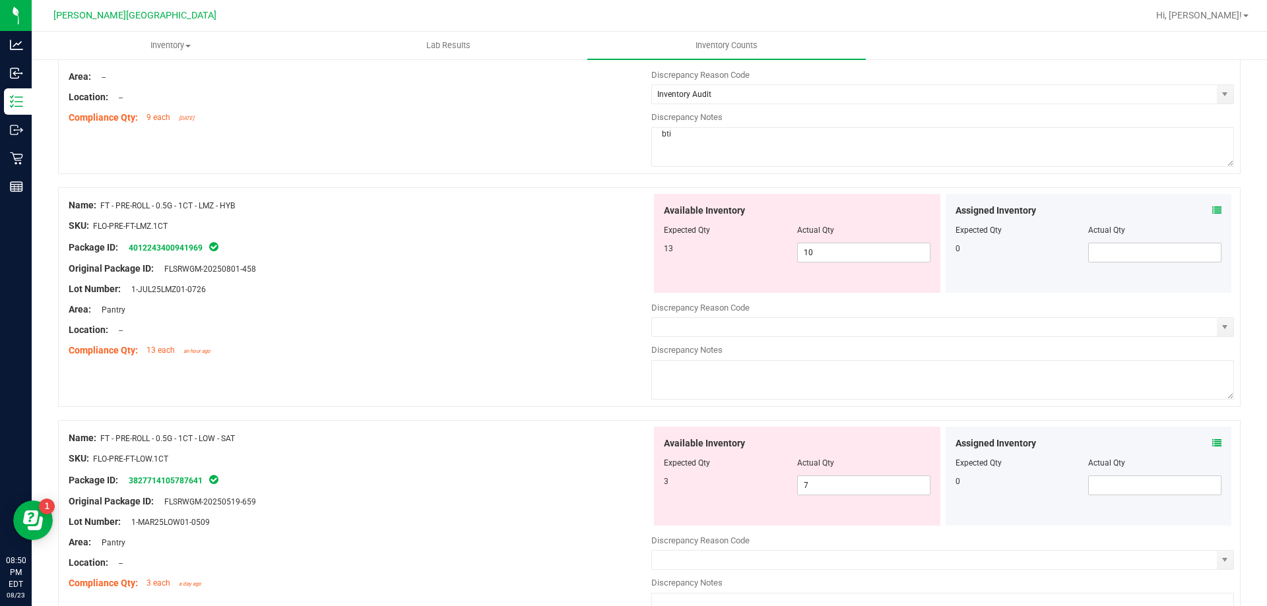
scroll to position [264, 0]
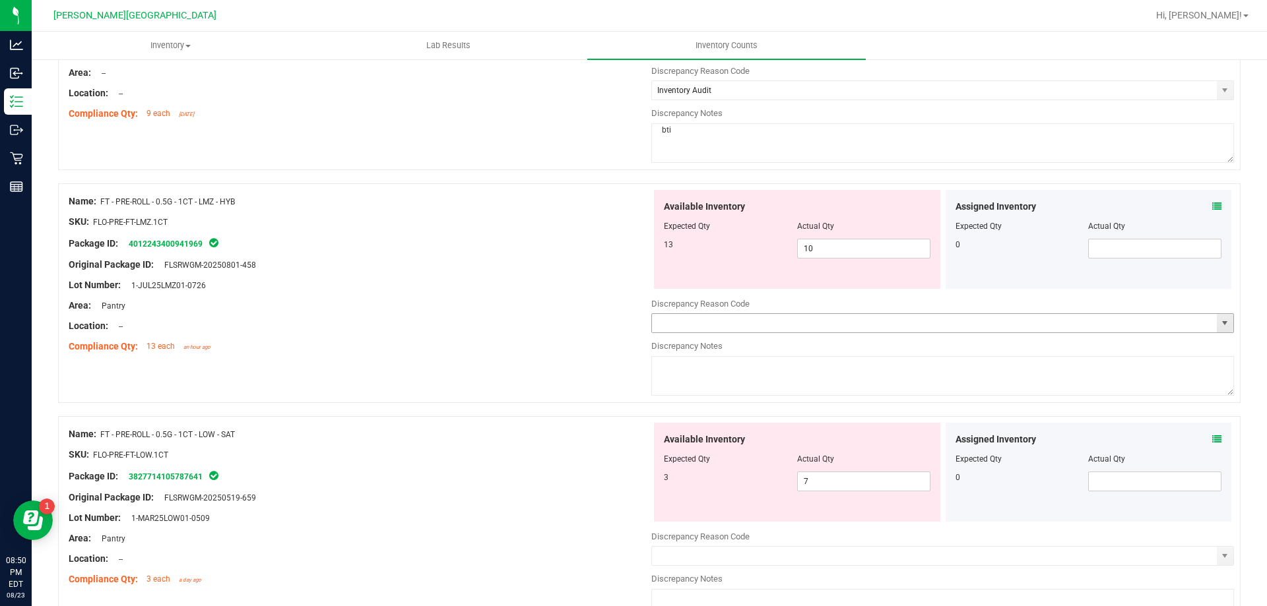
click at [1219, 322] on span "select" at bounding box center [1224, 323] width 11 height 11
type textarea "bti"
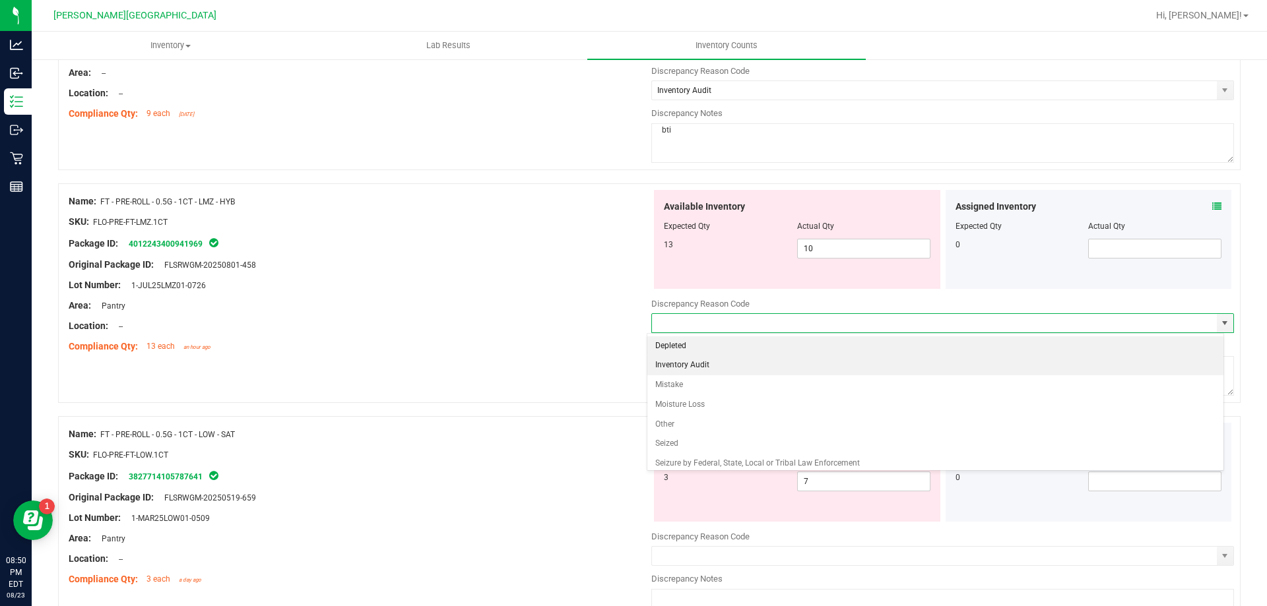
click at [766, 362] on li "Inventory Audit" at bounding box center [935, 366] width 577 height 20
type input "Inventory Audit"
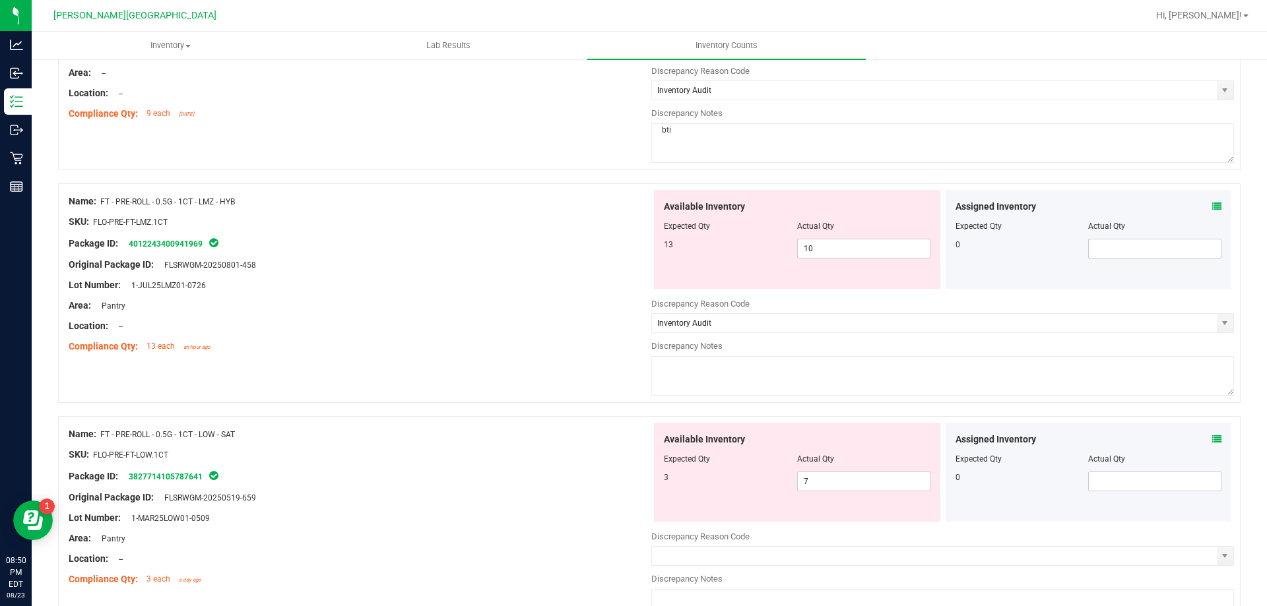
click at [754, 367] on textarea at bounding box center [942, 376] width 583 height 40
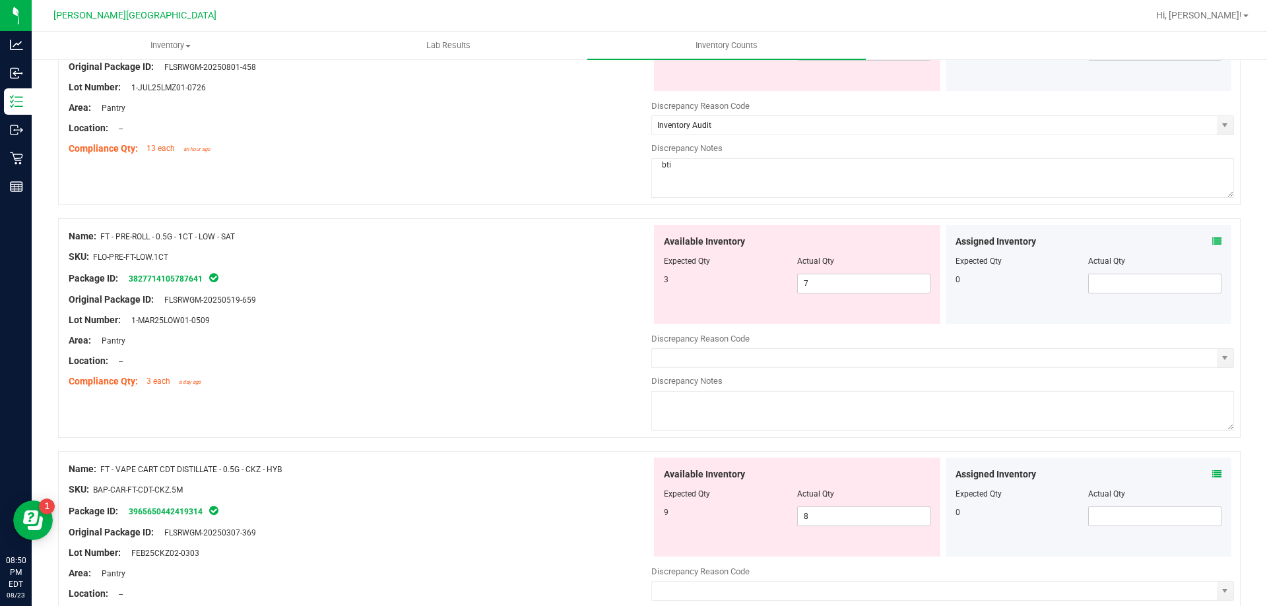
scroll to position [594, 0]
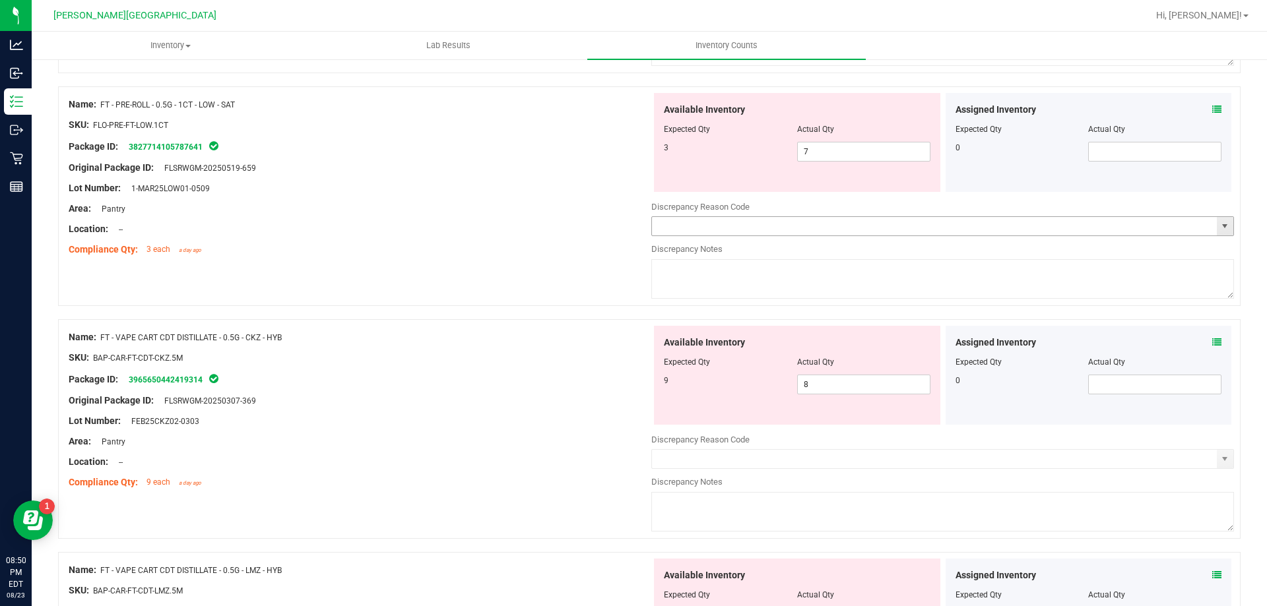
click at [1219, 222] on span "select" at bounding box center [1224, 226] width 11 height 11
type textarea "bti"
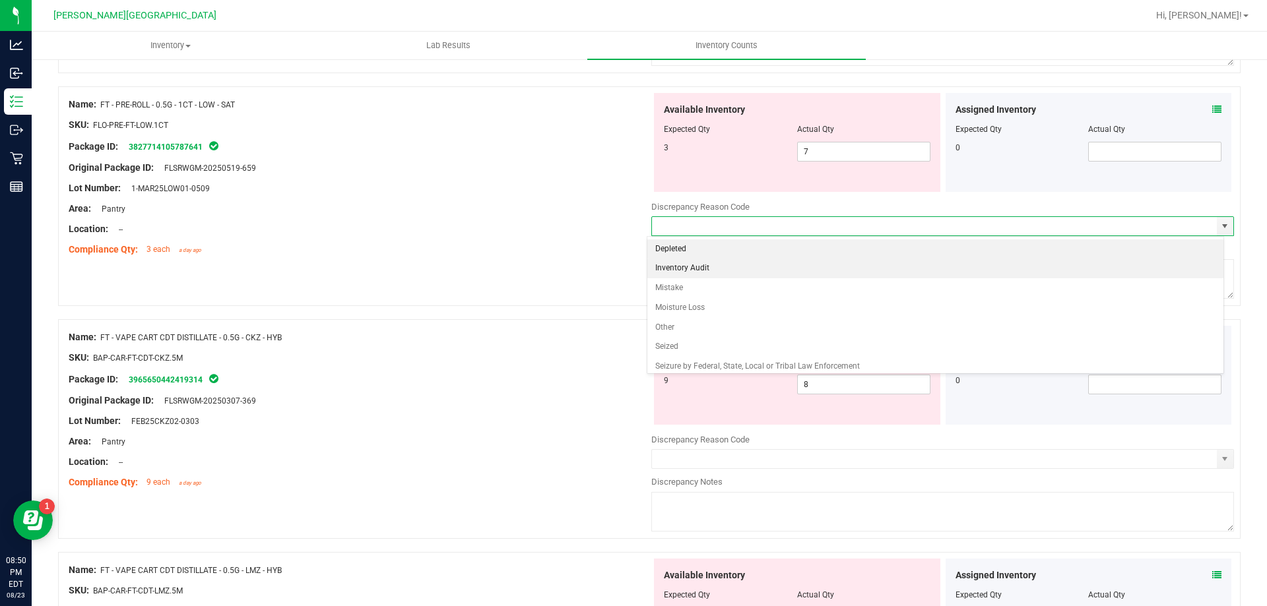
click at [670, 269] on li "Inventory Audit" at bounding box center [935, 269] width 577 height 20
type input "Inventory Audit"
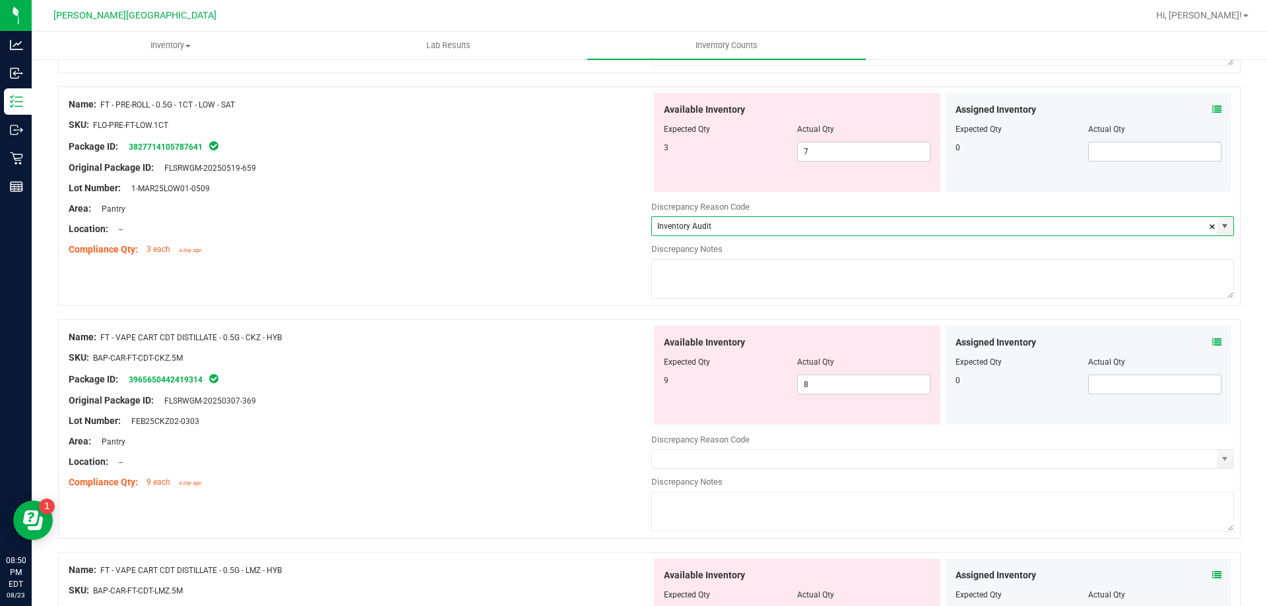
click at [682, 290] on textarea at bounding box center [942, 279] width 583 height 40
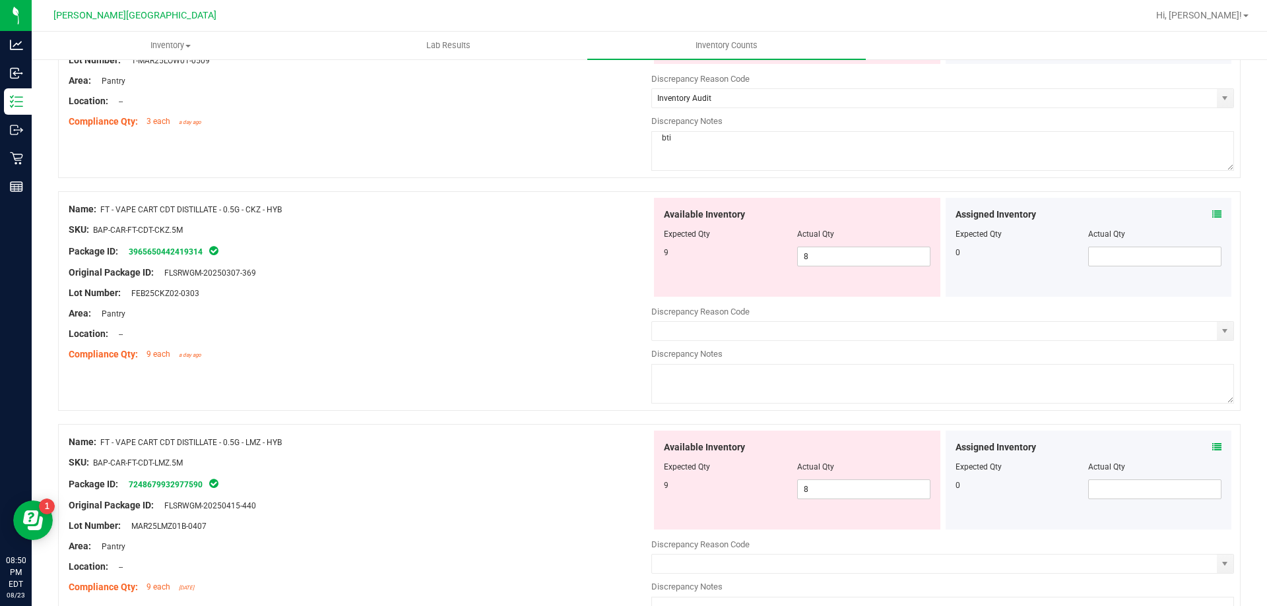
scroll to position [726, 0]
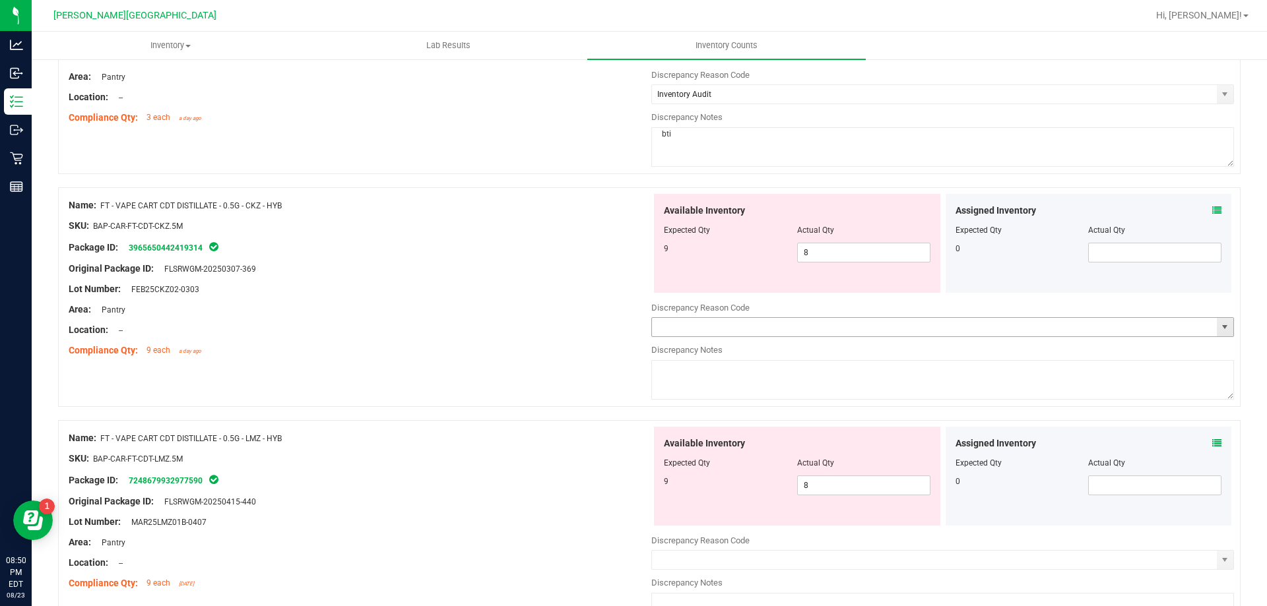
click at [1219, 327] on span "select" at bounding box center [1224, 327] width 11 height 11
type textarea "bti"
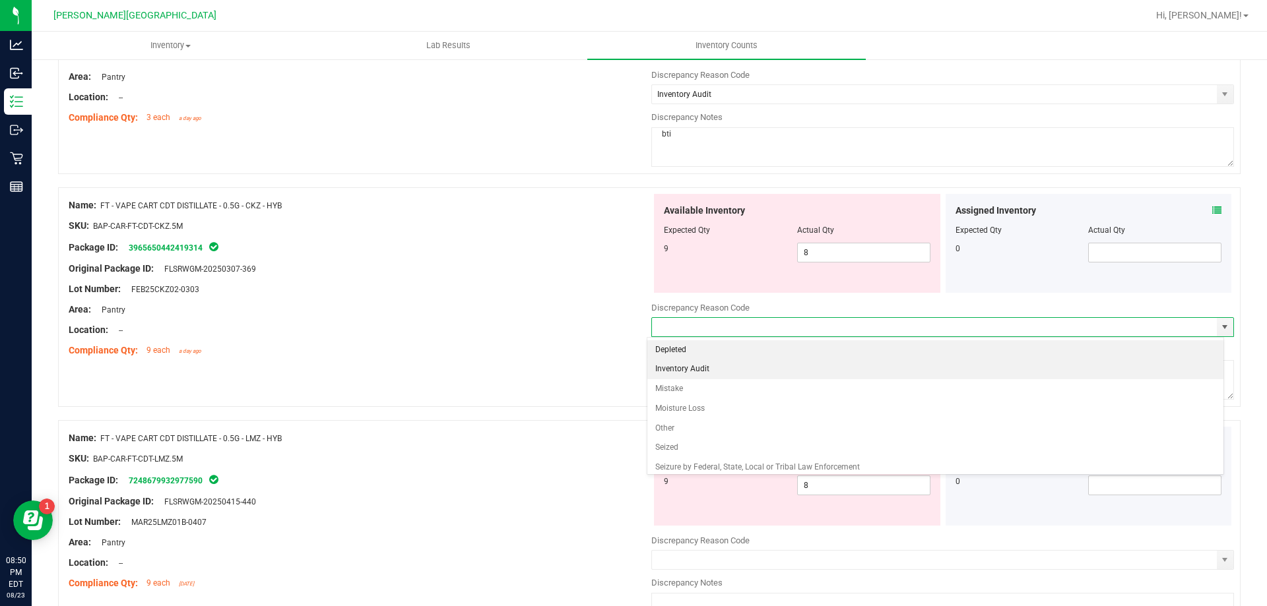
click at [682, 373] on li "Inventory Audit" at bounding box center [935, 370] width 577 height 20
type input "Inventory Audit"
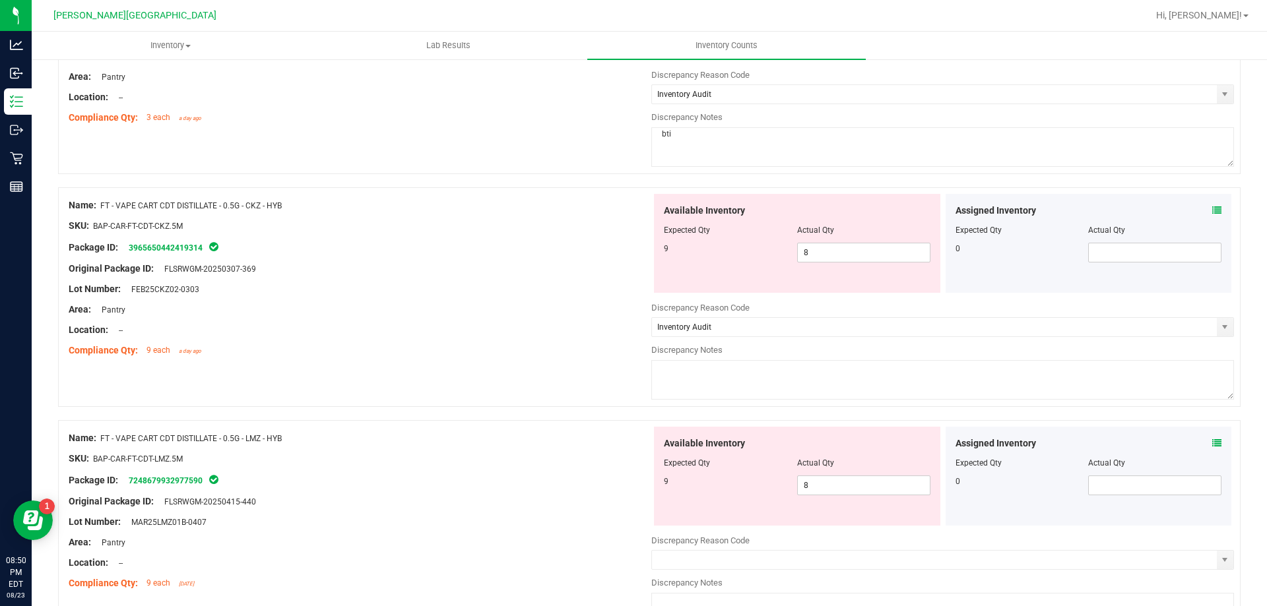
click at [686, 370] on textarea at bounding box center [942, 380] width 583 height 40
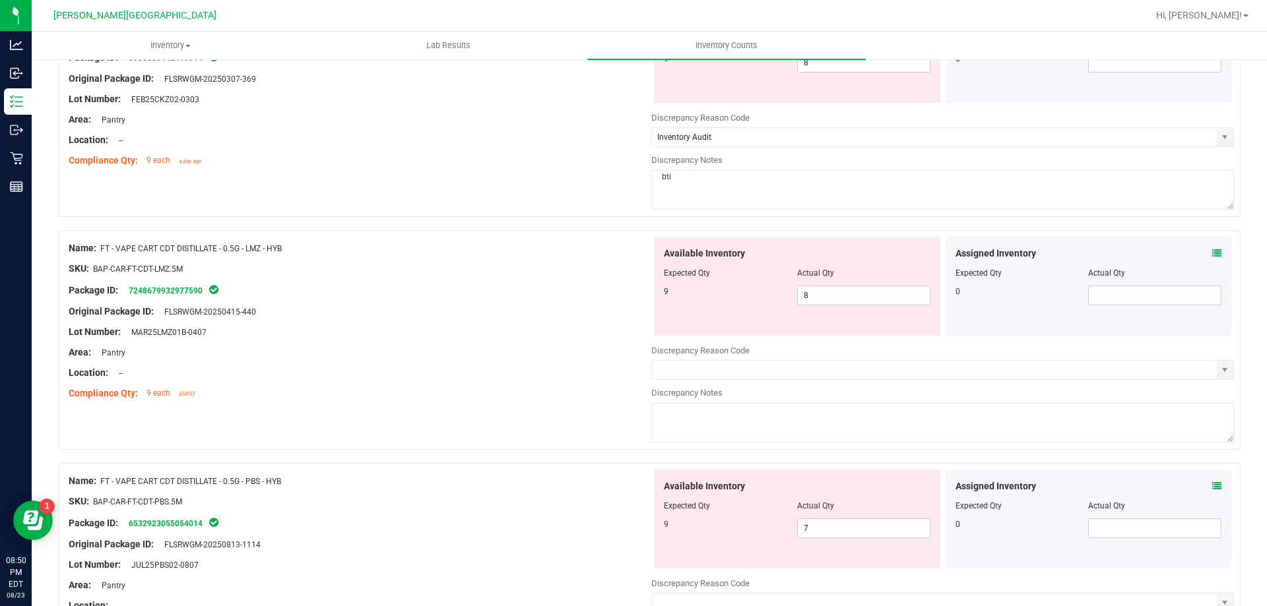
scroll to position [924, 0]
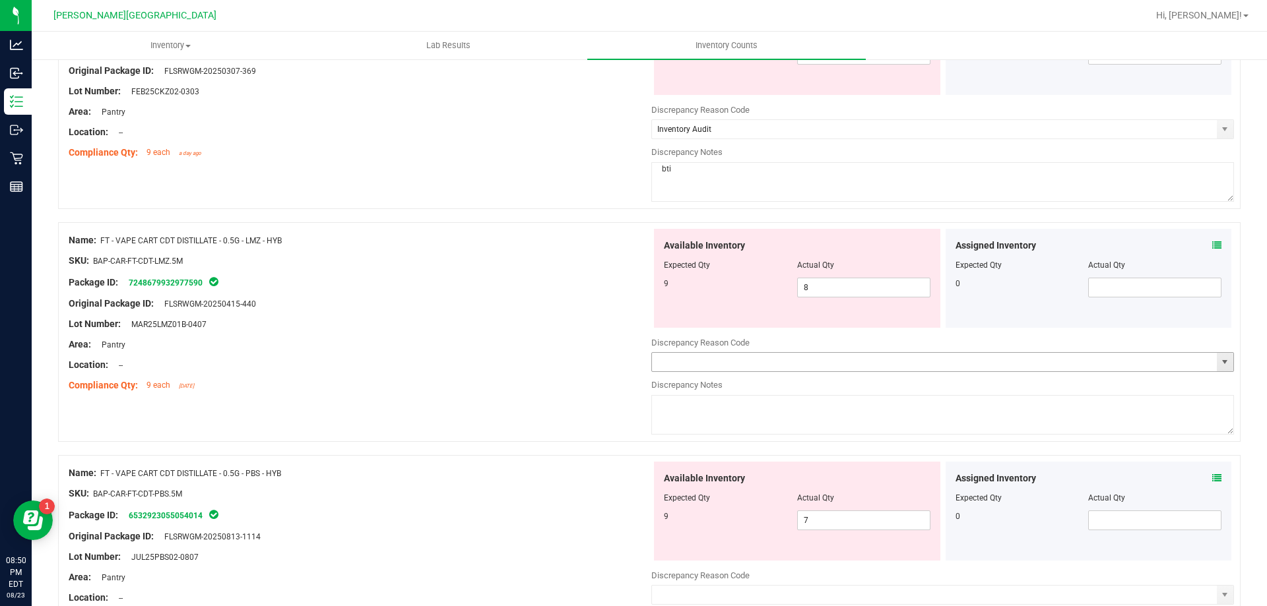
click at [1217, 369] on span "select" at bounding box center [1225, 362] width 16 height 18
type textarea "bti"
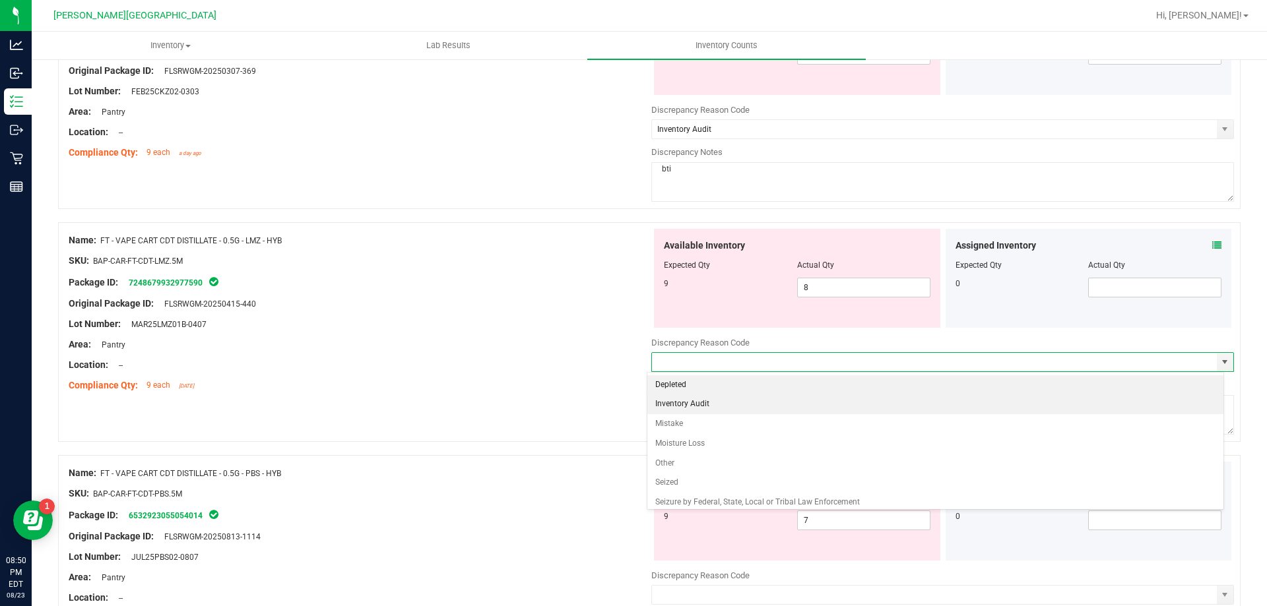
click at [690, 405] on li "Inventory Audit" at bounding box center [935, 405] width 577 height 20
type input "Inventory Audit"
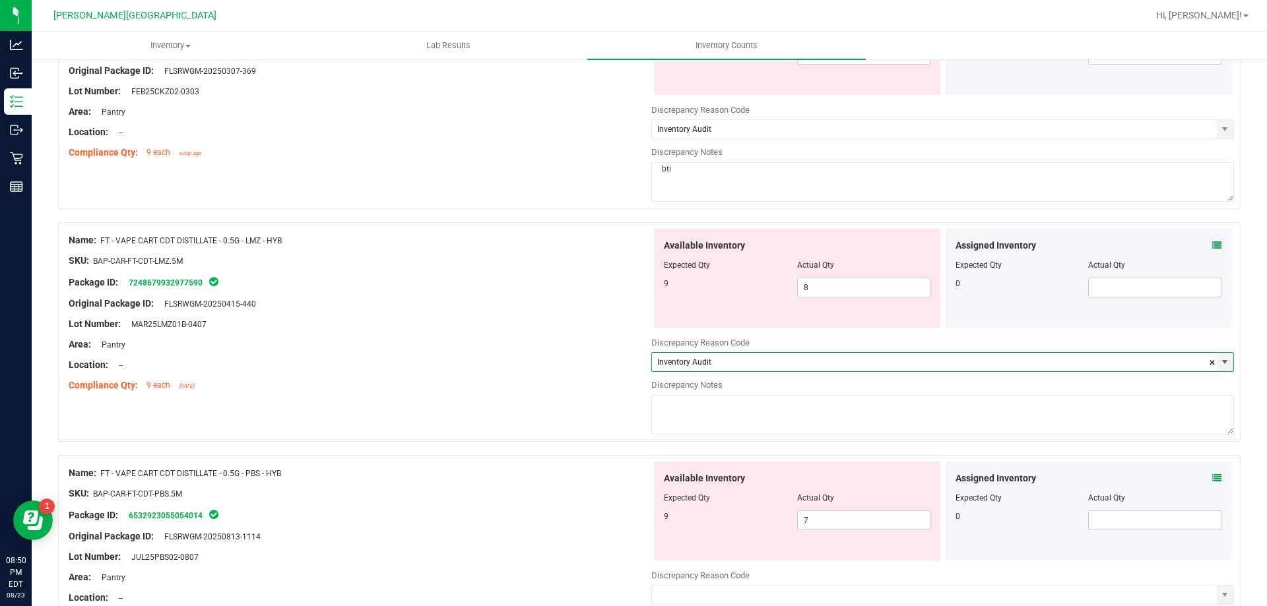
click at [689, 405] on textarea at bounding box center [942, 415] width 583 height 40
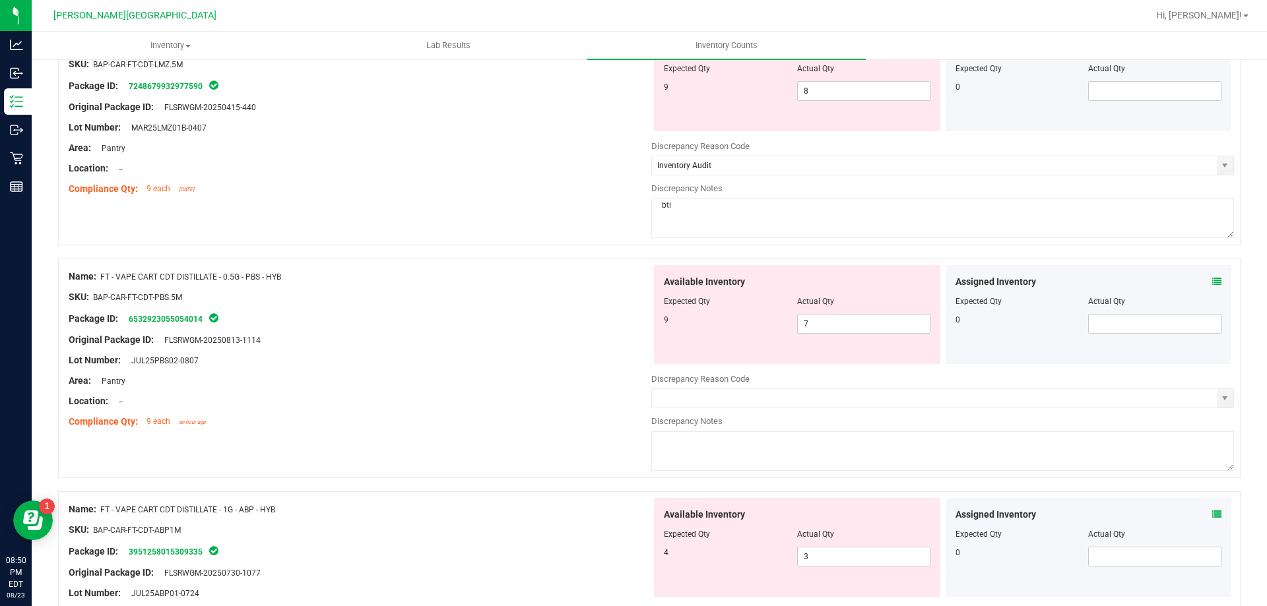
scroll to position [1122, 0]
type textarea "bti"
click at [1206, 402] on span at bounding box center [942, 397] width 583 height 20
click at [1217, 402] on span "select" at bounding box center [1225, 397] width 16 height 18
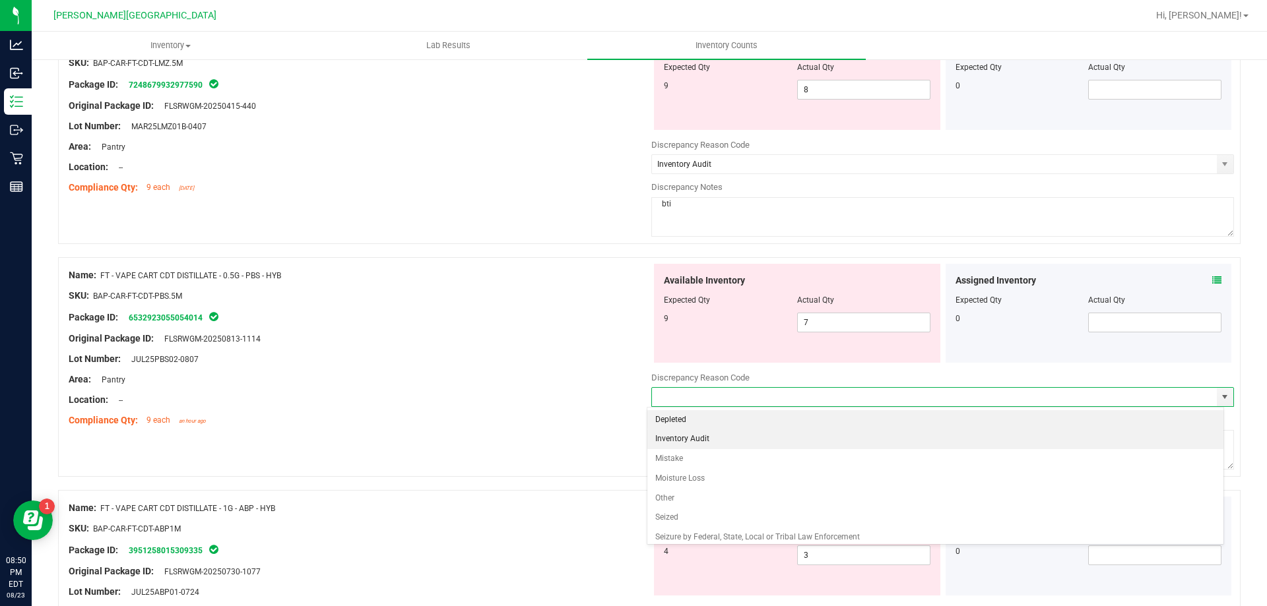
click at [703, 445] on li "Inventory Audit" at bounding box center [935, 440] width 577 height 20
type input "Inventory Audit"
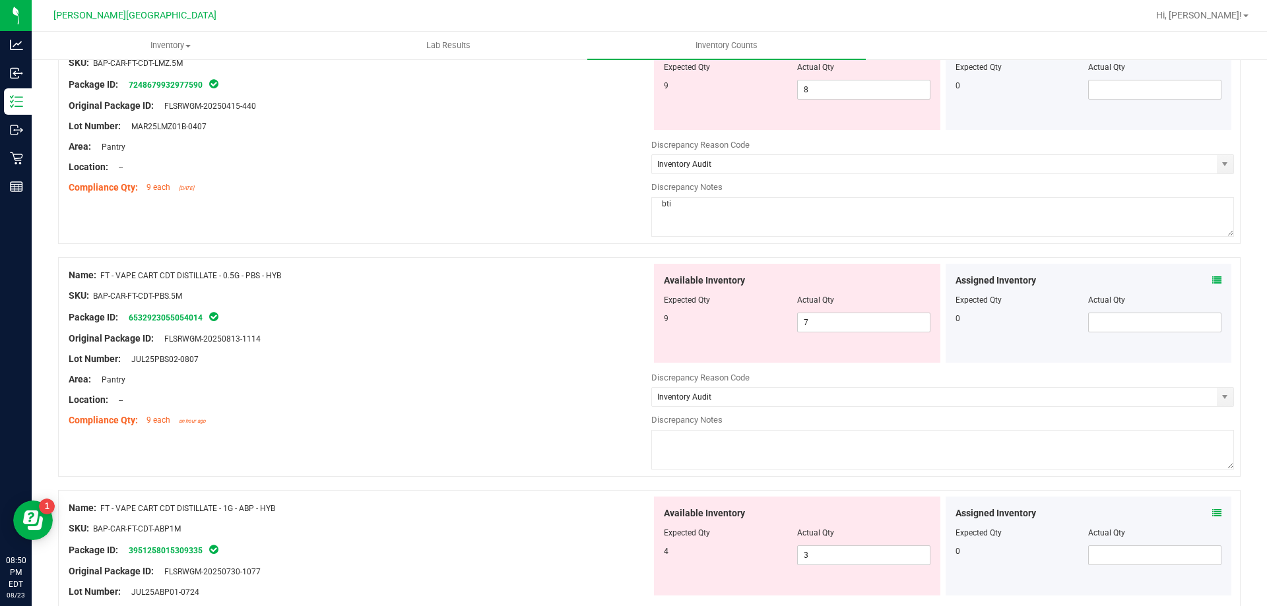
click at [702, 449] on textarea at bounding box center [942, 450] width 583 height 40
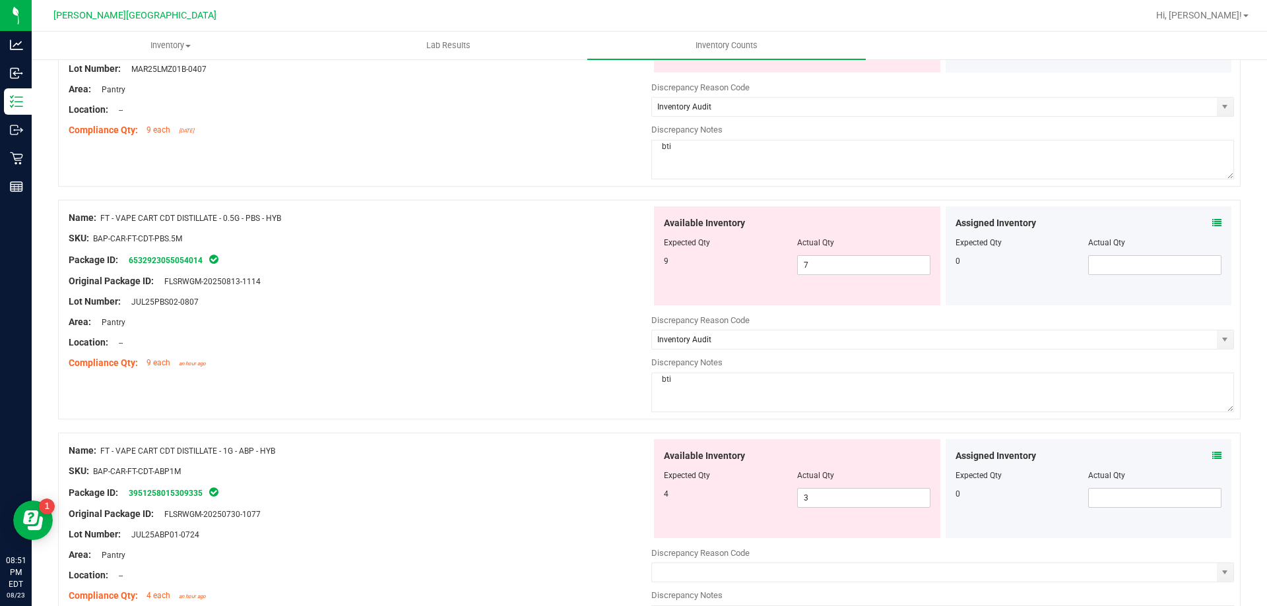
scroll to position [1386, 0]
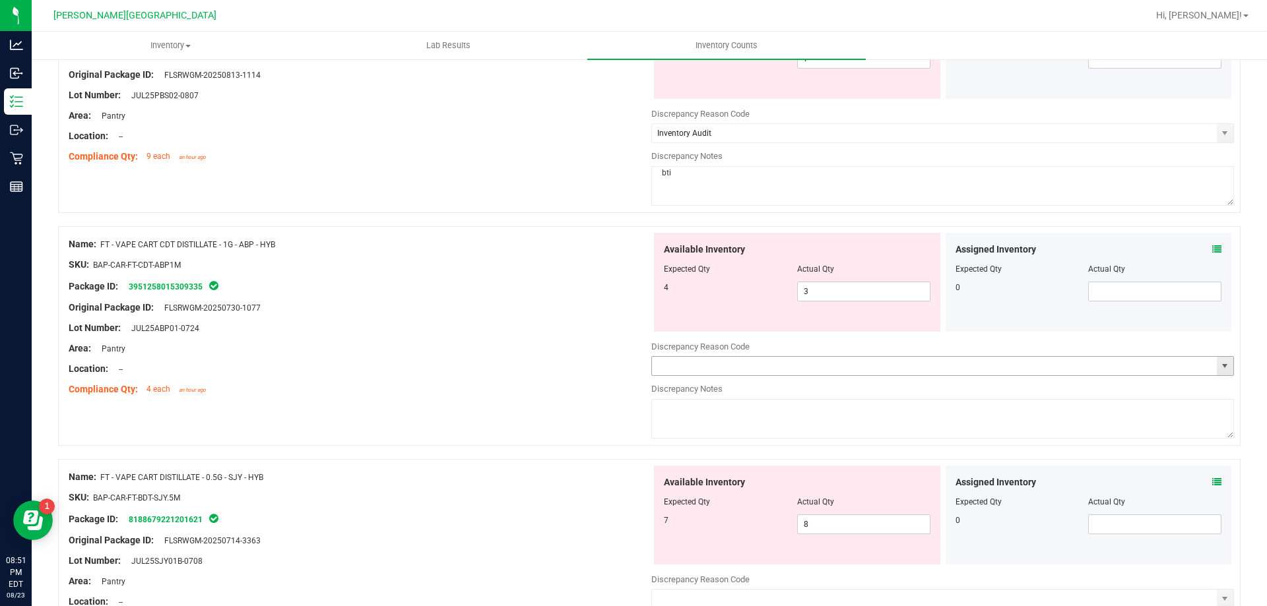
click at [1219, 363] on span "select" at bounding box center [1224, 366] width 11 height 11
type textarea "bti"
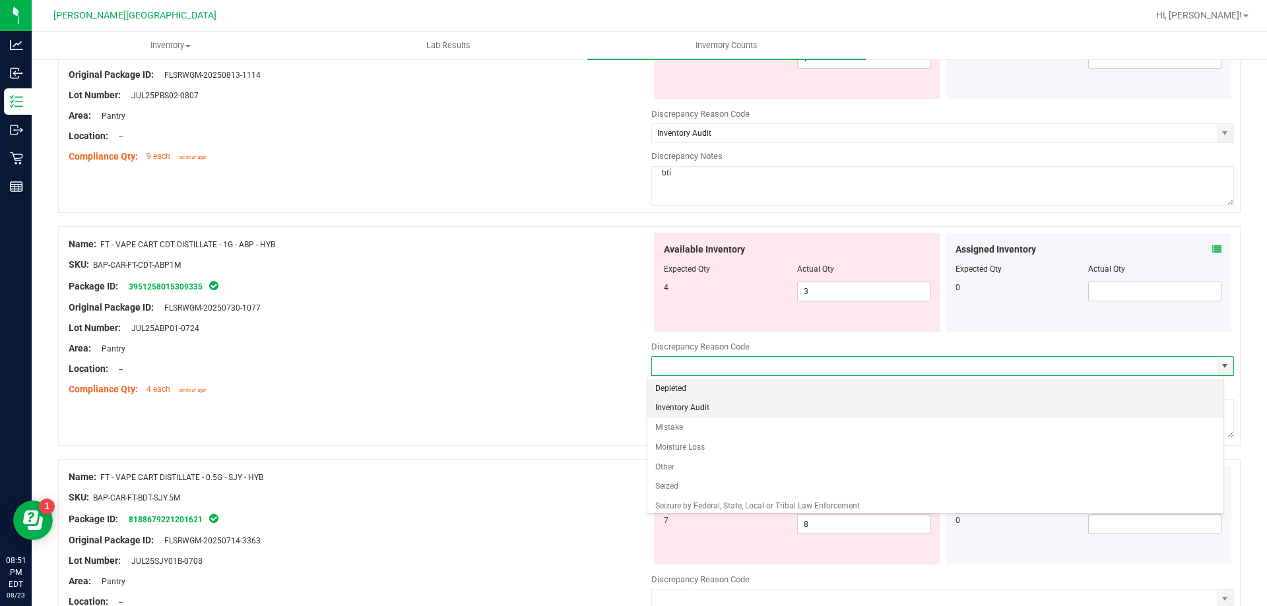
click at [672, 414] on li "Inventory Audit" at bounding box center [935, 409] width 577 height 20
type input "Inventory Audit"
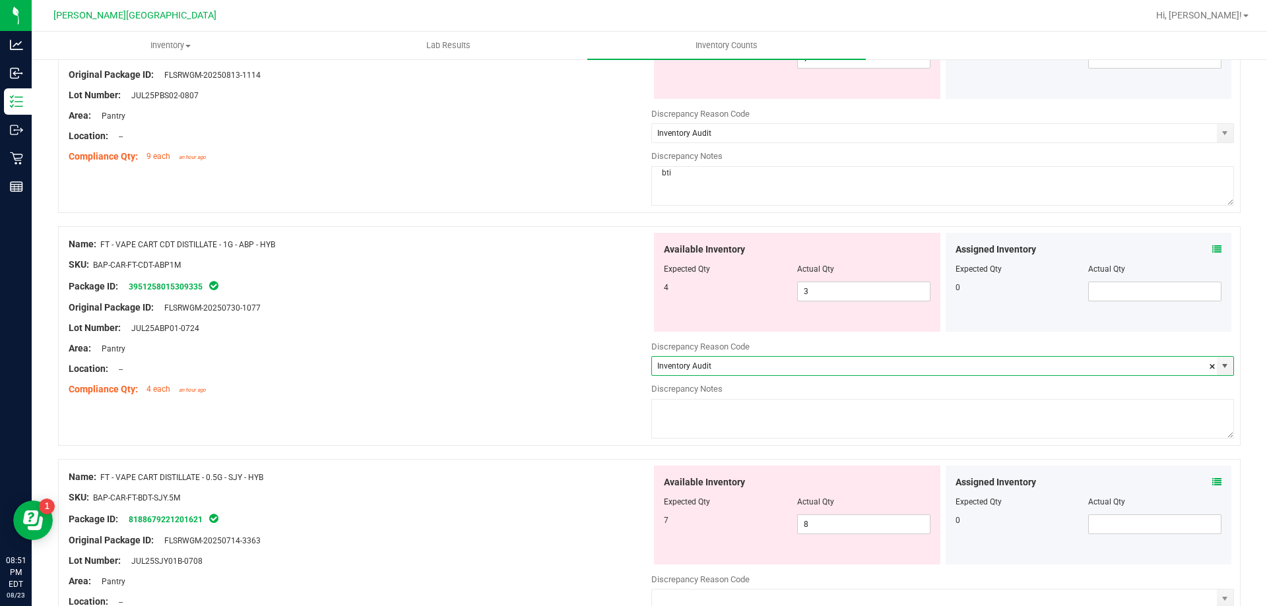
click at [672, 414] on textarea at bounding box center [942, 419] width 583 height 40
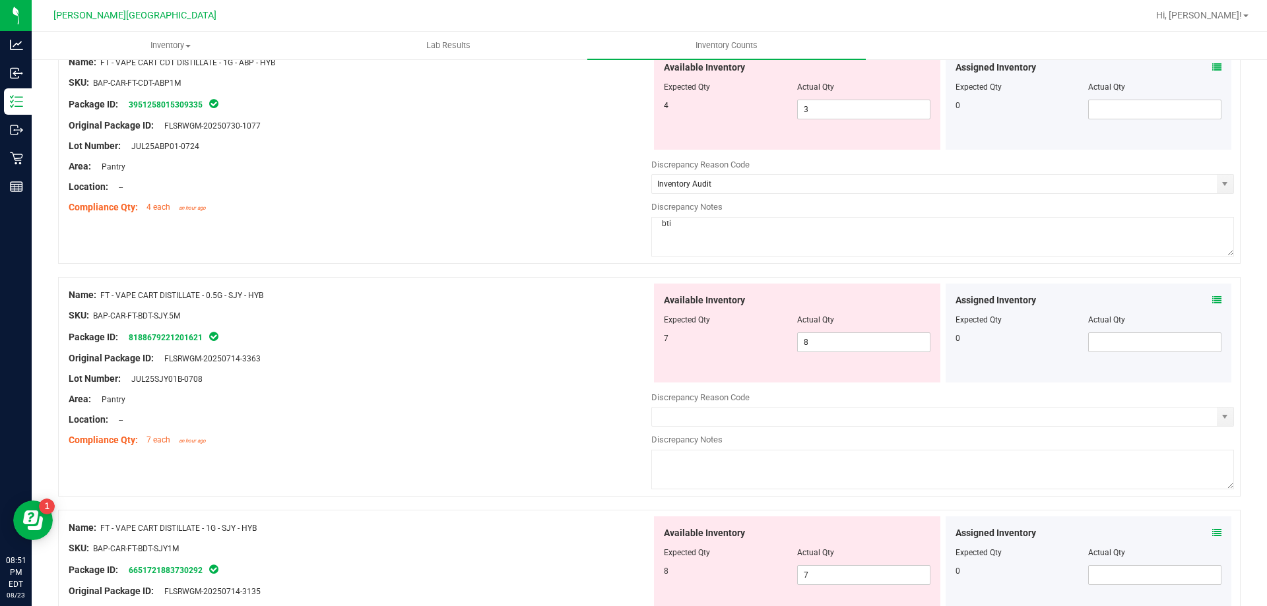
scroll to position [1584, 0]
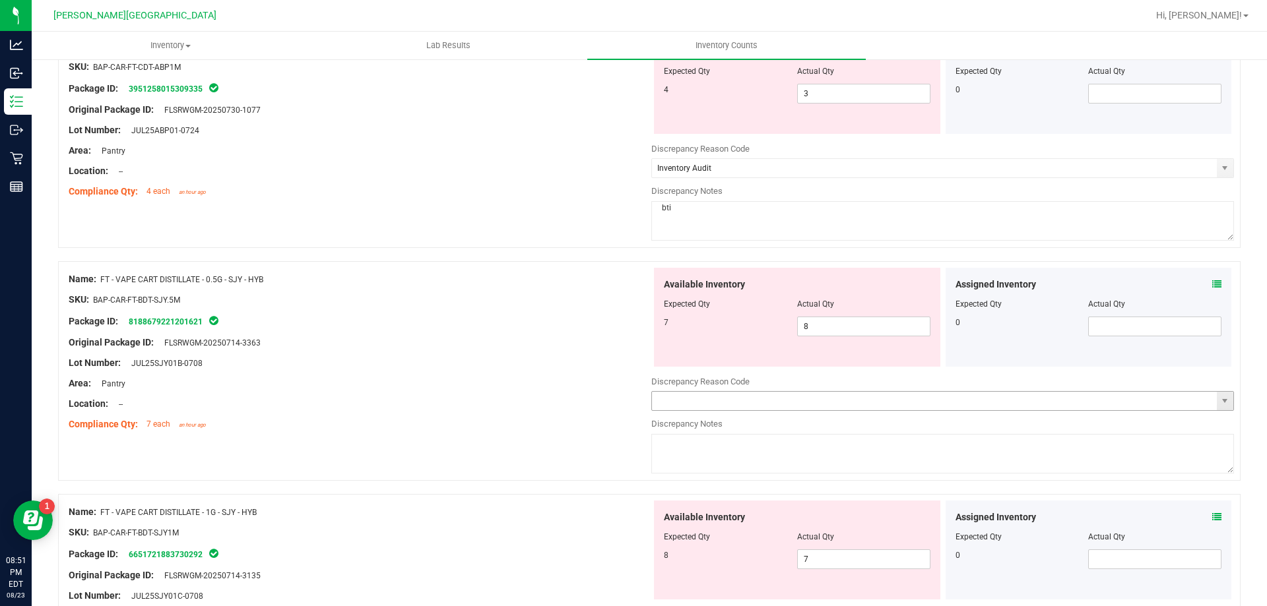
type textarea "bti"
drag, startPoint x: 1206, startPoint y: 406, endPoint x: 1198, endPoint y: 403, distance: 8.6
click at [1206, 406] on input "text" at bounding box center [934, 401] width 565 height 18
drag, startPoint x: 1199, startPoint y: 396, endPoint x: 1217, endPoint y: 404, distance: 19.5
click at [1202, 396] on input "text" at bounding box center [934, 401] width 565 height 18
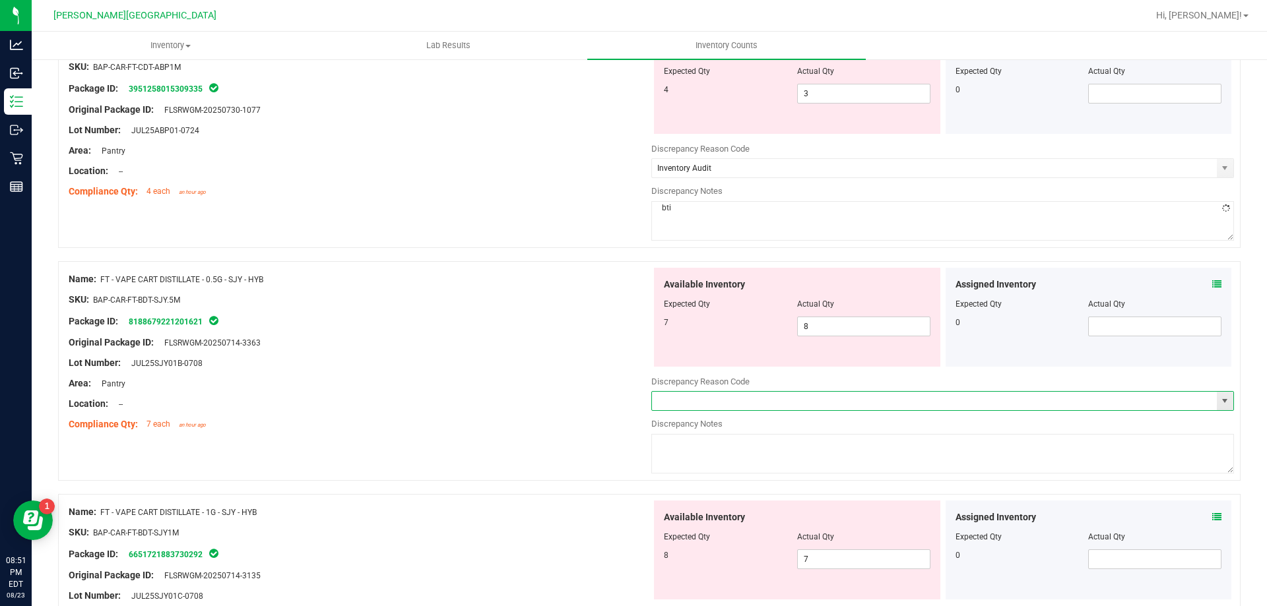
click at [1219, 404] on span "select" at bounding box center [1224, 401] width 11 height 11
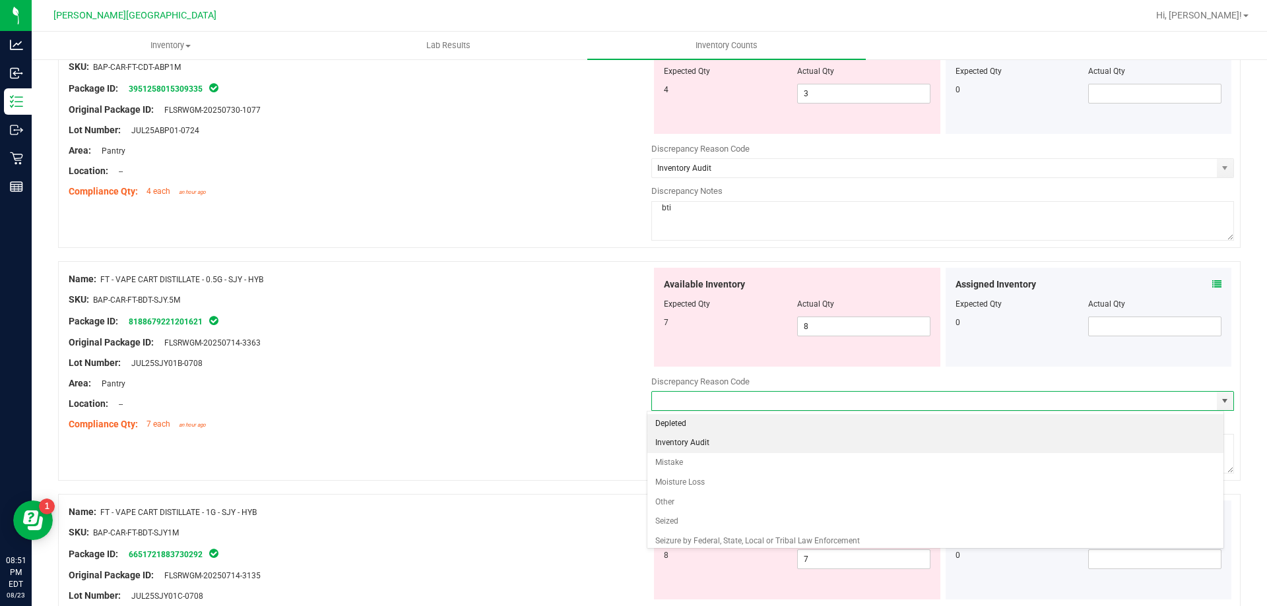
click at [668, 441] on li "Inventory Audit" at bounding box center [935, 444] width 577 height 20
type input "Inventory Audit"
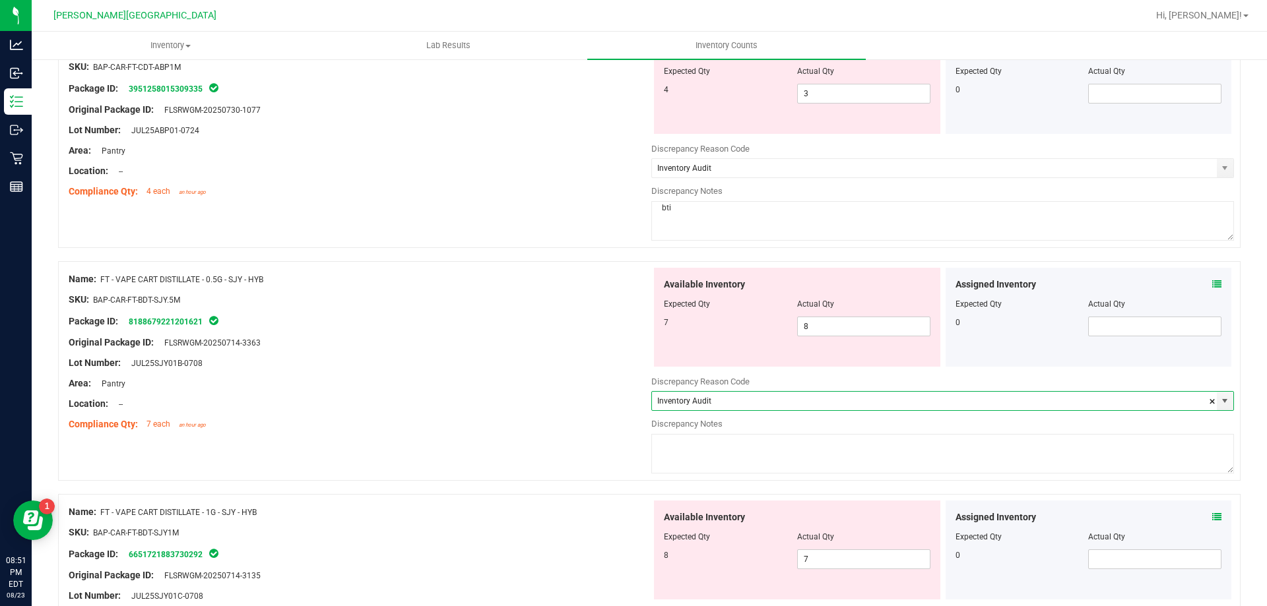
click at [686, 440] on textarea at bounding box center [942, 454] width 583 height 40
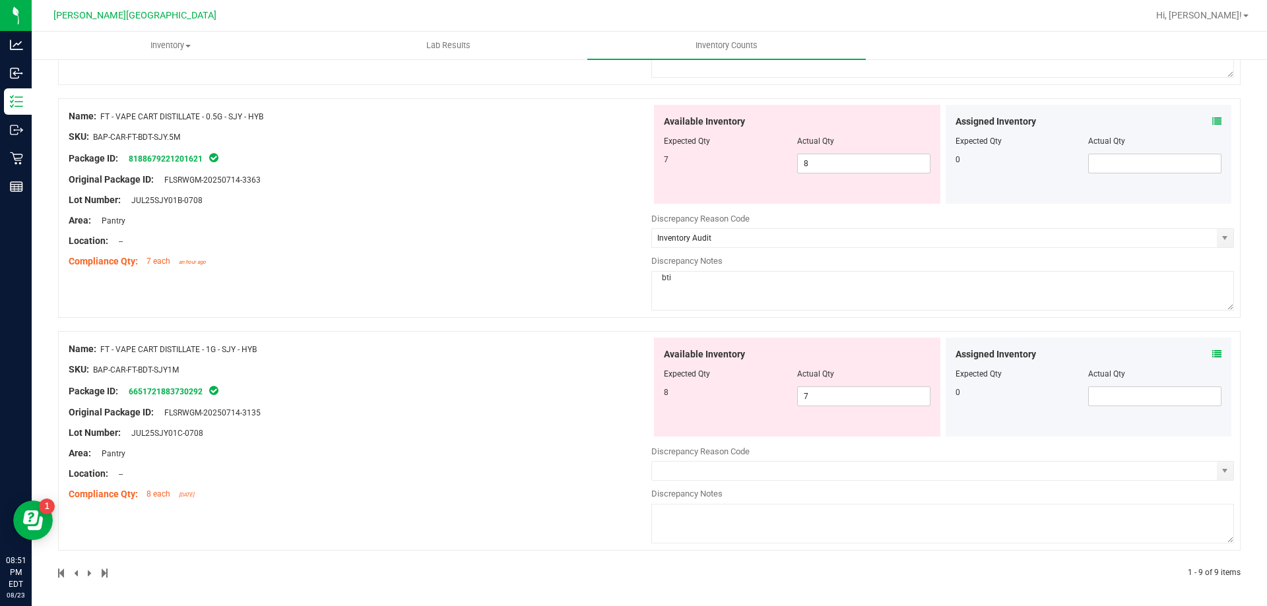
scroll to position [1749, 0]
click at [1219, 465] on span "select" at bounding box center [1224, 468] width 11 height 11
type textarea "bti"
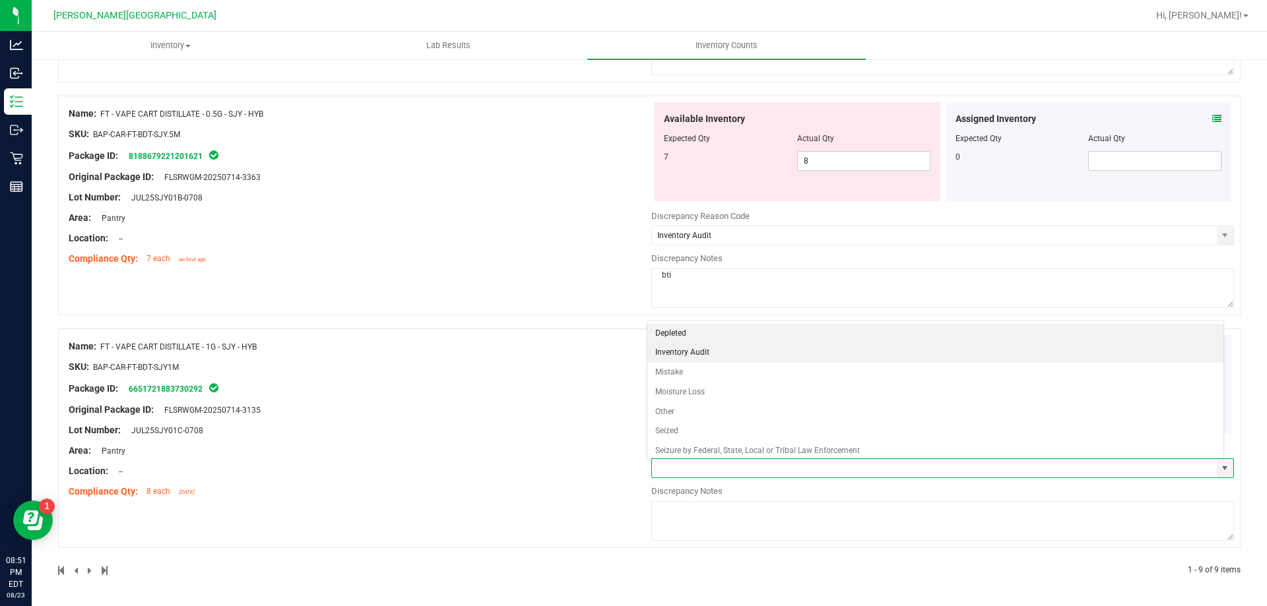
click at [690, 359] on li "Inventory Audit" at bounding box center [935, 353] width 577 height 20
type input "Inventory Audit"
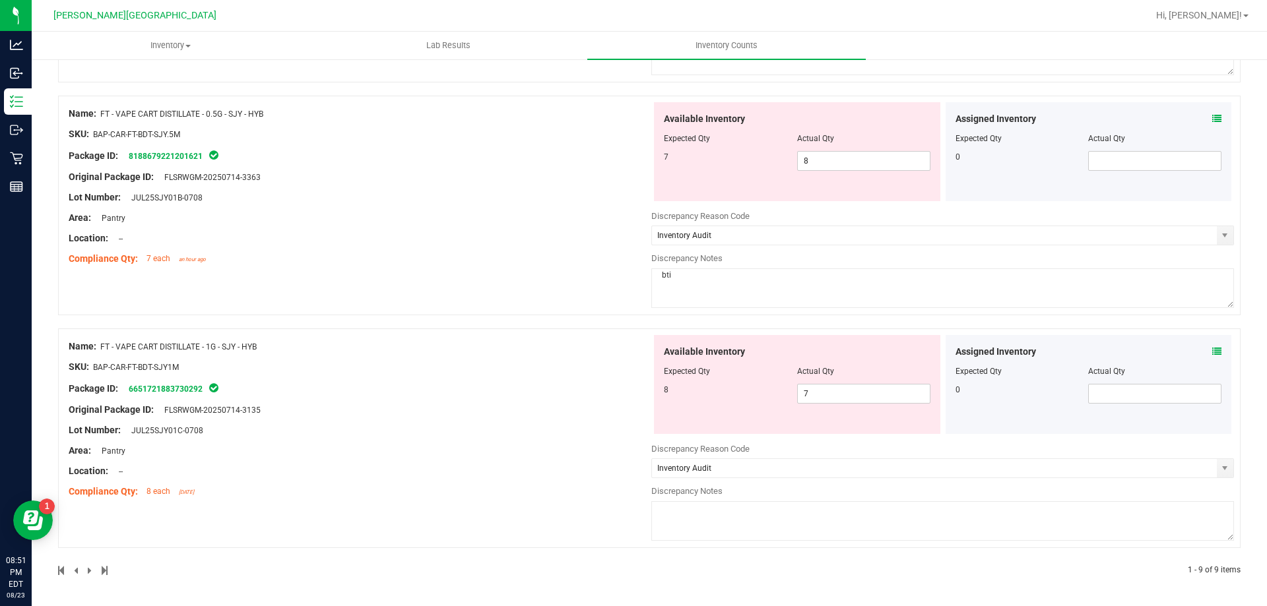
click at [683, 531] on textarea at bounding box center [942, 522] width 583 height 40
type textarea "n"
type textarea "bti"
click at [540, 490] on div "Compliance Qty: 8 each [DATE]" at bounding box center [360, 492] width 583 height 14
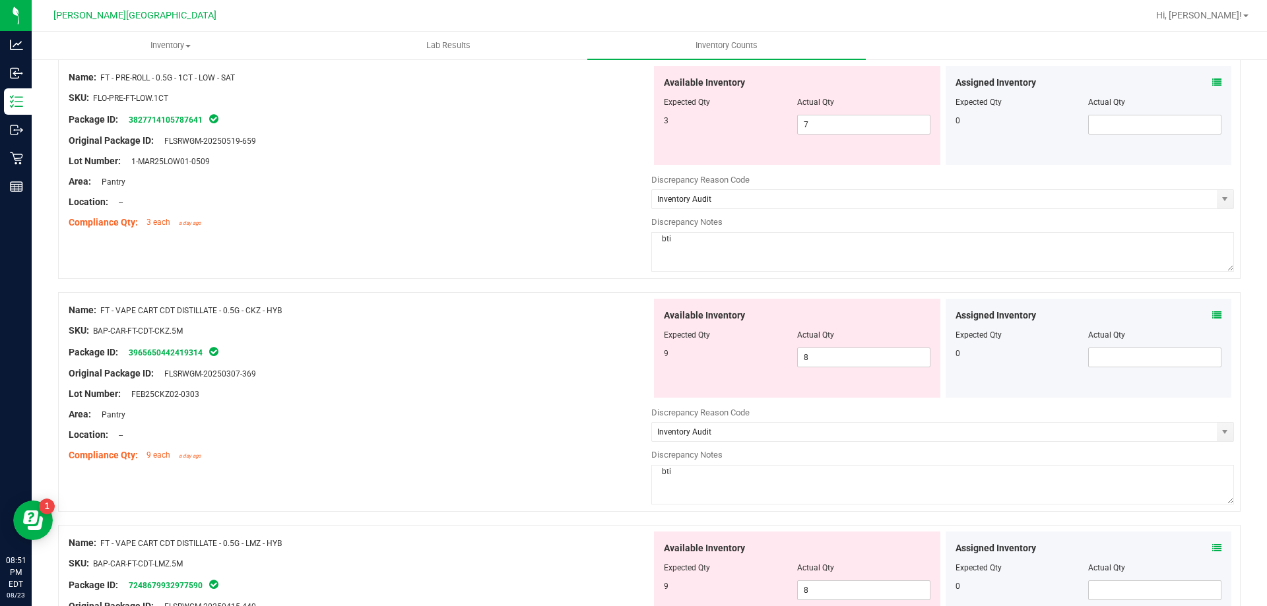
scroll to position [496, 0]
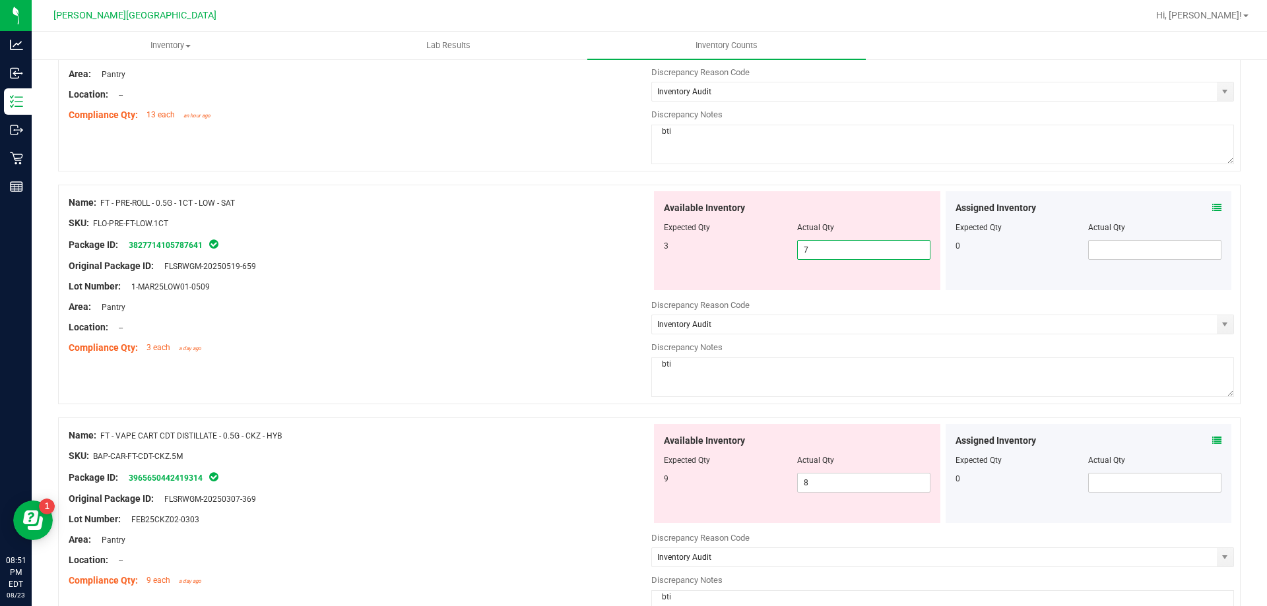
drag, startPoint x: 820, startPoint y: 249, endPoint x: 777, endPoint y: 257, distance: 44.2
click at [777, 257] on div "3 7 7" at bounding box center [797, 250] width 267 height 20
type input "3"
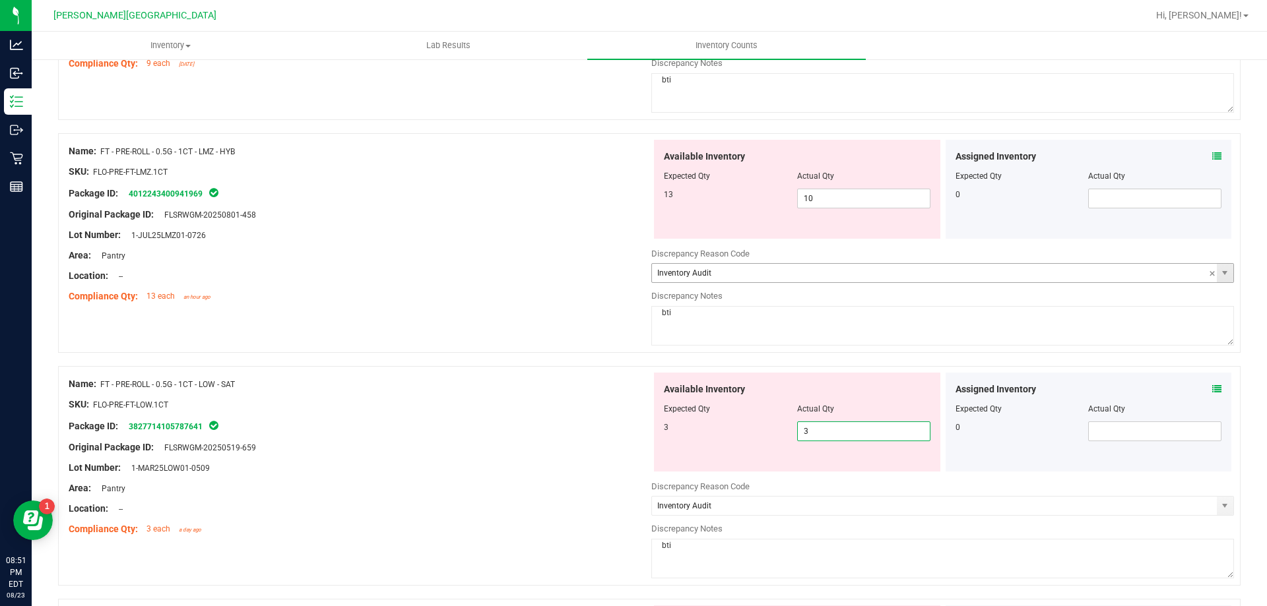
scroll to position [364, 0]
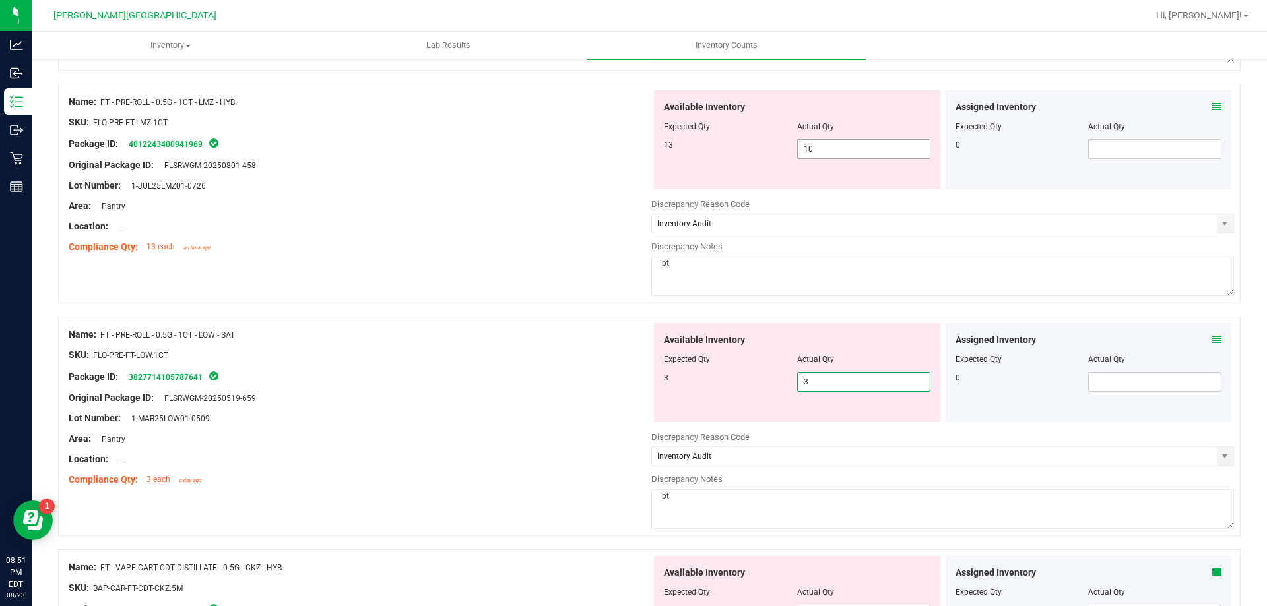
type input "3"
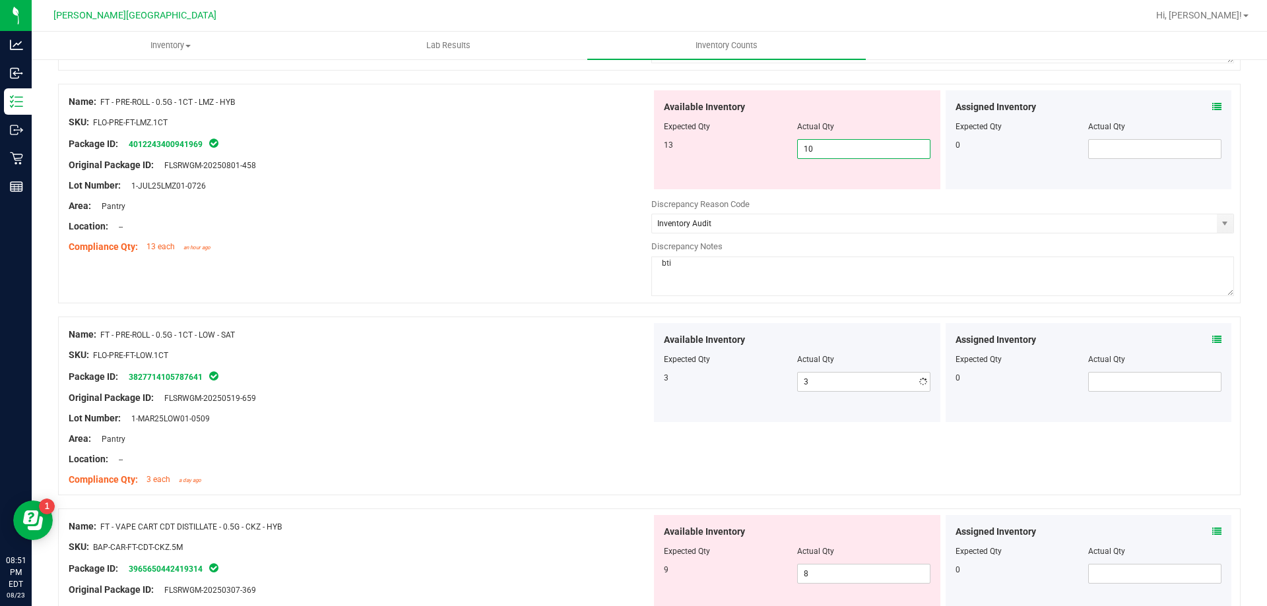
drag, startPoint x: 827, startPoint y: 147, endPoint x: 715, endPoint y: 147, distance: 112.2
click at [715, 147] on div "13 10 10" at bounding box center [797, 149] width 267 height 20
type input "13"
click at [711, 149] on div "13" at bounding box center [730, 145] width 133 height 12
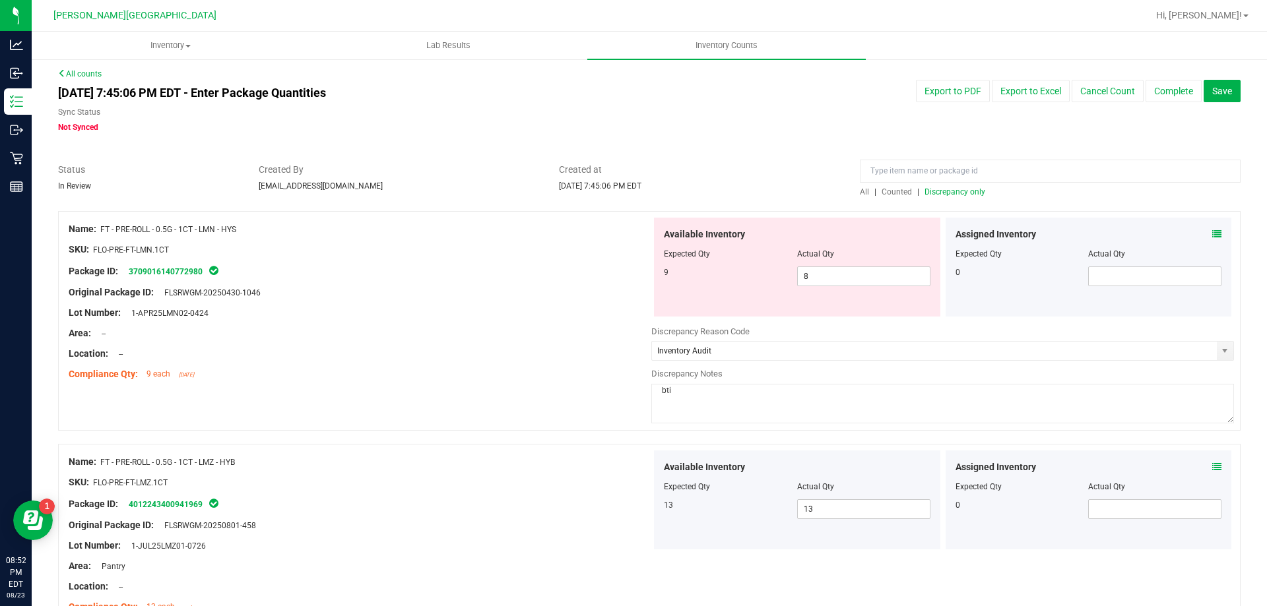
scroll to position [0, 0]
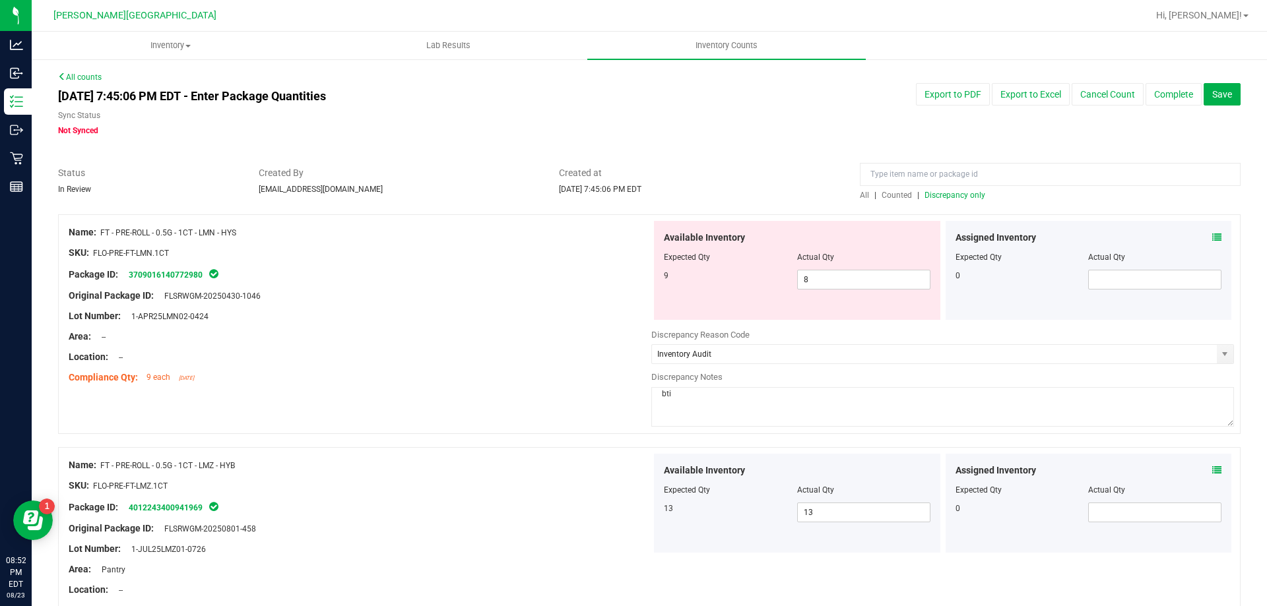
click at [939, 203] on div at bounding box center [649, 207] width 1182 height 13
click at [936, 197] on span "Discrepancy only" at bounding box center [954, 195] width 61 height 9
